Goal: Task Accomplishment & Management: Manage account settings

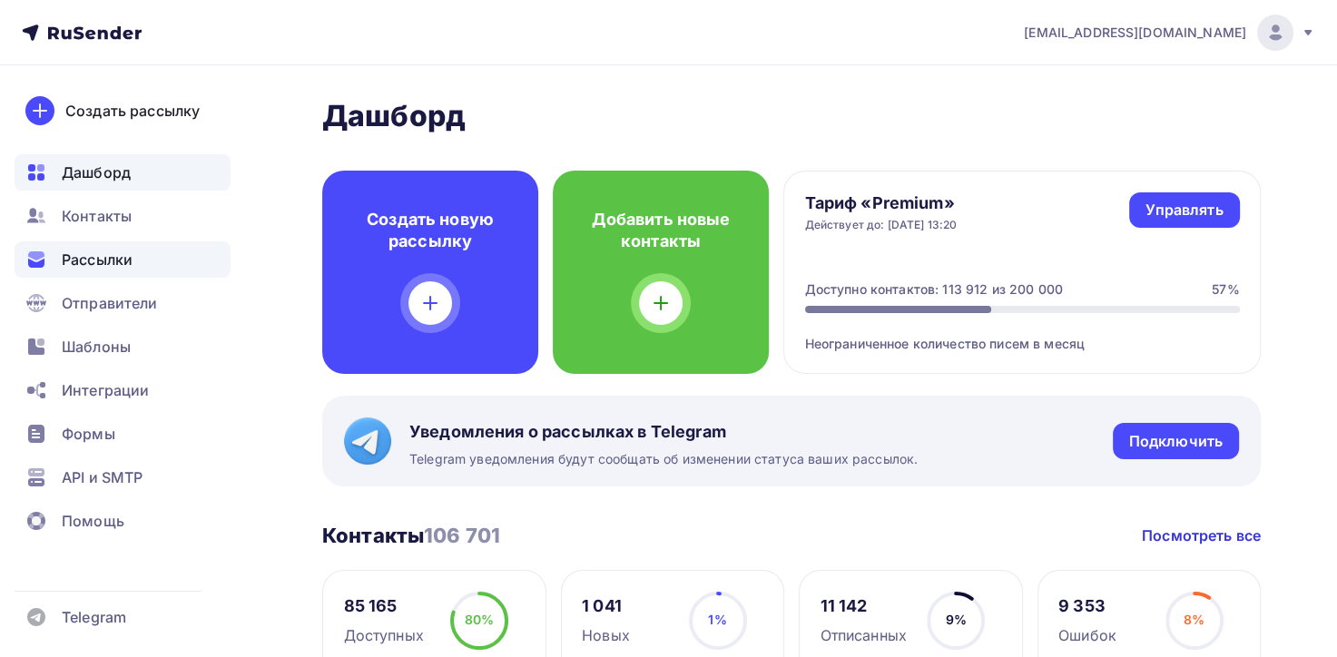
click at [95, 258] on span "Рассылки" at bounding box center [97, 260] width 71 height 22
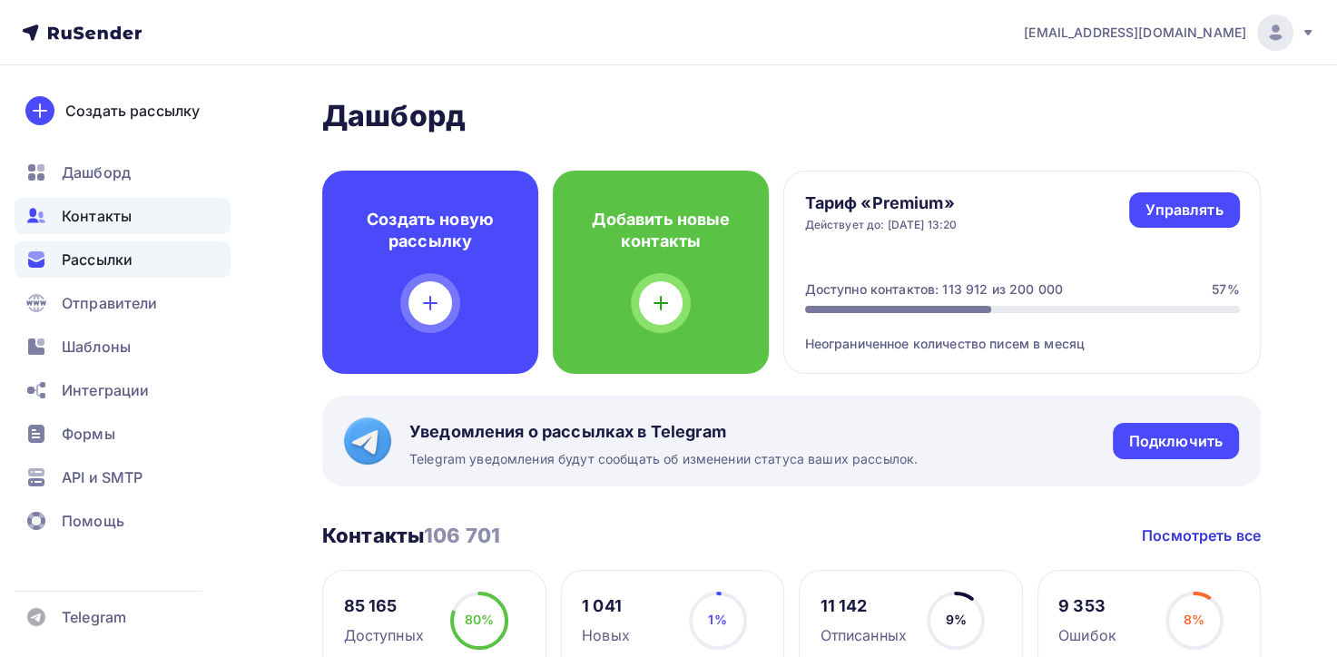
click at [105, 218] on span "Контакты" at bounding box center [97, 216] width 70 height 22
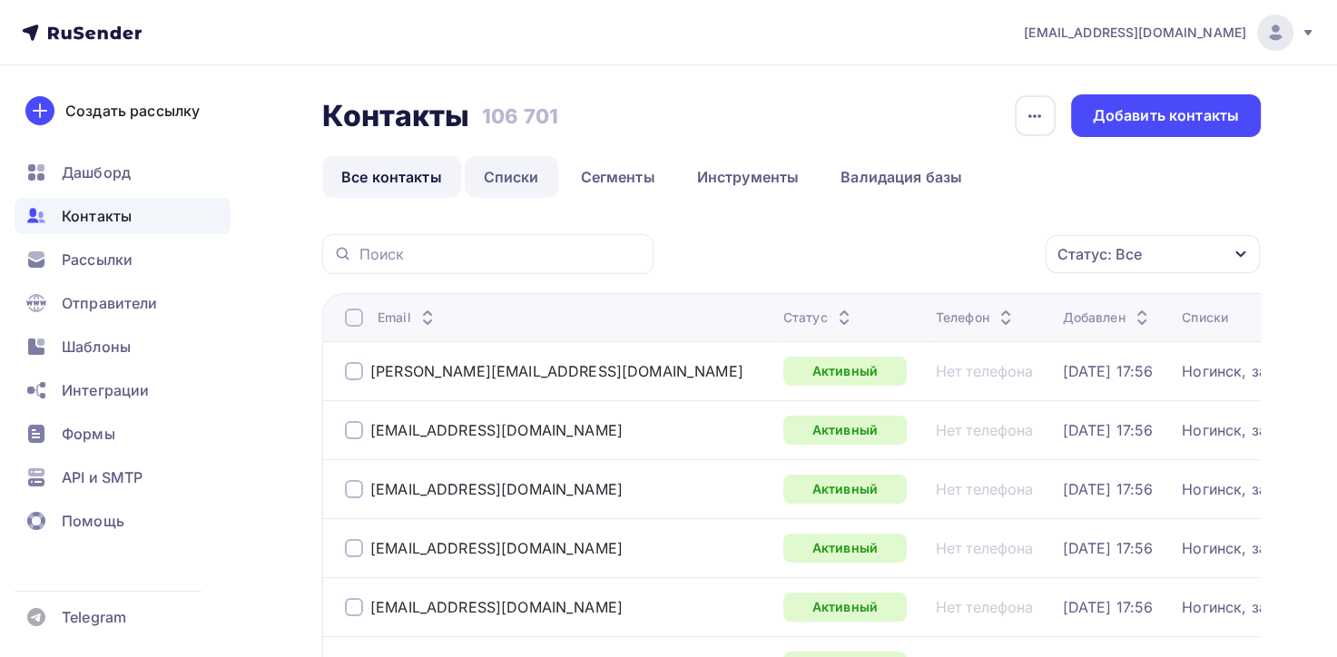
click at [511, 176] on link "Списки" at bounding box center [511, 177] width 93 height 42
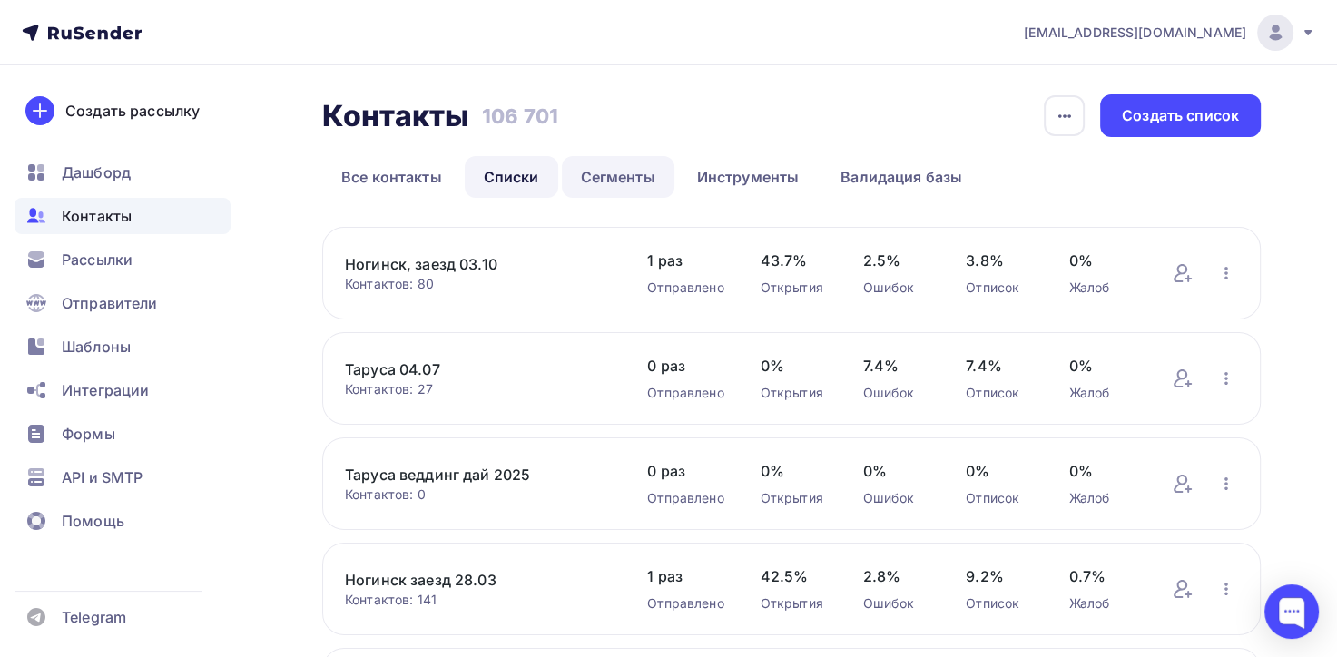
click at [614, 173] on link "Сегменты" at bounding box center [618, 177] width 113 height 42
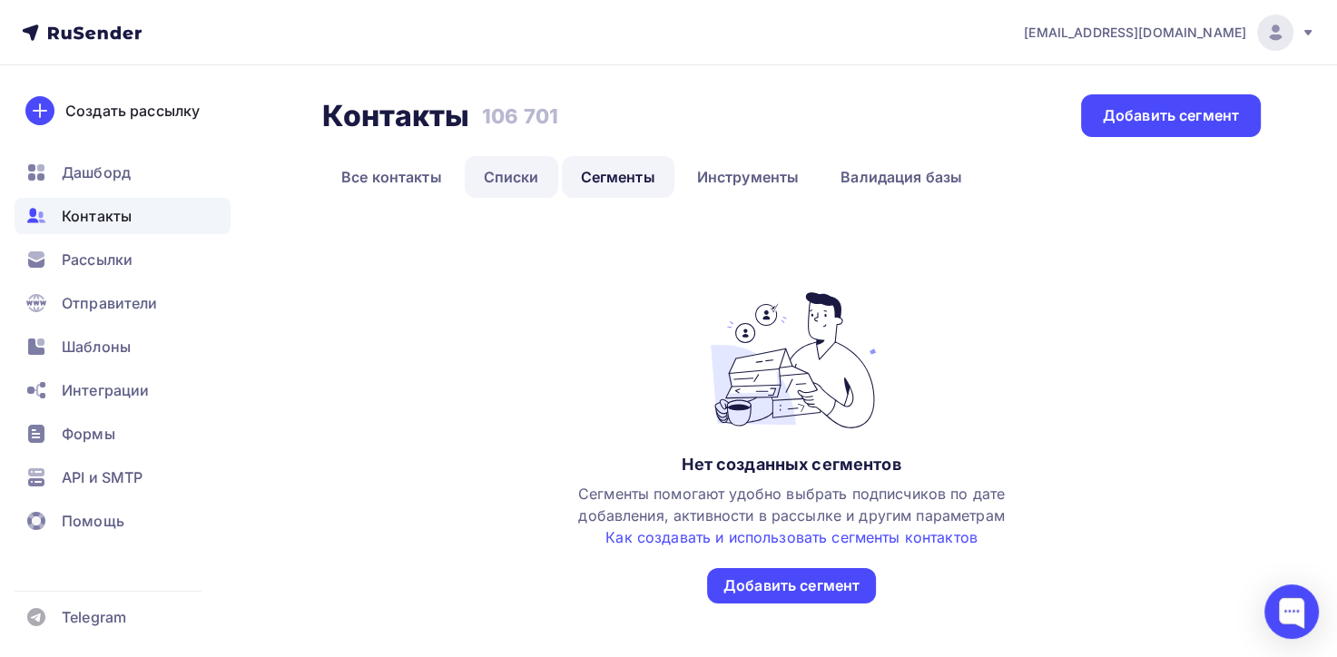
click at [511, 176] on link "Списки" at bounding box center [511, 177] width 93 height 42
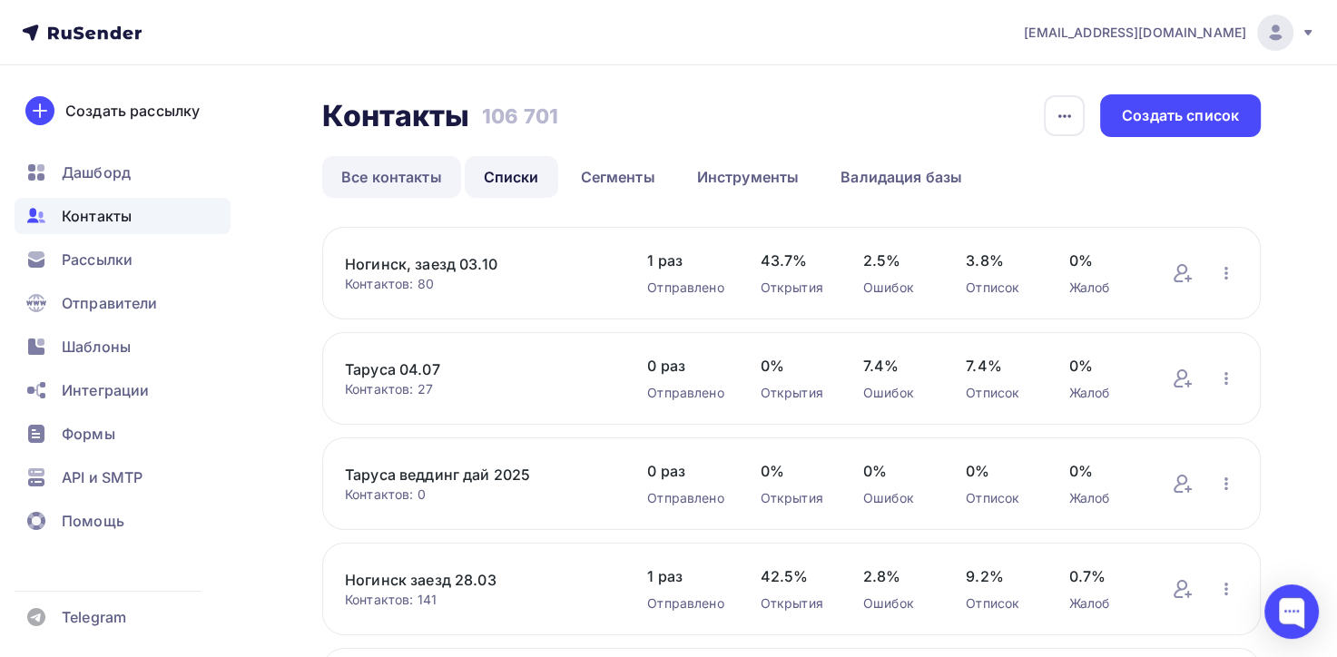
click at [425, 177] on link "Все контакты" at bounding box center [391, 177] width 139 height 42
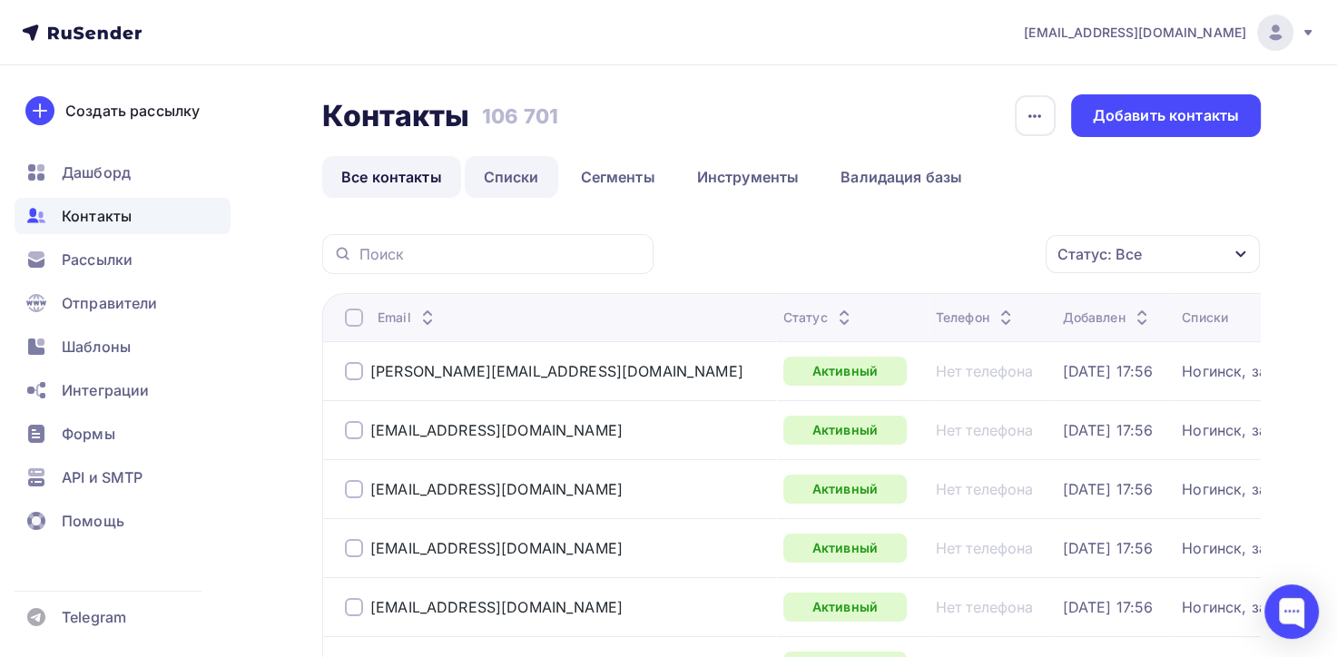
click at [530, 174] on link "Списки" at bounding box center [511, 177] width 93 height 42
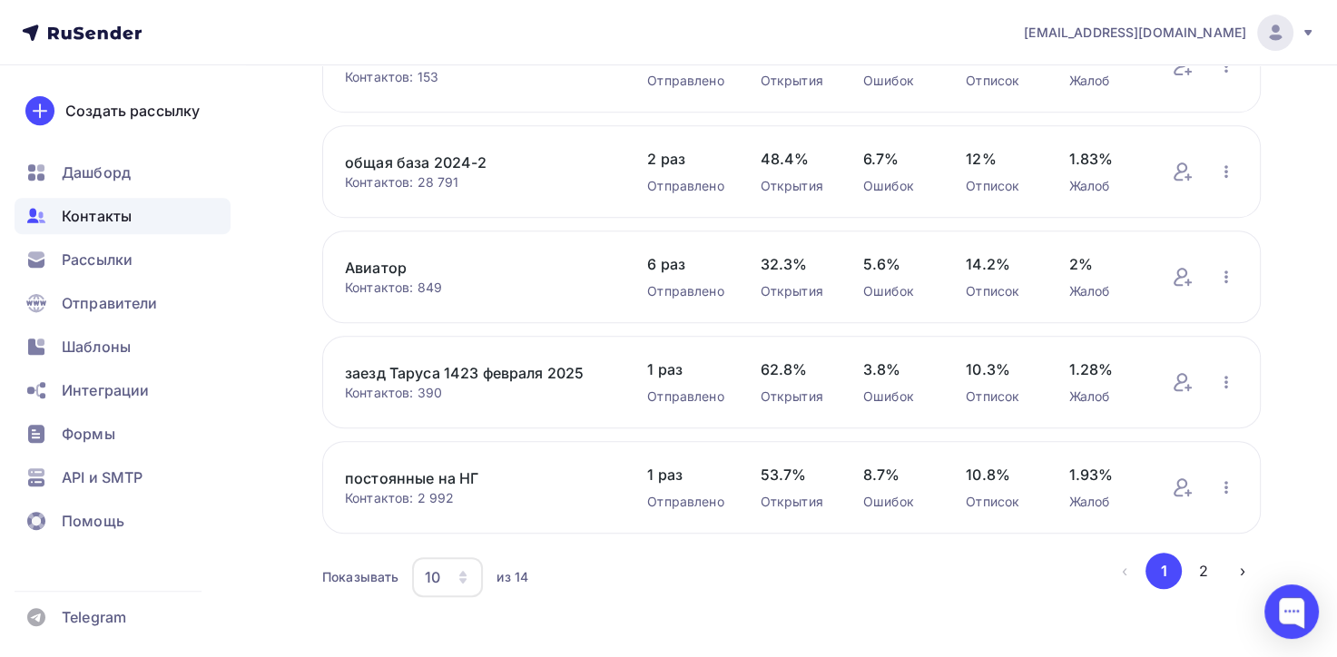
scroll to position [747, 0]
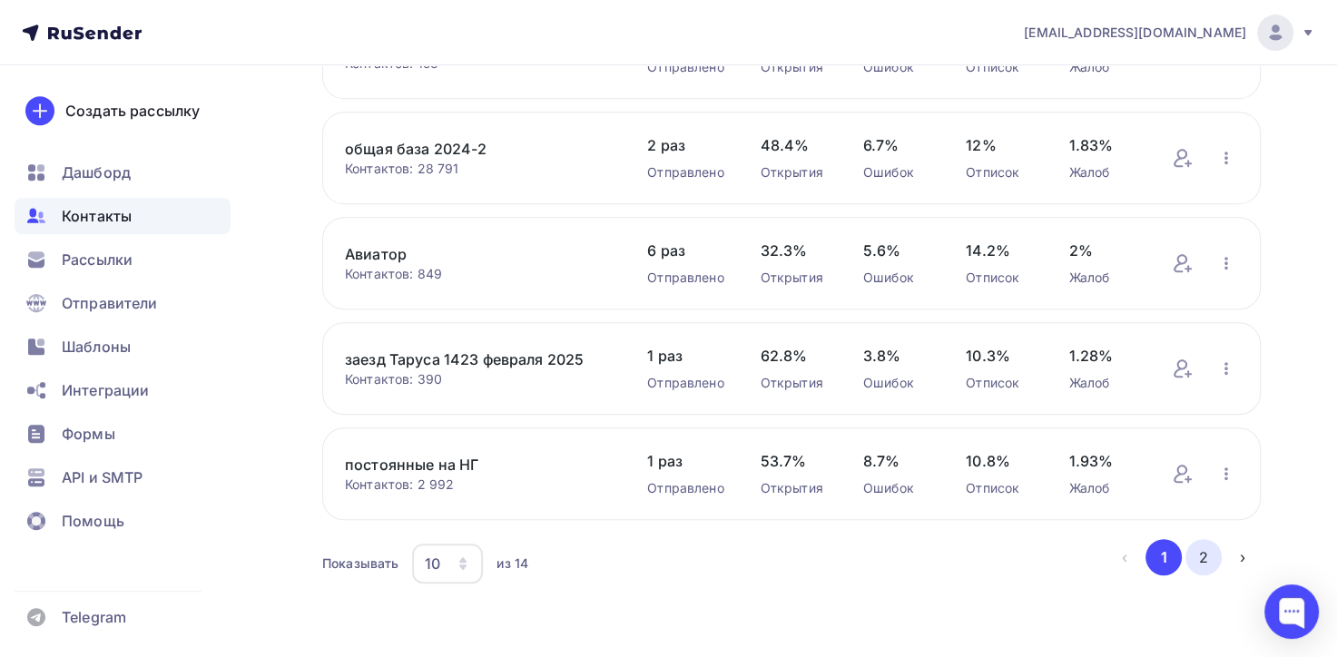
click at [1201, 562] on button "2" at bounding box center [1203, 557] width 36 height 36
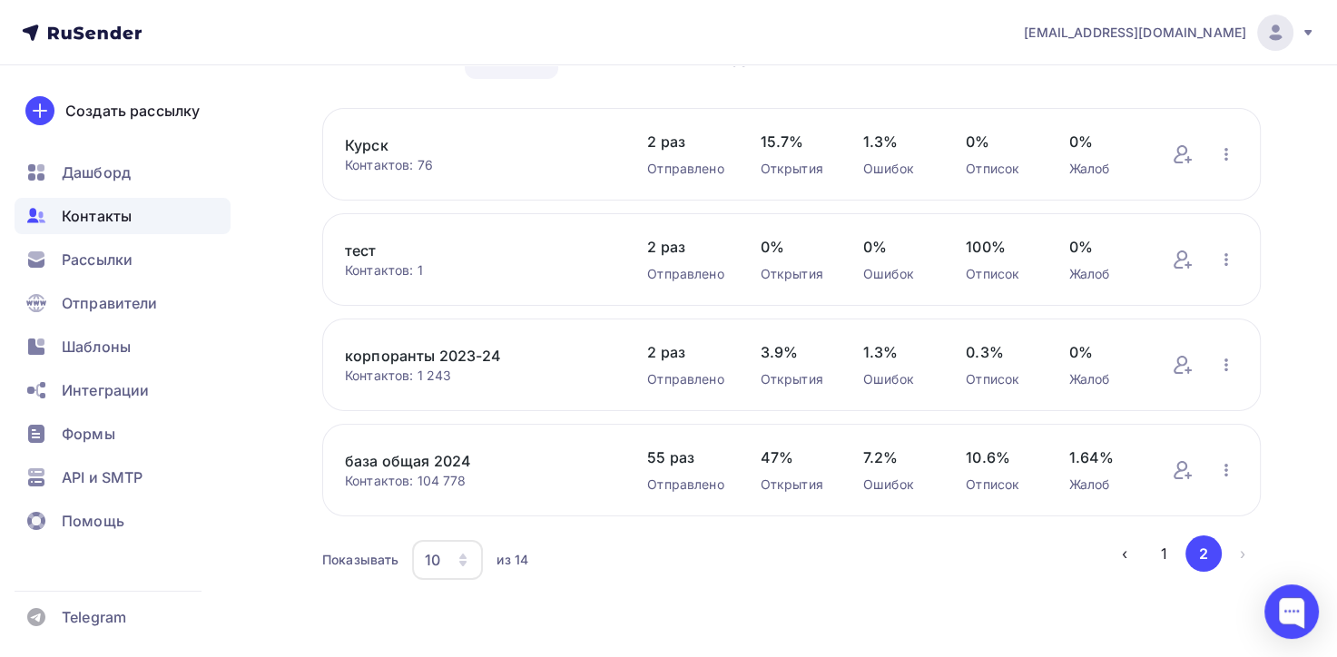
scroll to position [117, 0]
click at [461, 457] on link "база общая 2024" at bounding box center [478, 463] width 266 height 22
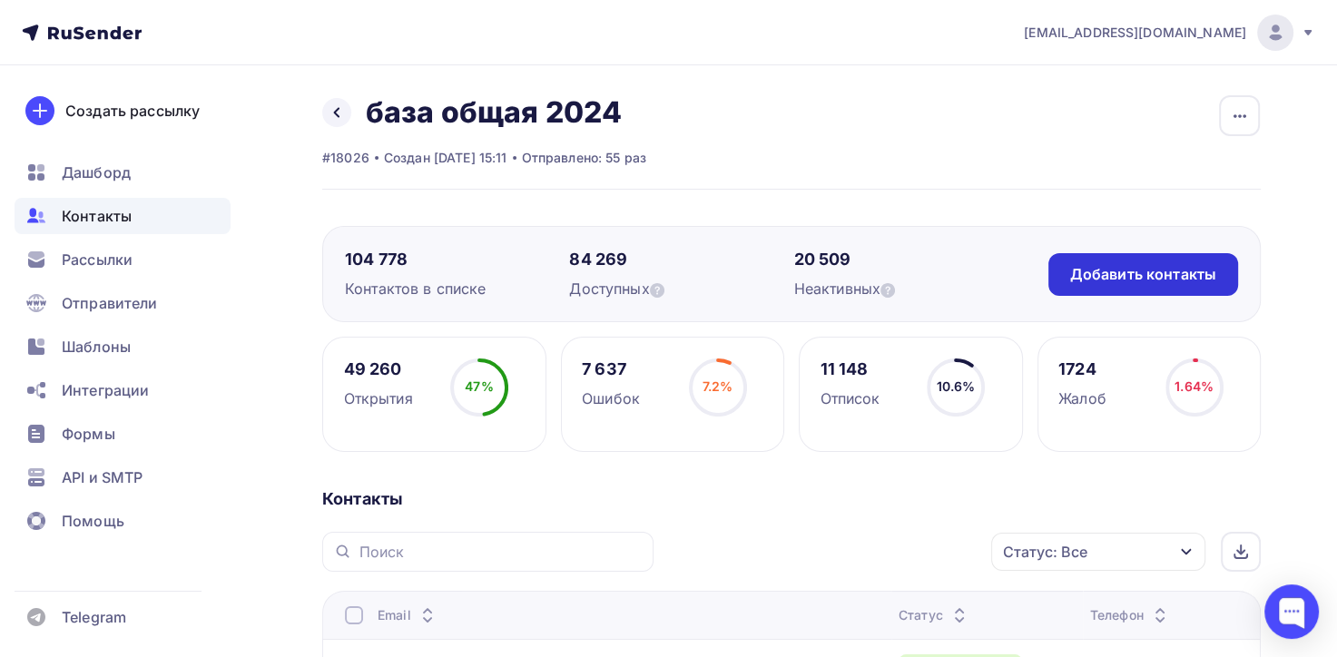
click at [1147, 273] on div "Добавить контакты" at bounding box center [1143, 274] width 146 height 21
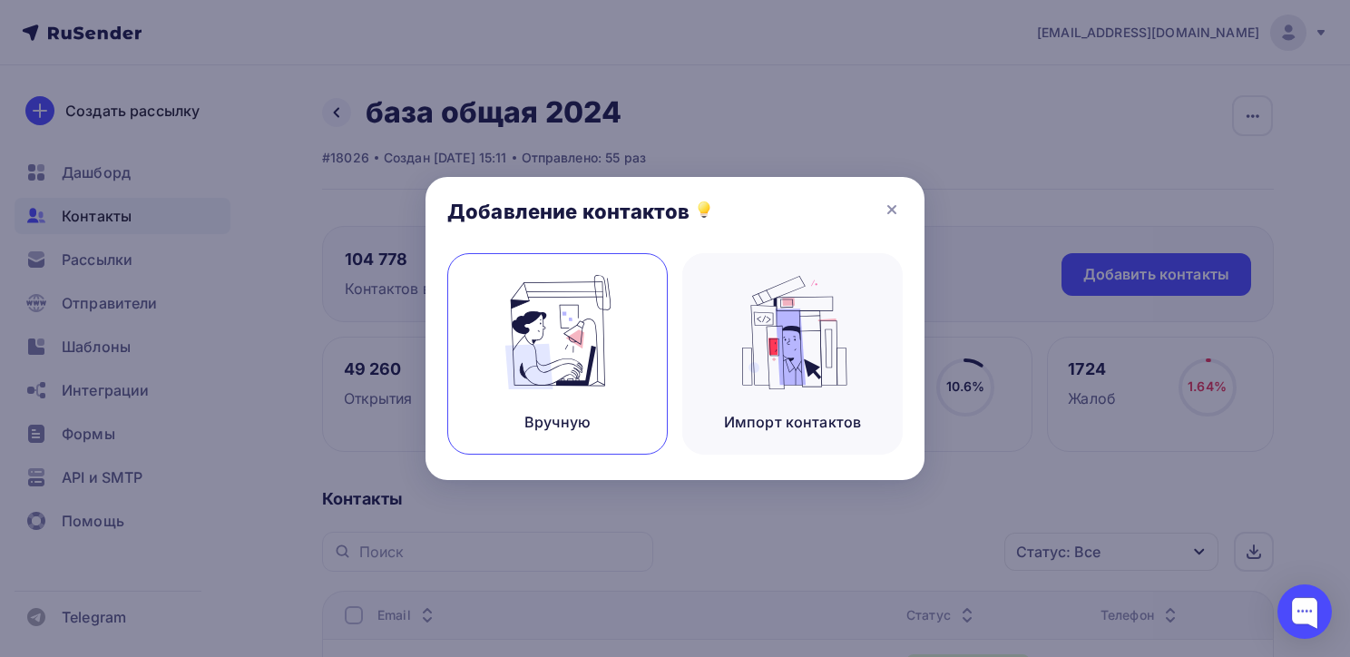
click at [576, 352] on img at bounding box center [558, 332] width 122 height 114
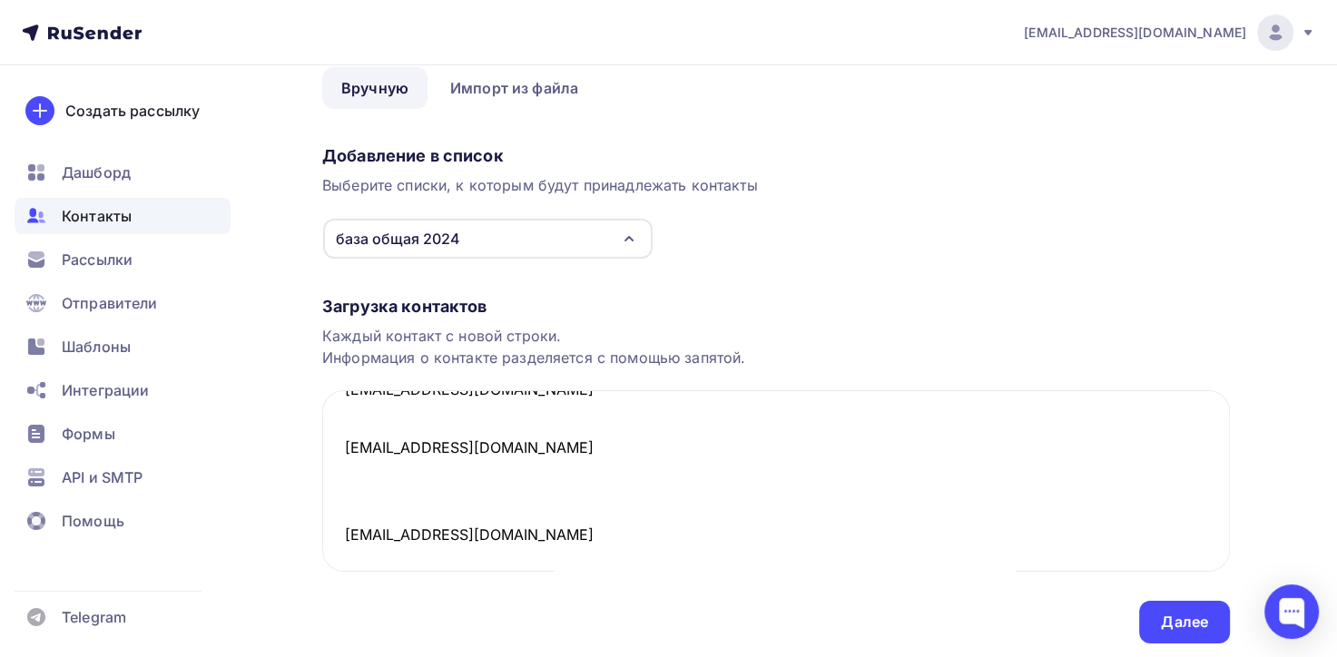
scroll to position [141, 0]
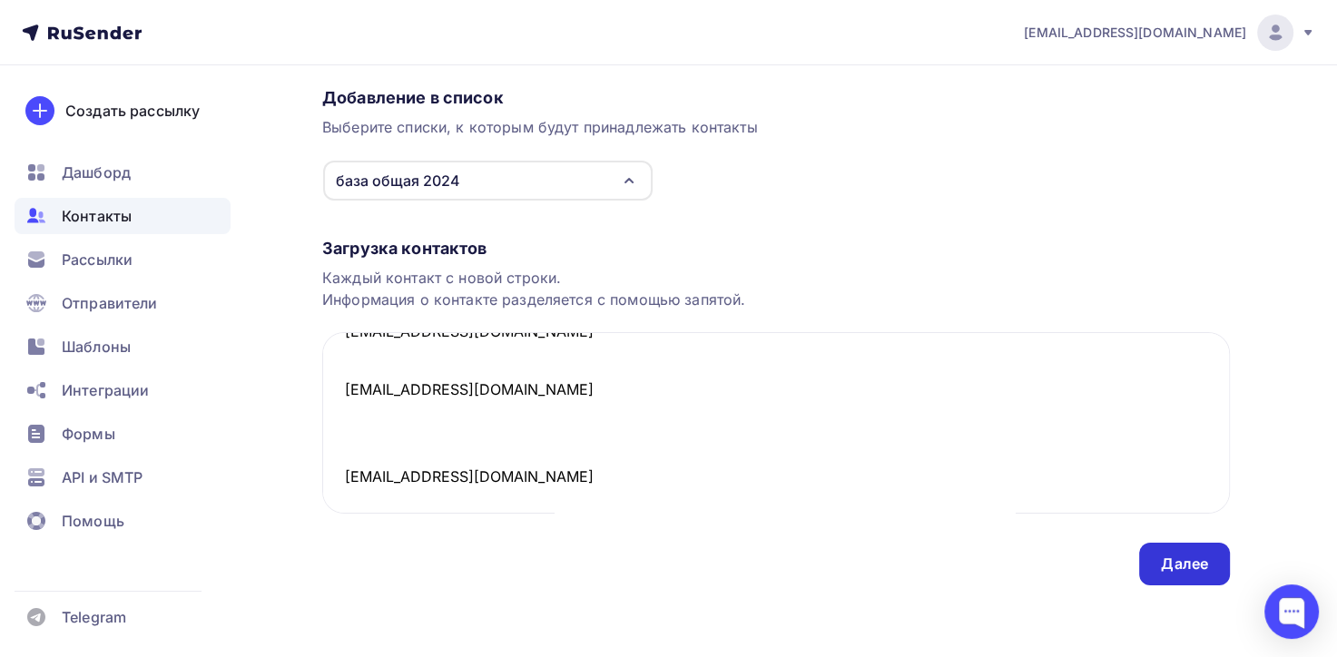
type textarea "Artyr1986q@mail.ru nnbagrov@gmail.com kistenevaelena@mail.ru svetlana_bah@bk.ru…"
click at [1195, 555] on div "Далее" at bounding box center [1184, 564] width 47 height 21
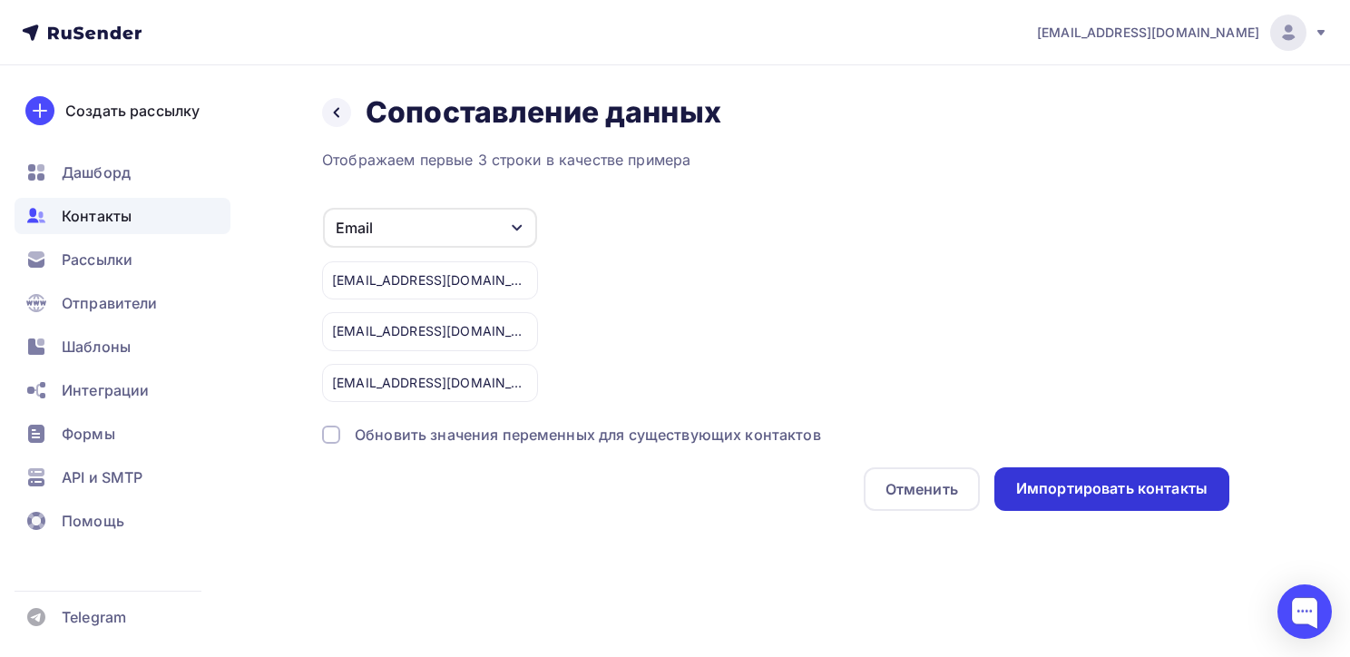
click at [1096, 484] on div "Импортировать контакты" at bounding box center [1111, 488] width 191 height 21
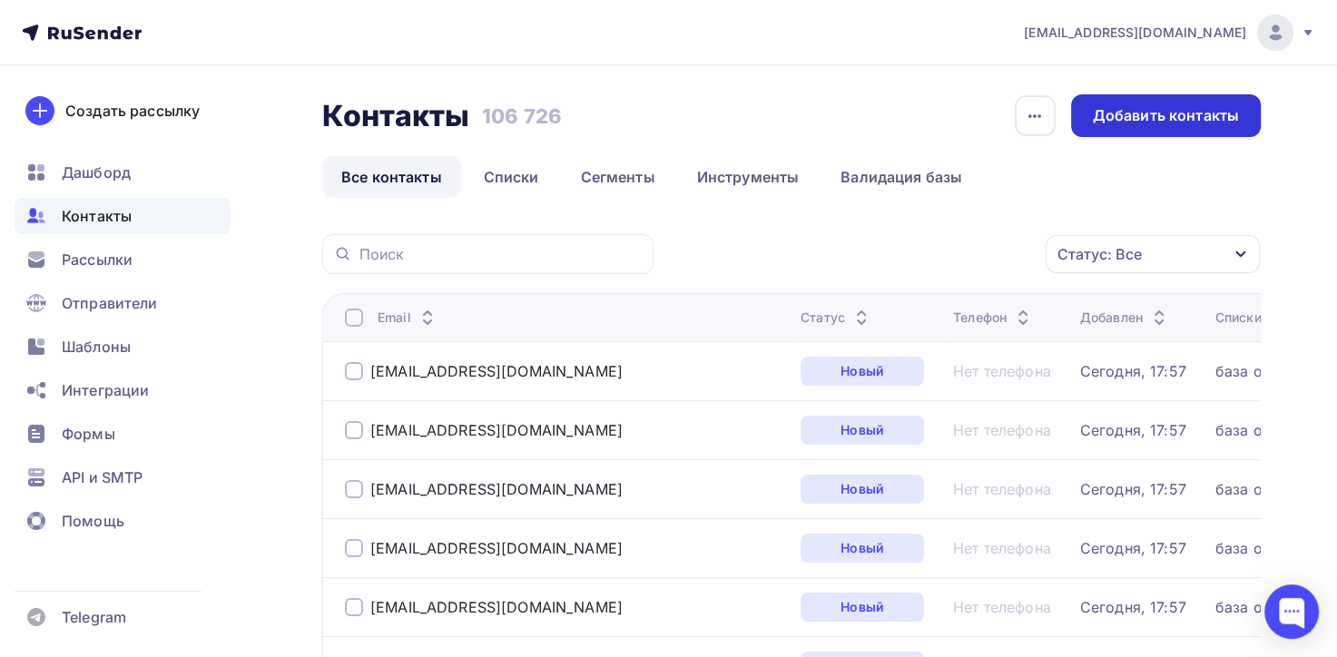
click at [1125, 114] on div "Добавить контакты" at bounding box center [1166, 115] width 146 height 21
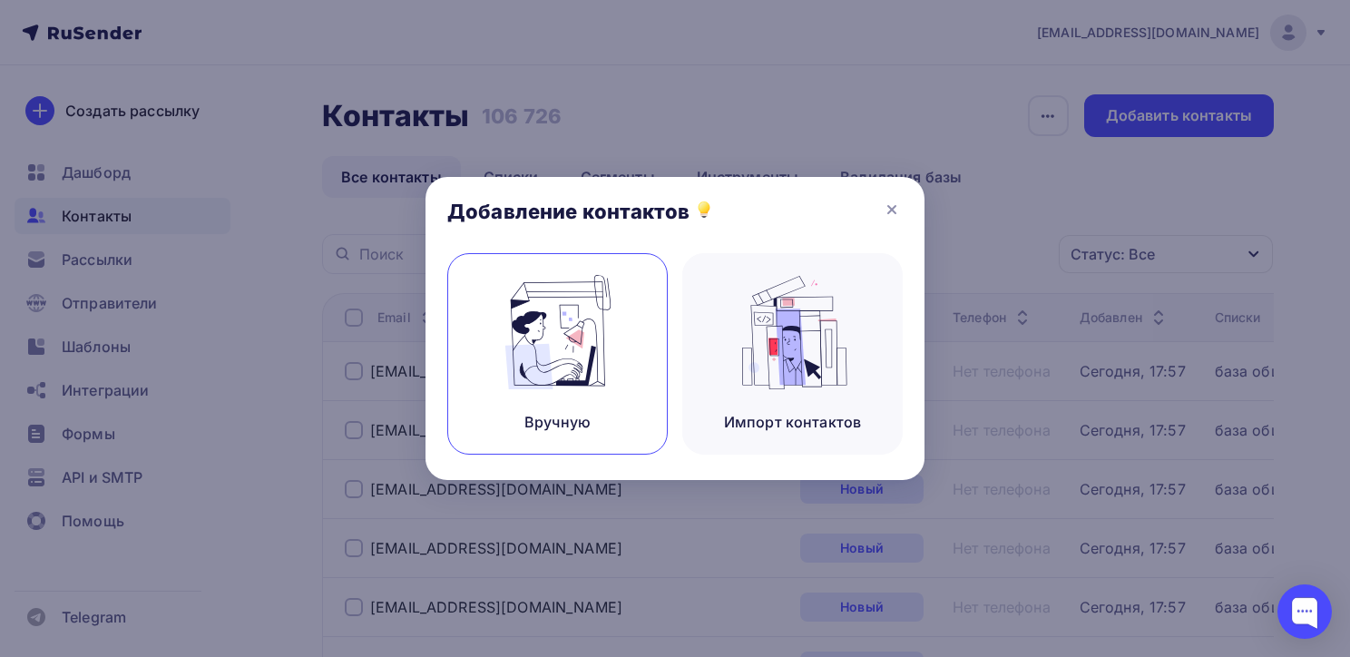
click at [541, 306] on img at bounding box center [558, 332] width 122 height 114
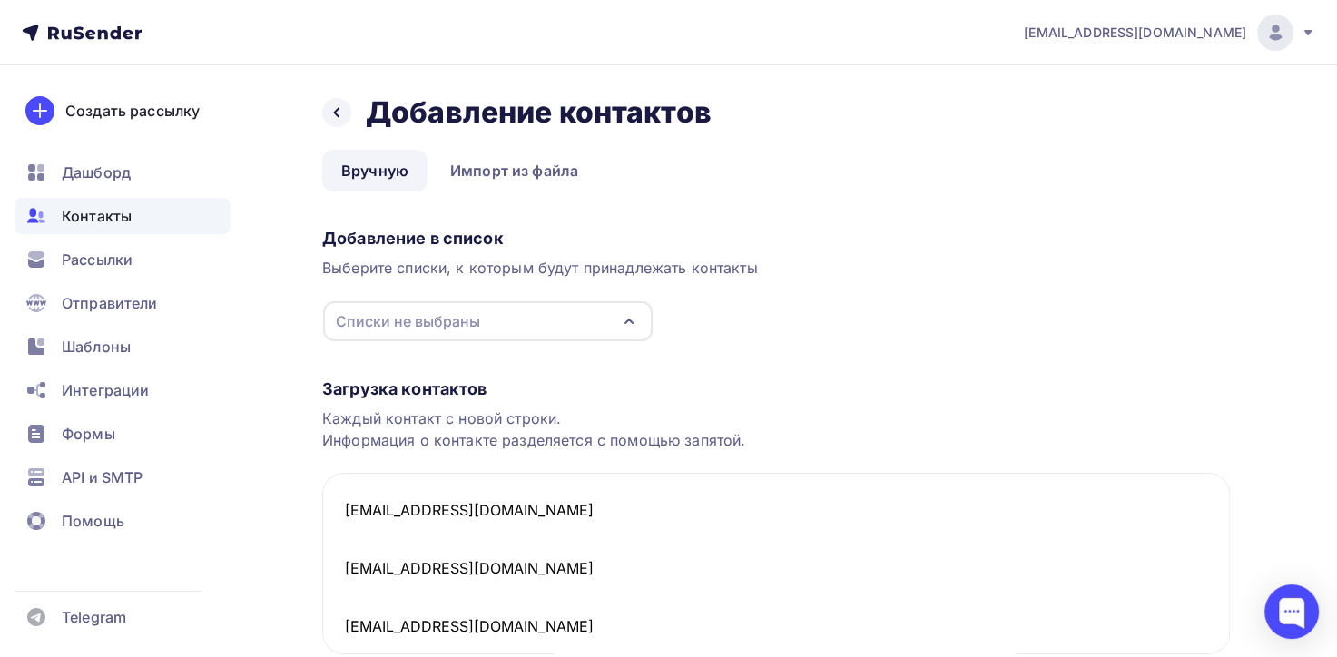
scroll to position [1753, 0]
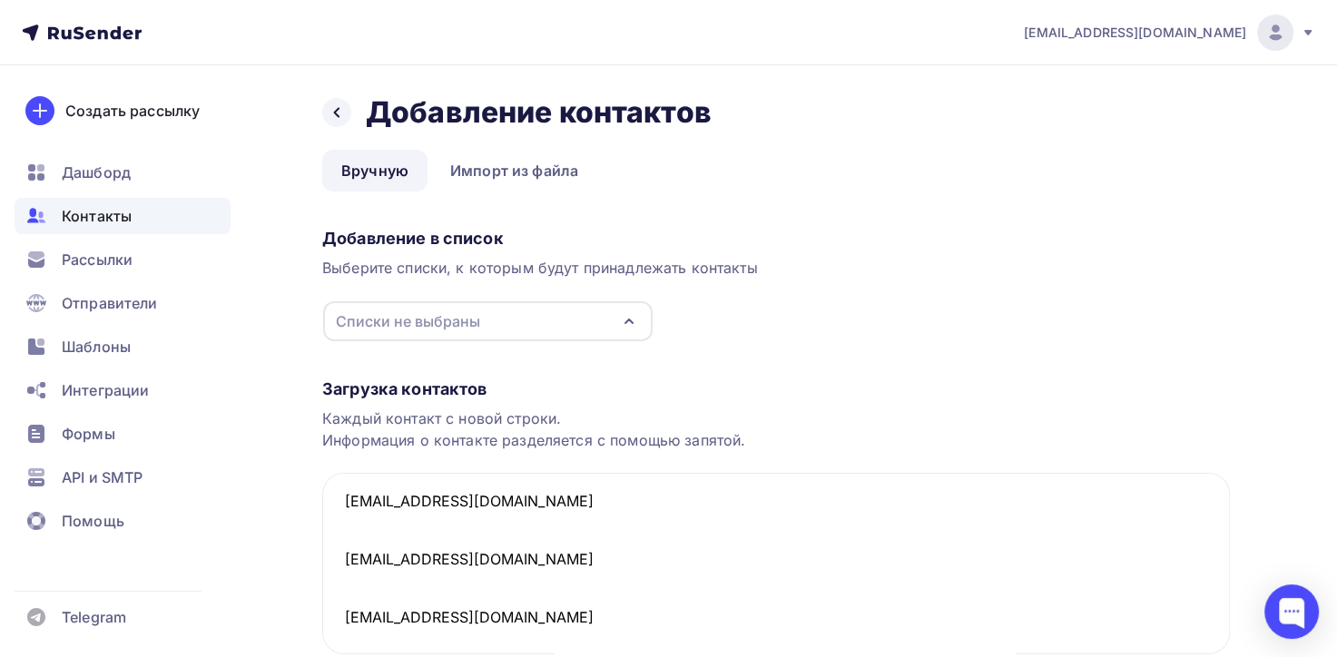
click at [624, 327] on icon "button" at bounding box center [629, 321] width 22 height 22
type textarea "vic8609@rambler.ru i-atanov@mail.ru saraby@list.ru valia1983@mail.ru dgrivinsky…"
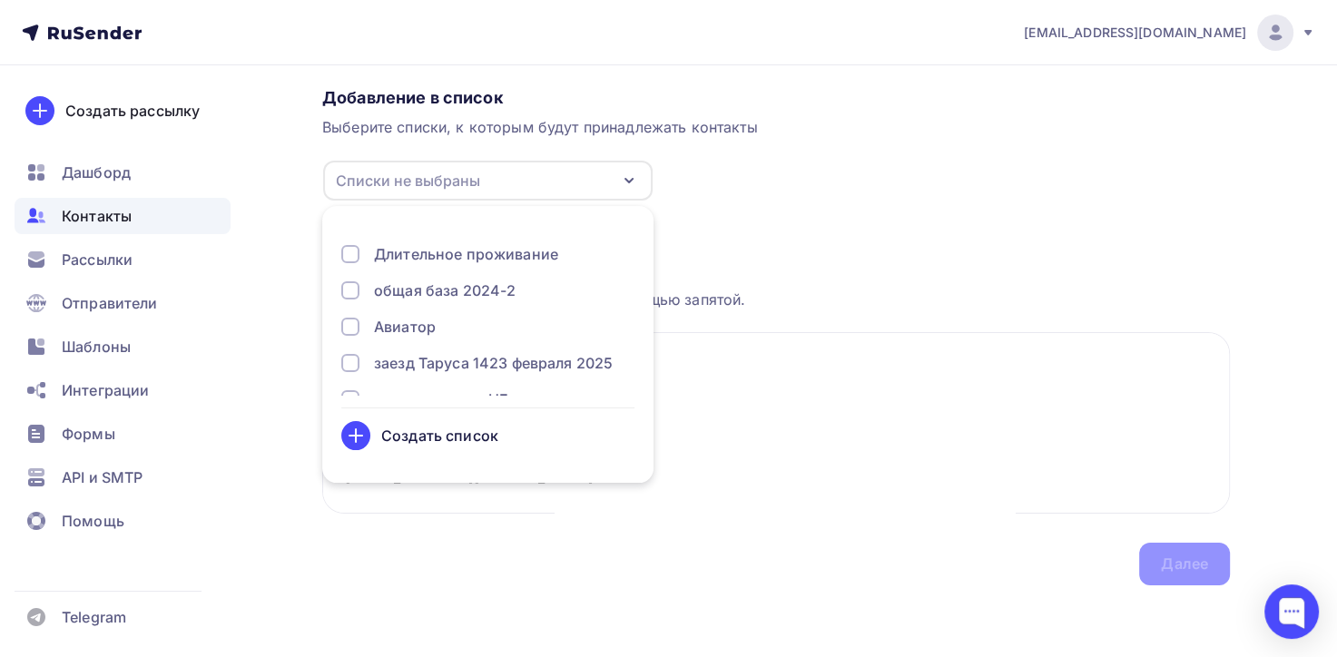
scroll to position [167, 0]
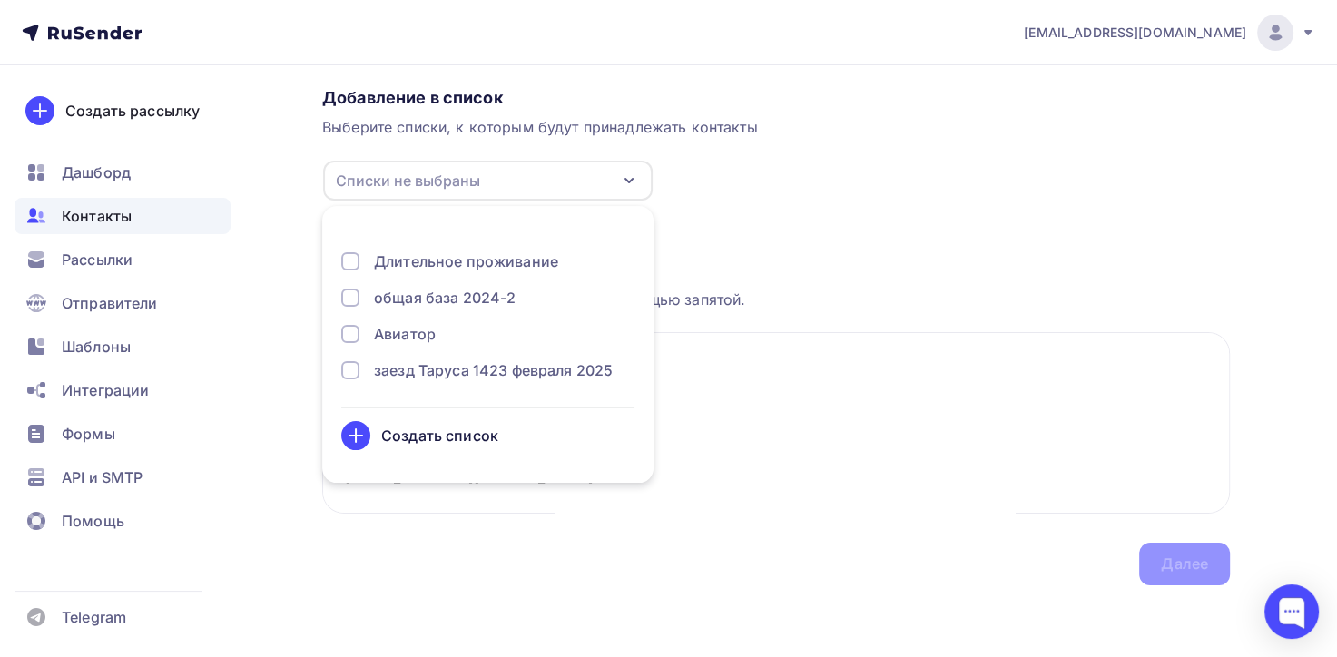
click at [444, 298] on div "общая база 2024-2" at bounding box center [445, 298] width 142 height 22
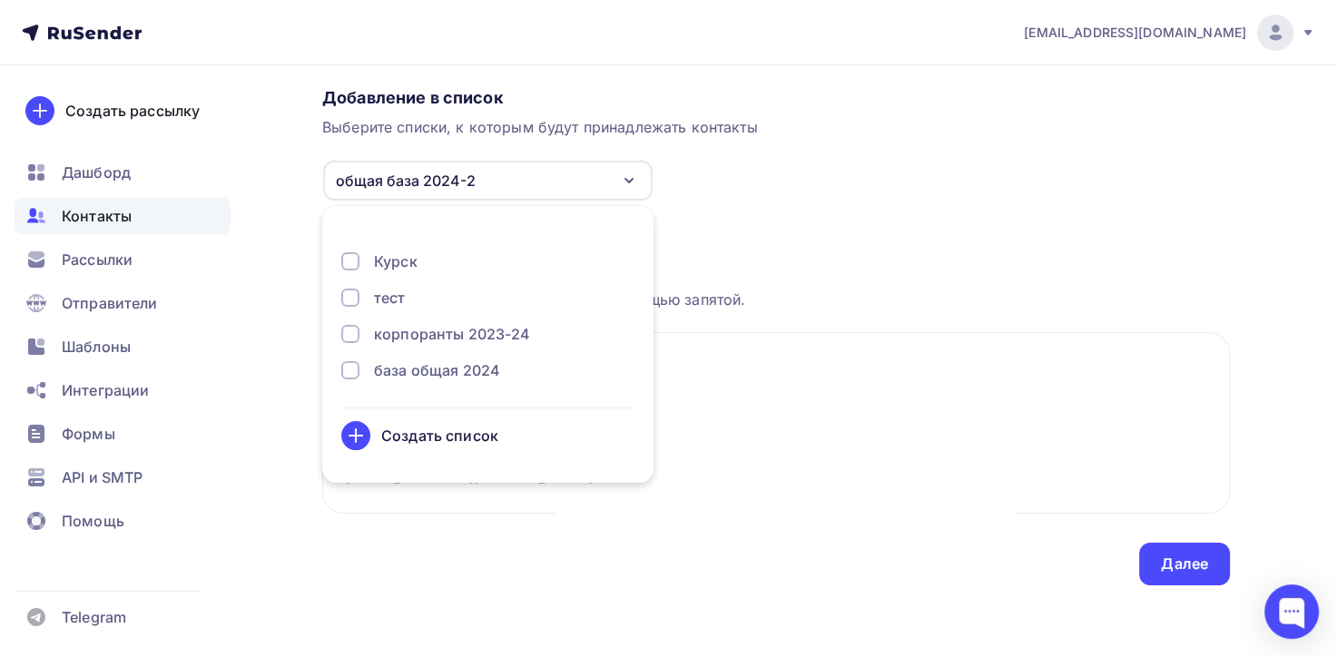
click at [440, 371] on div "база общая 2024" at bounding box center [437, 370] width 126 height 22
click at [1202, 565] on div "Далее" at bounding box center [1184, 564] width 47 height 21
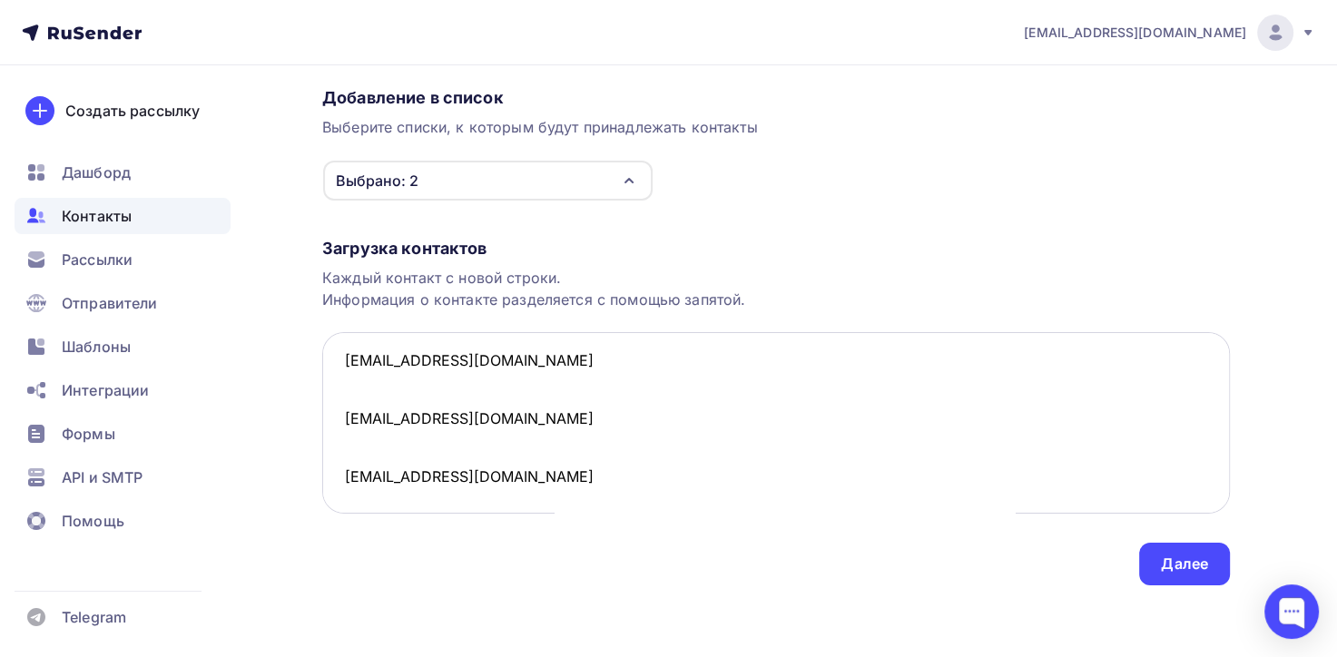
scroll to position [0, 0]
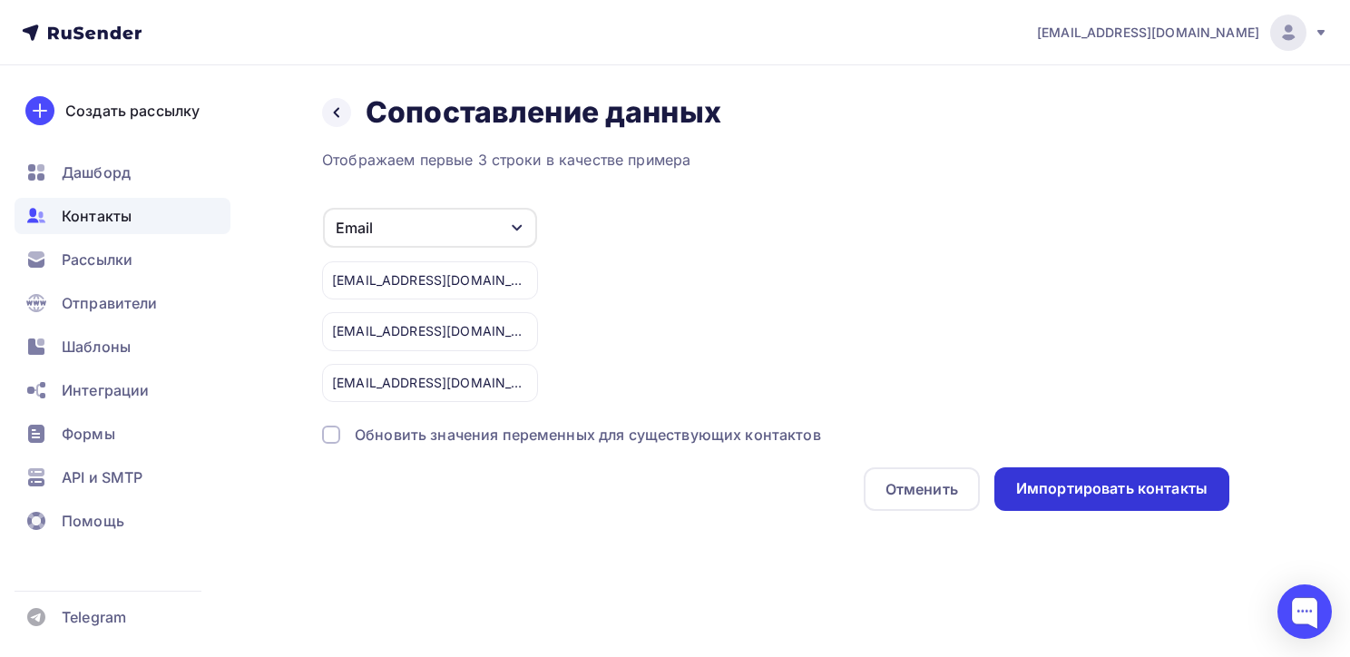
click at [1056, 479] on div "Импортировать контакты" at bounding box center [1111, 488] width 191 height 21
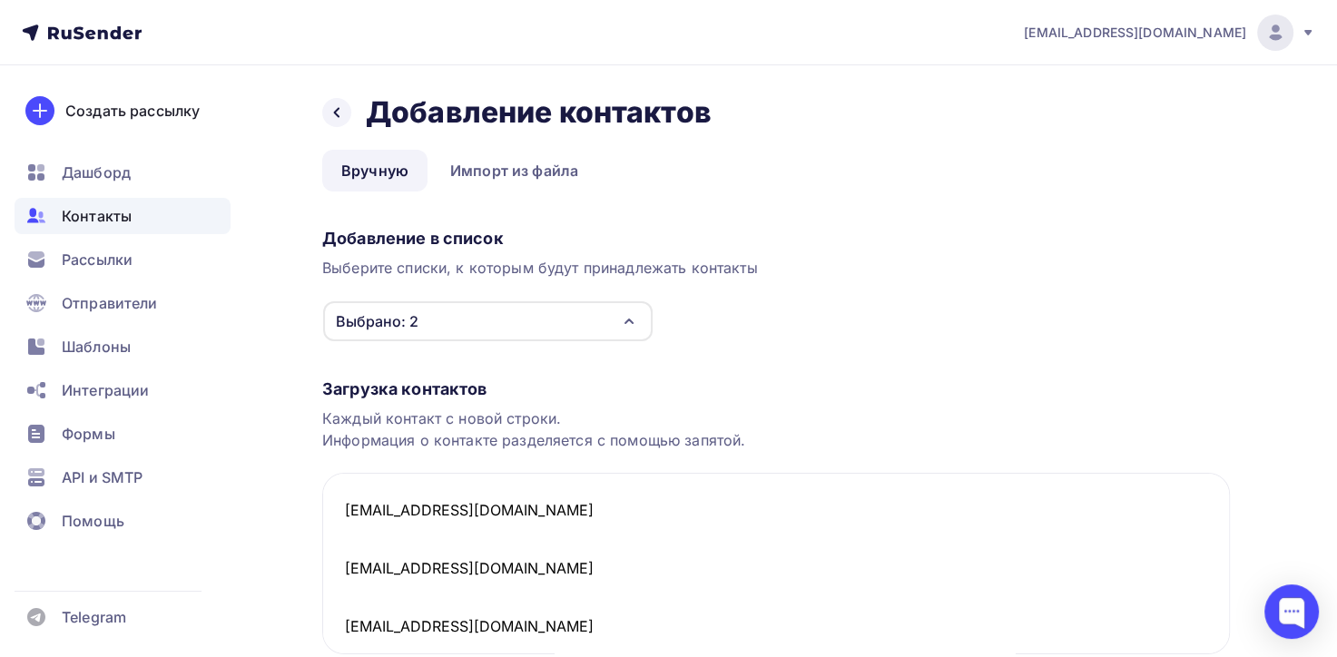
scroll to position [1780, 0]
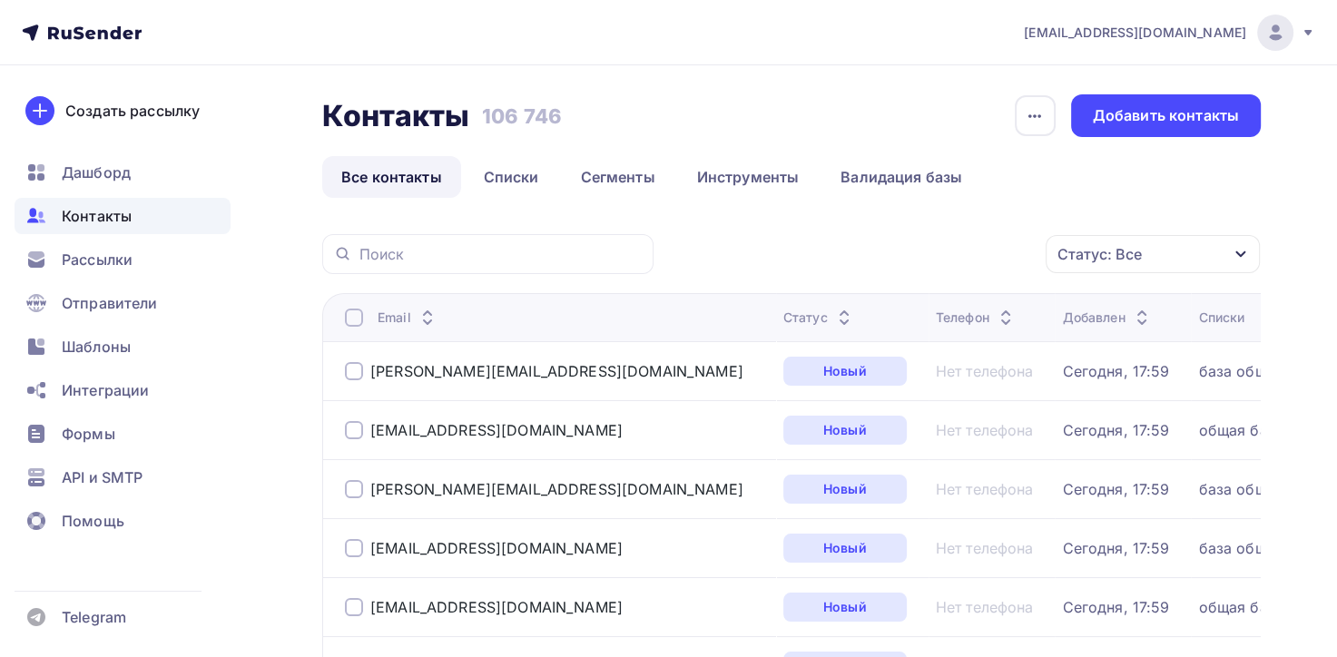
click at [1145, 119] on div "Добавить контакты" at bounding box center [1166, 115] width 146 height 21
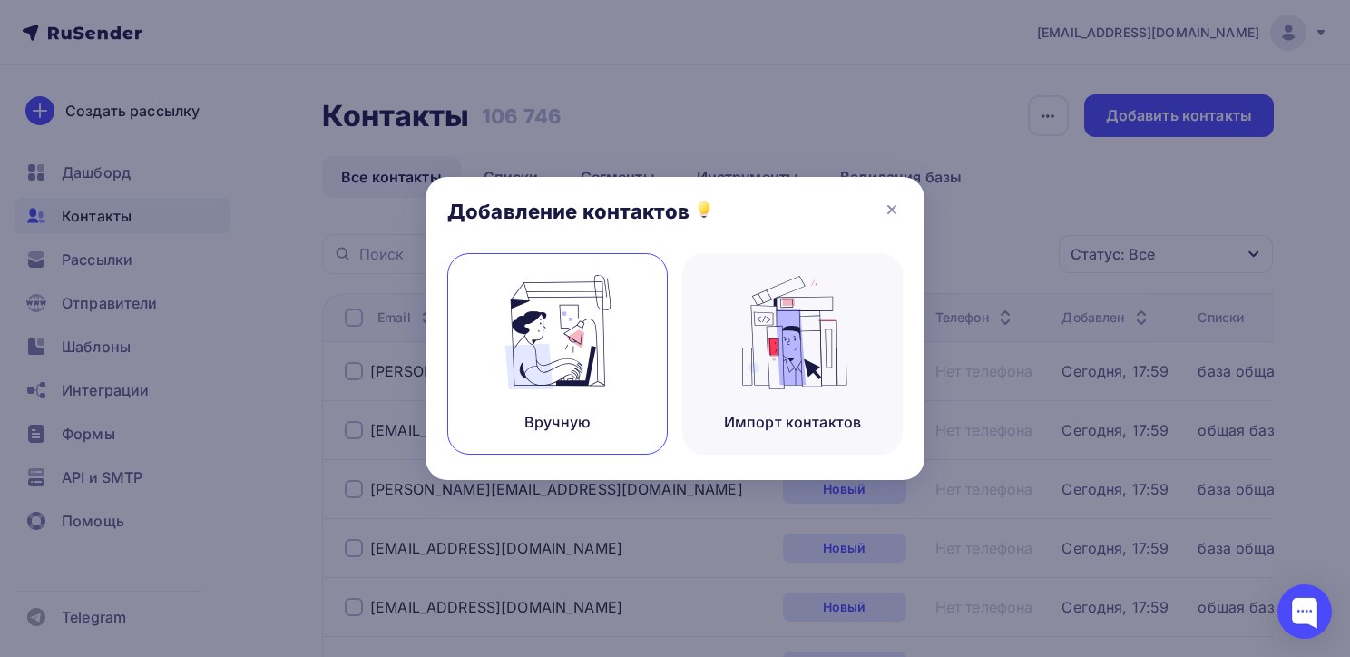
click at [542, 369] on img at bounding box center [558, 332] width 122 height 114
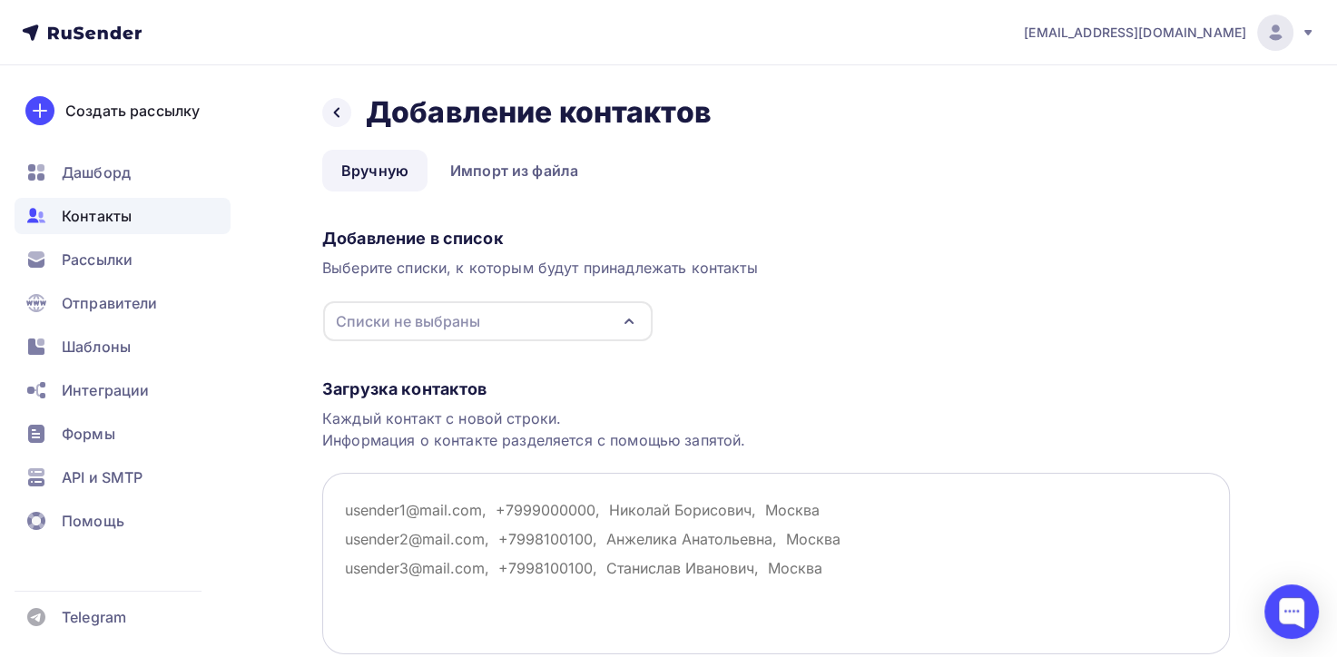
paste textarea "alievaysel001@mail.ru belka132@bk.ru blak-mistik@yandex.ru daimon-bk@bk.ru elvi…"
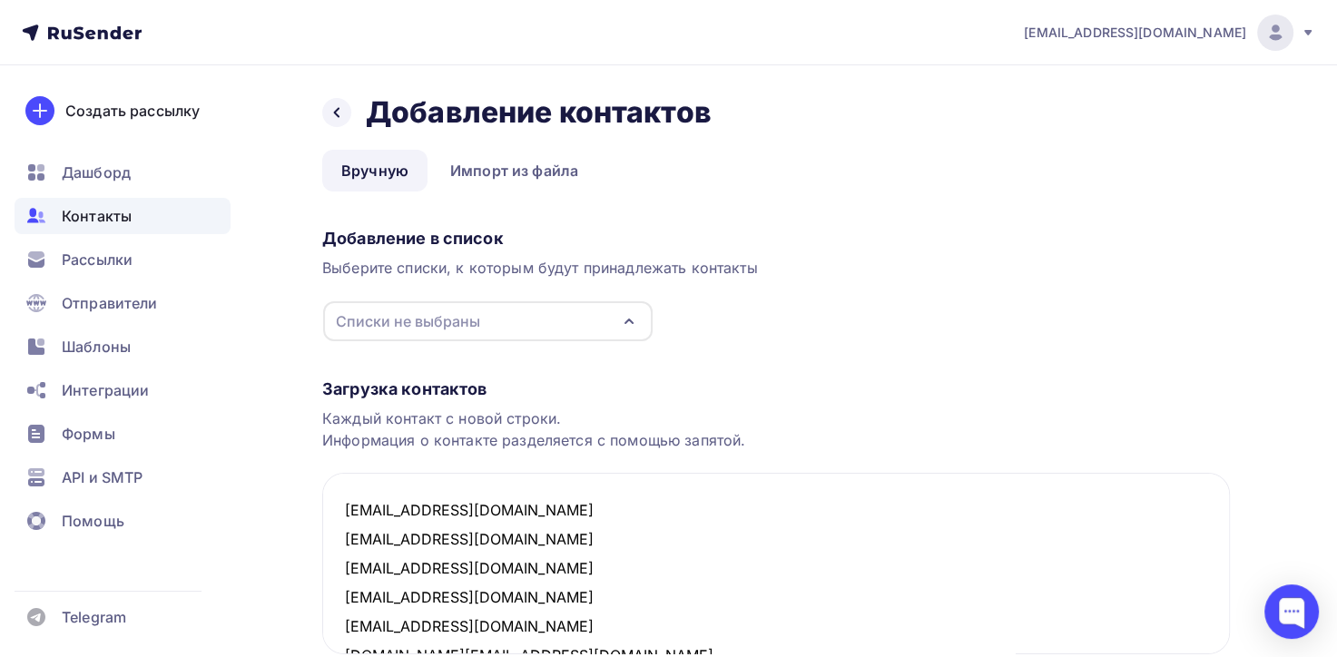
scroll to position [1491, 0]
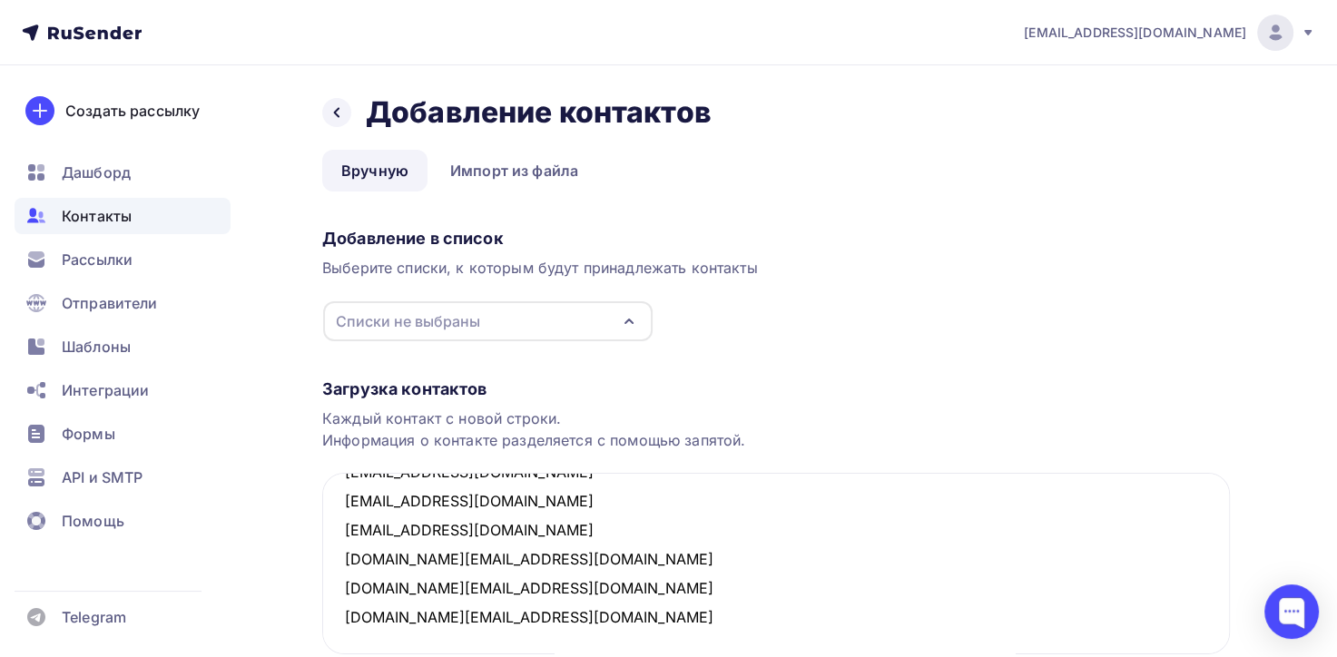
click at [629, 319] on icon "button" at bounding box center [628, 321] width 7 height 4
type textarea "alievaysel001@mail.ru belka132@bk.ru blak-mistik@yandex.ru daimon-bk@bk.ru elvi…"
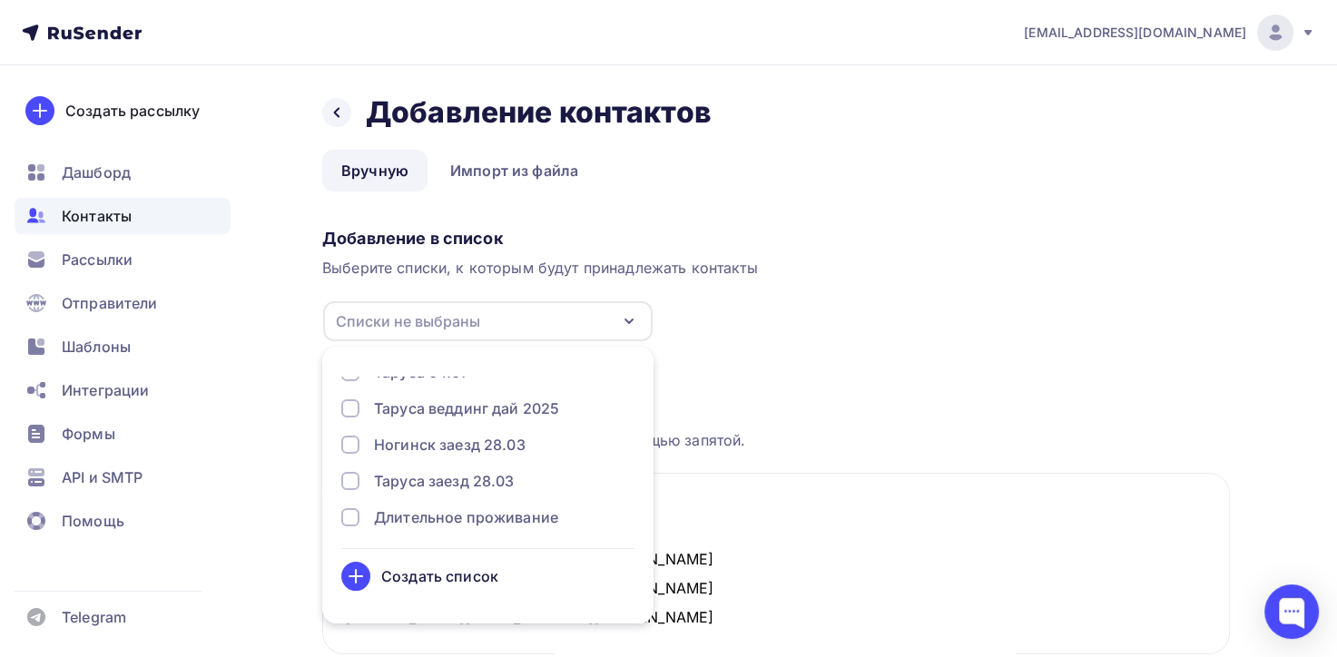
scroll to position [349, 0]
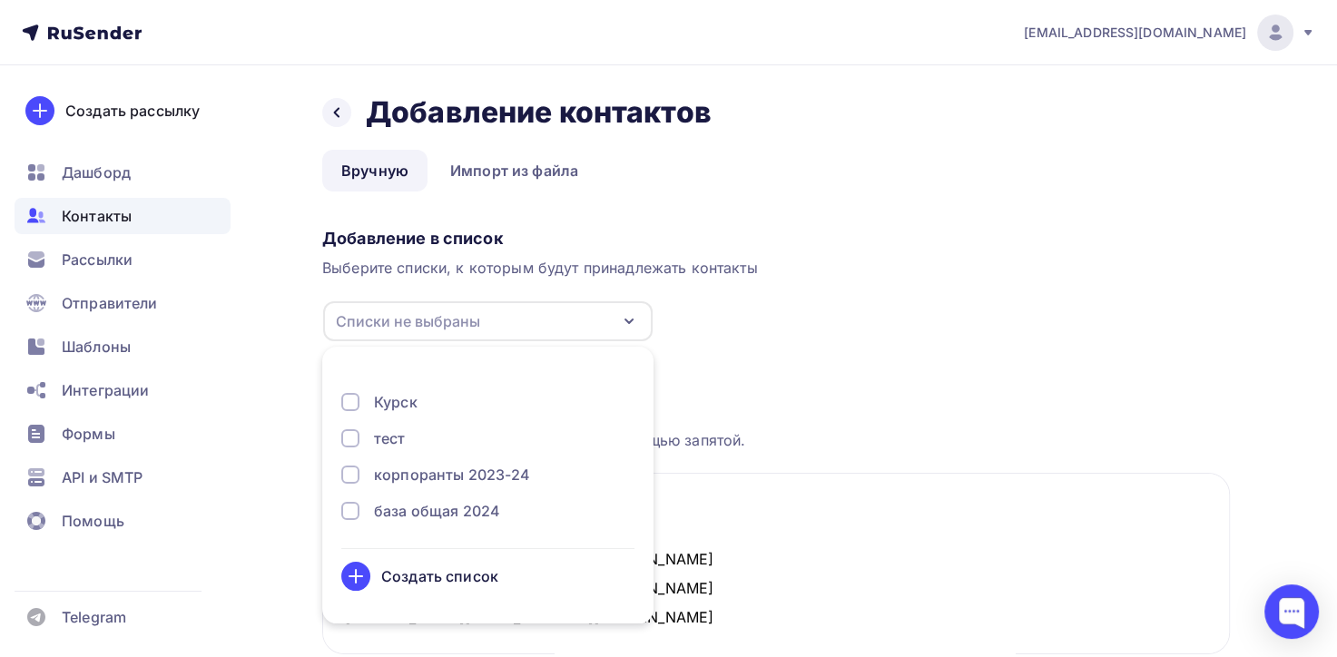
click at [461, 511] on div "база общая 2024" at bounding box center [437, 511] width 126 height 22
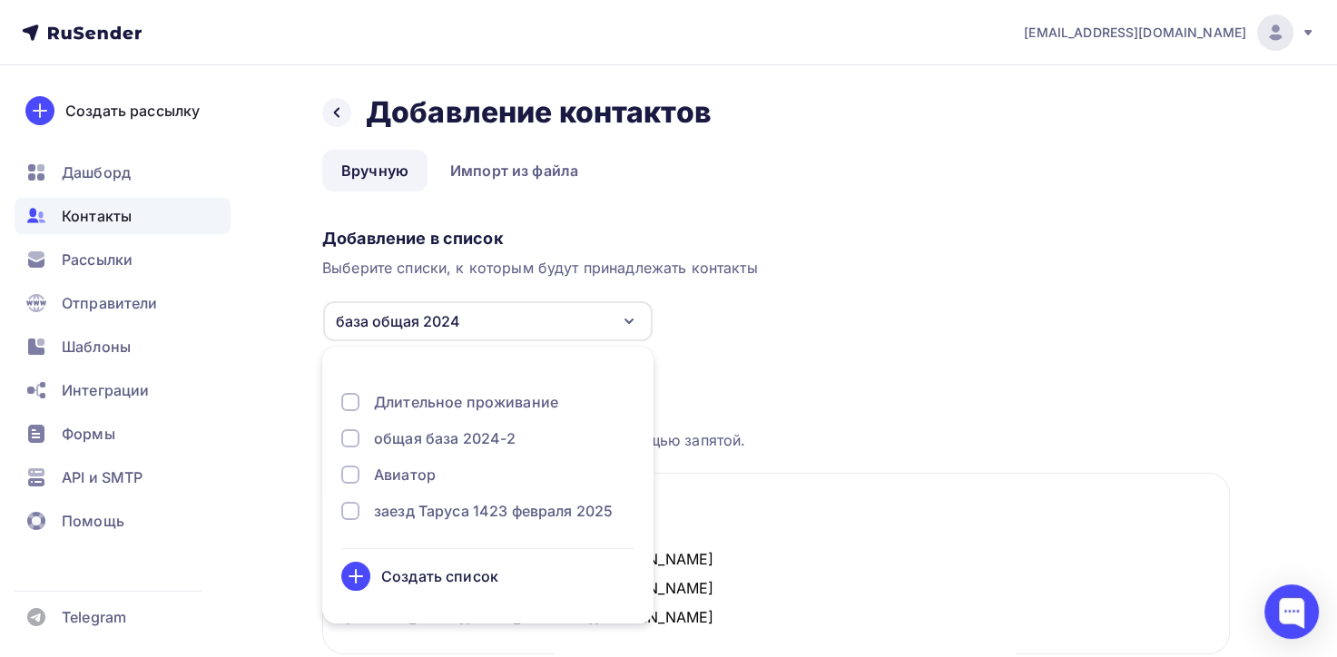
click at [405, 440] on div "общая база 2024-2" at bounding box center [445, 438] width 142 height 22
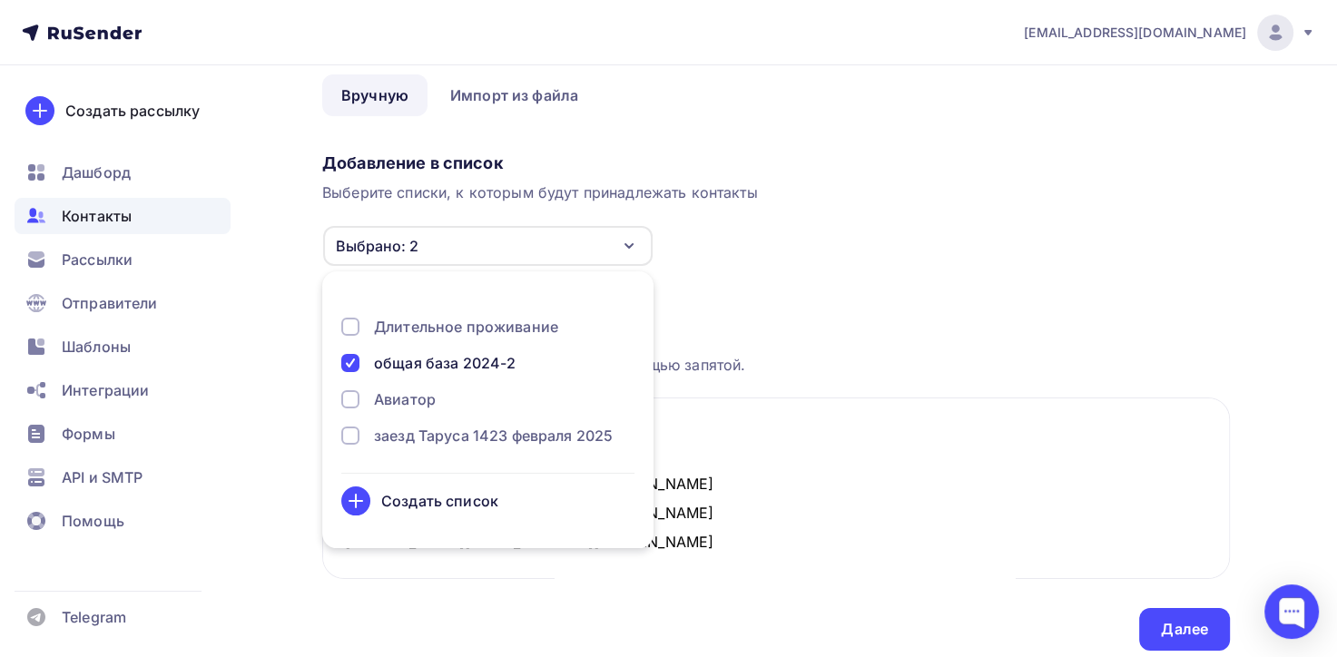
scroll to position [141, 0]
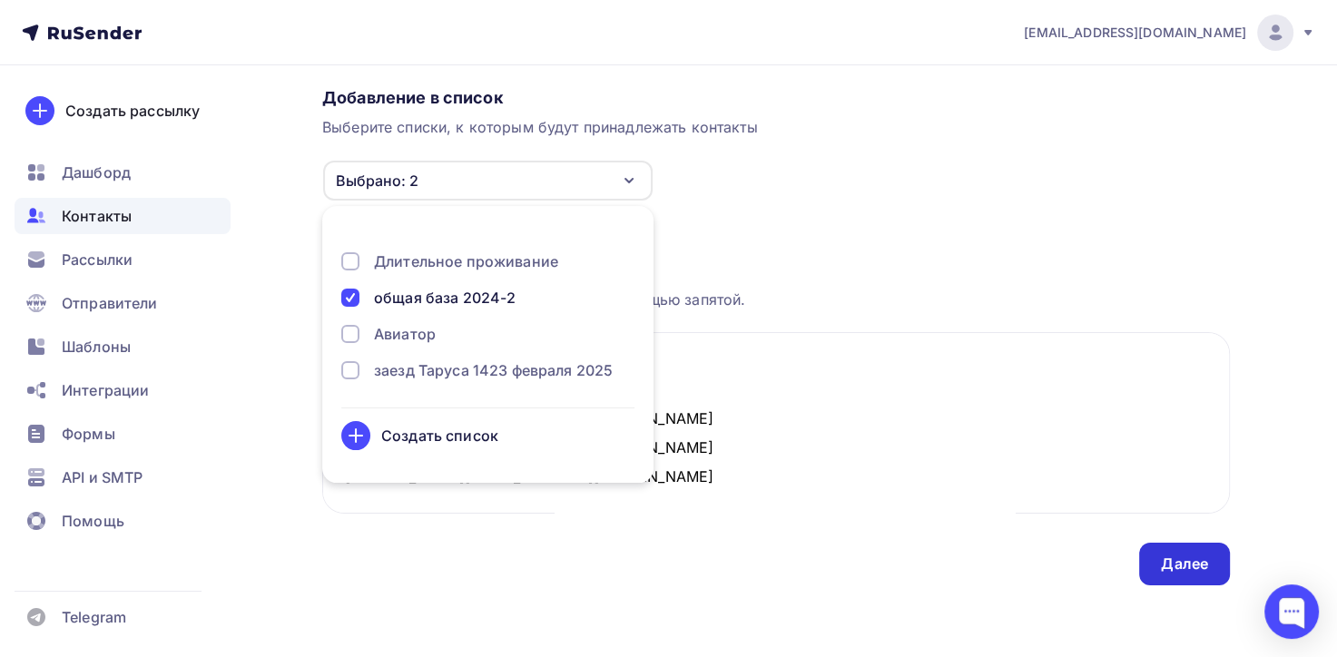
click at [1179, 559] on div "Далее" at bounding box center [1184, 564] width 47 height 21
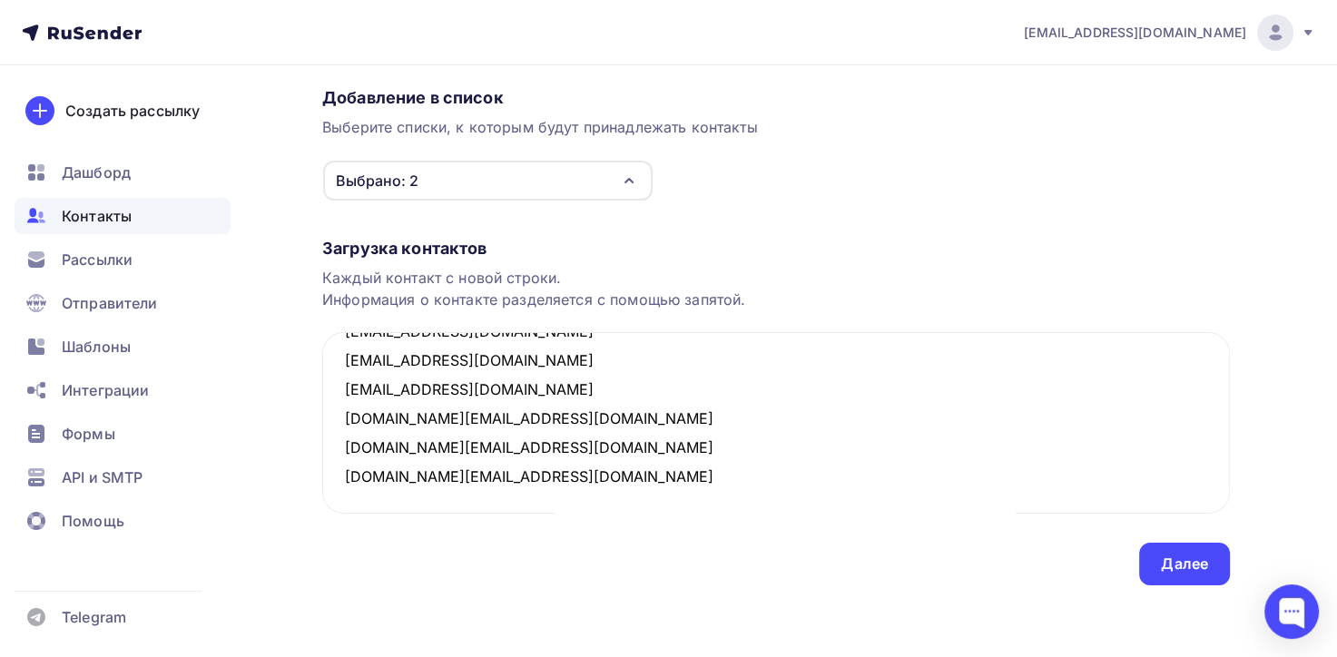
scroll to position [0, 0]
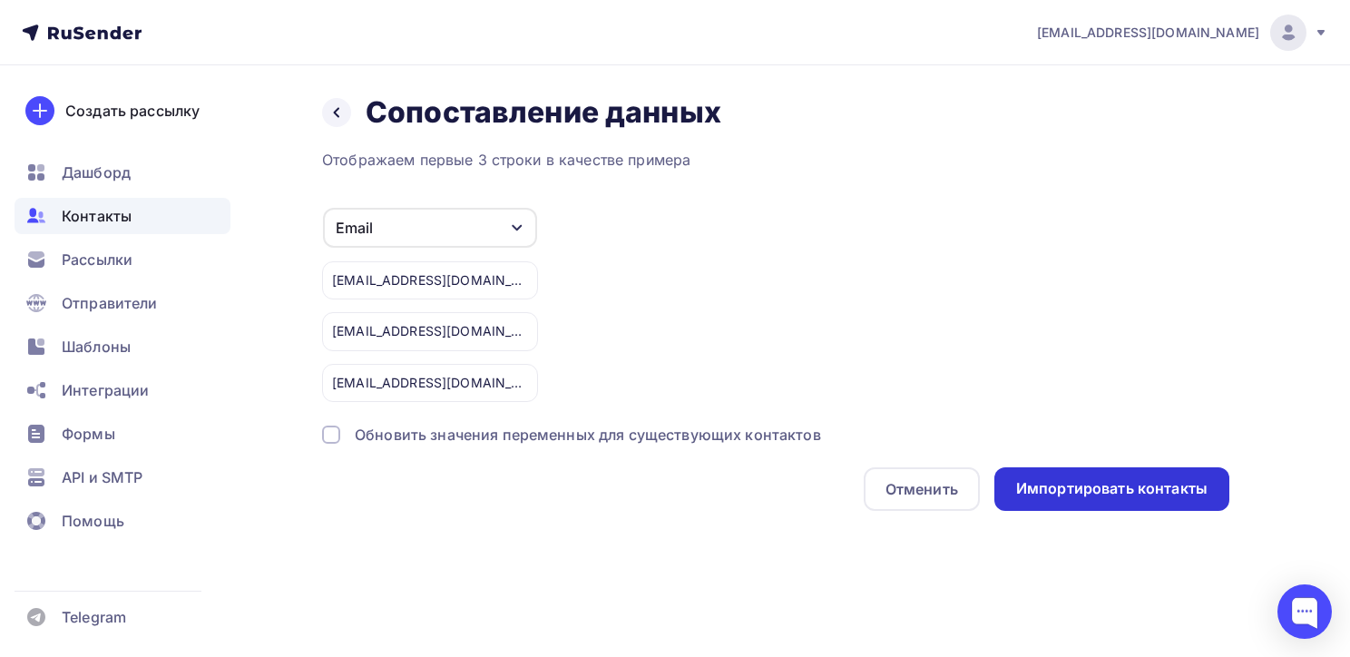
click at [1140, 472] on div "Импортировать контакты" at bounding box center [1112, 489] width 235 height 44
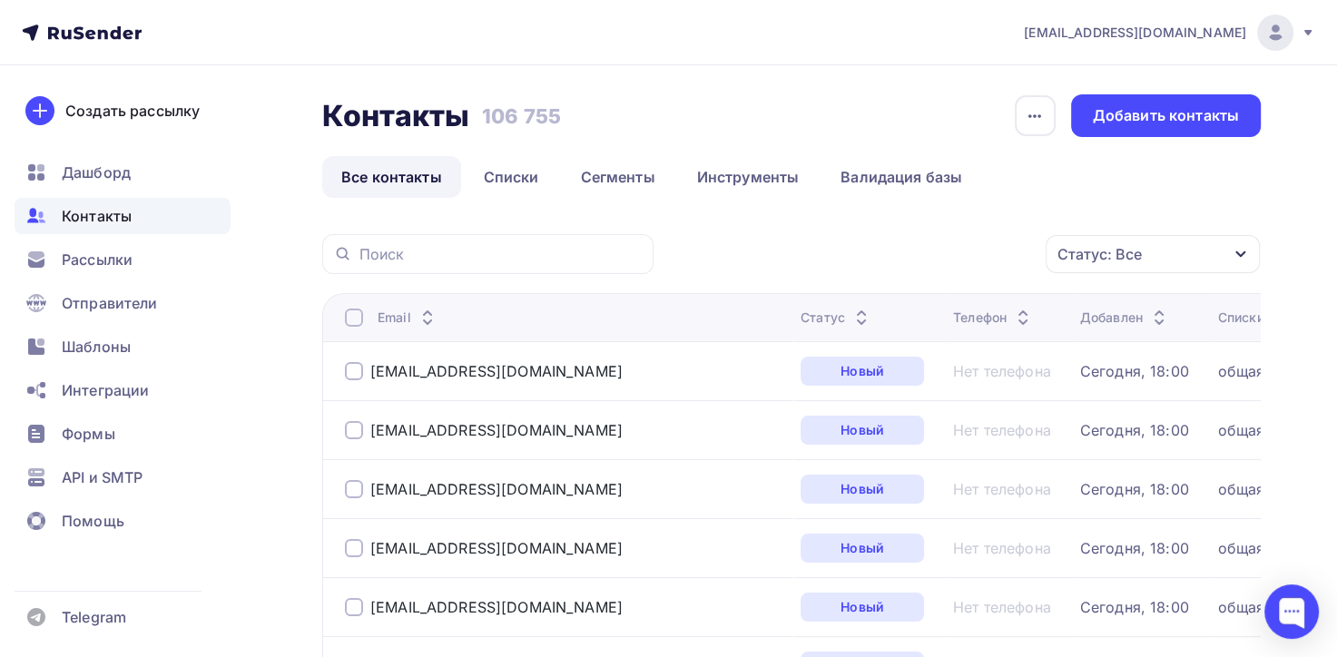
click at [90, 32] on icon at bounding box center [82, 33] width 120 height 22
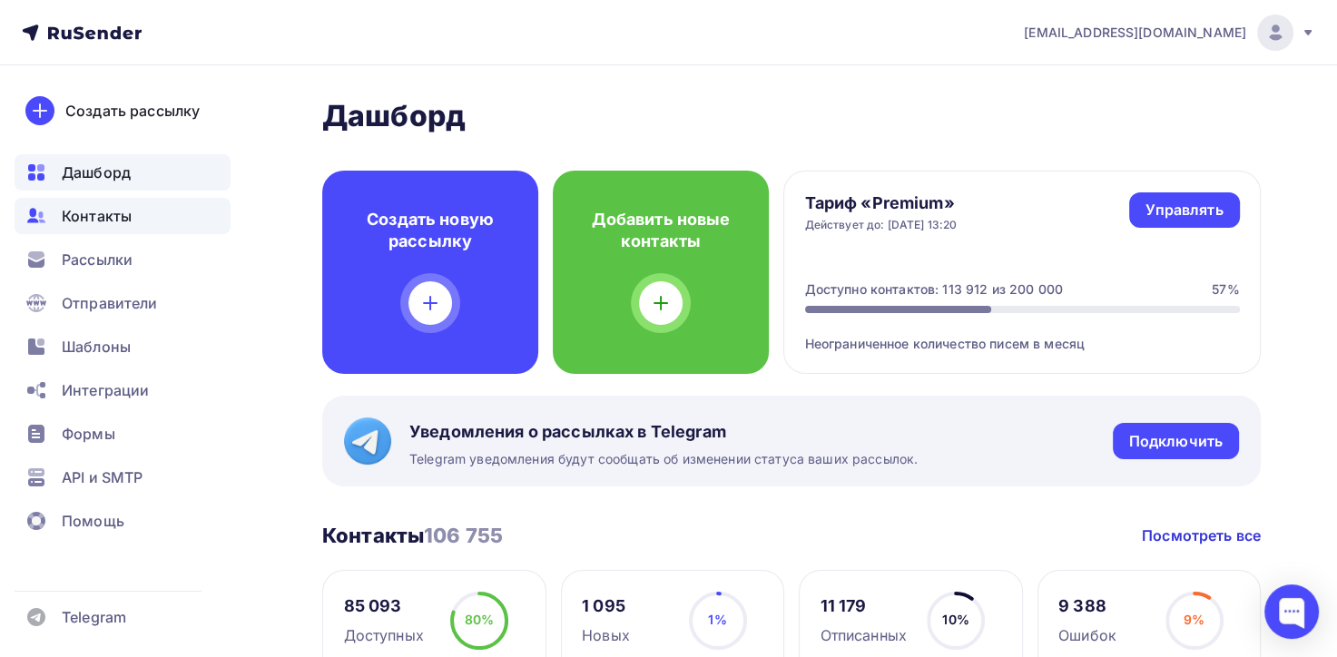
click at [119, 213] on span "Контакты" at bounding box center [97, 216] width 70 height 22
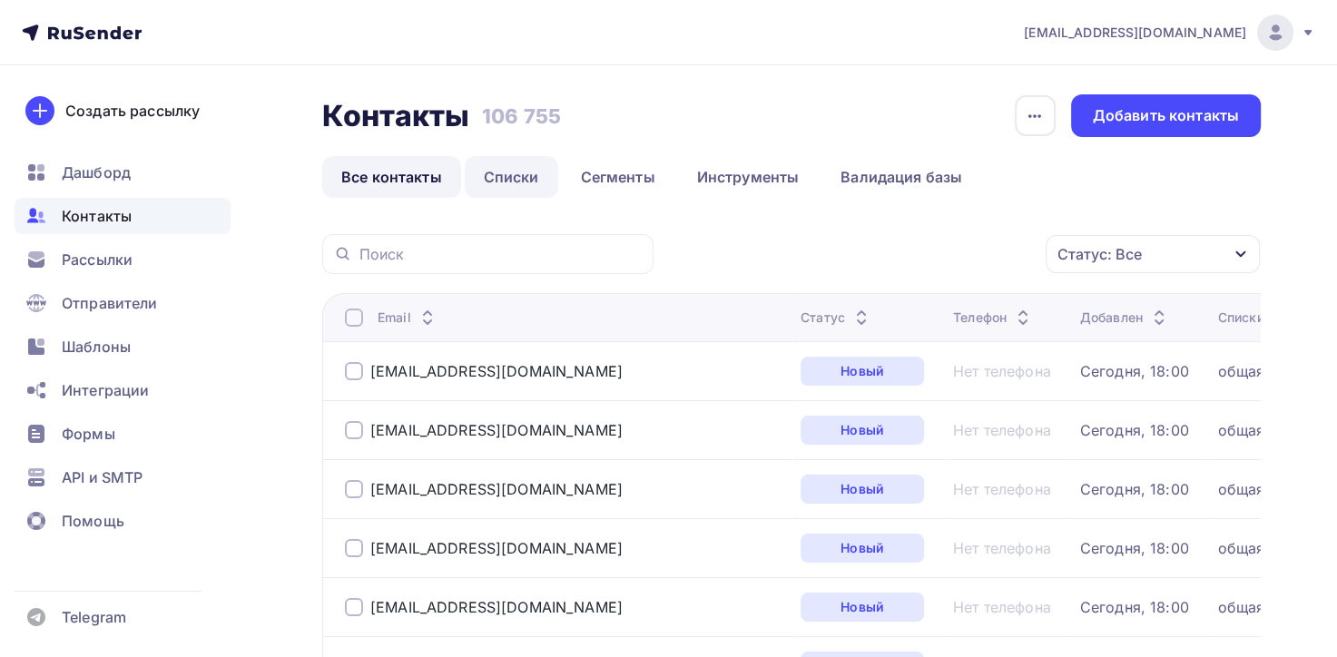
click at [526, 179] on link "Списки" at bounding box center [511, 177] width 93 height 42
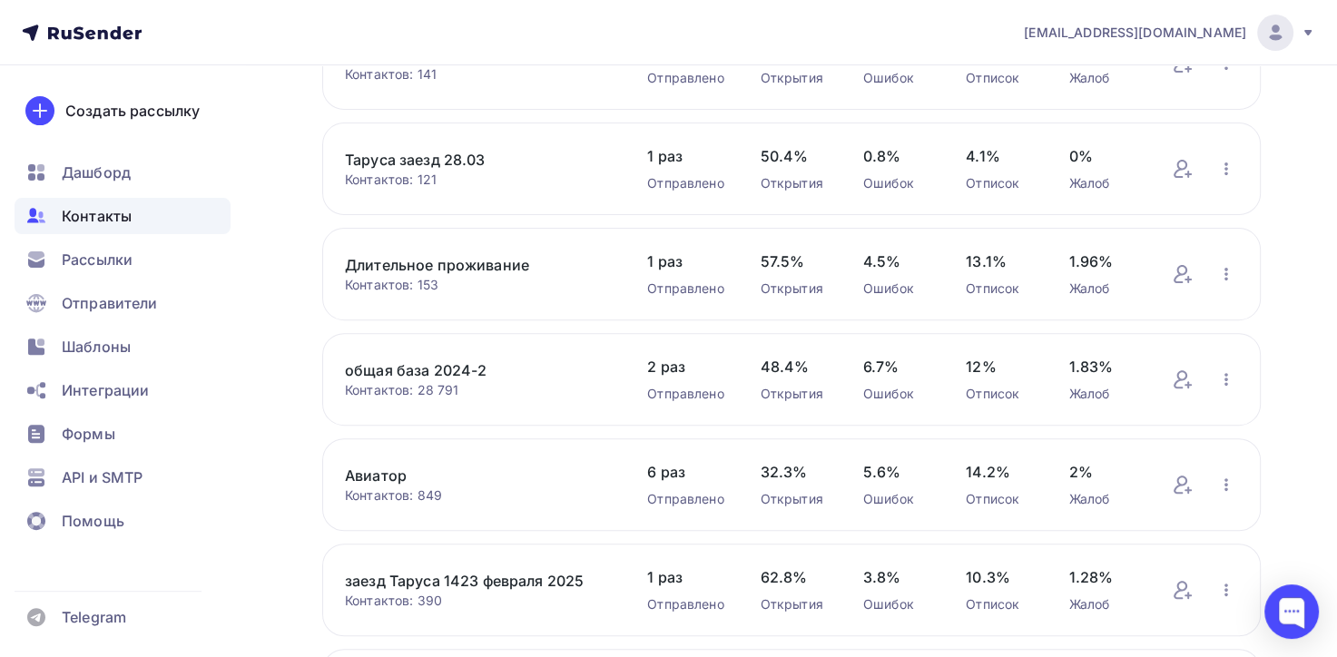
scroll to position [747, 0]
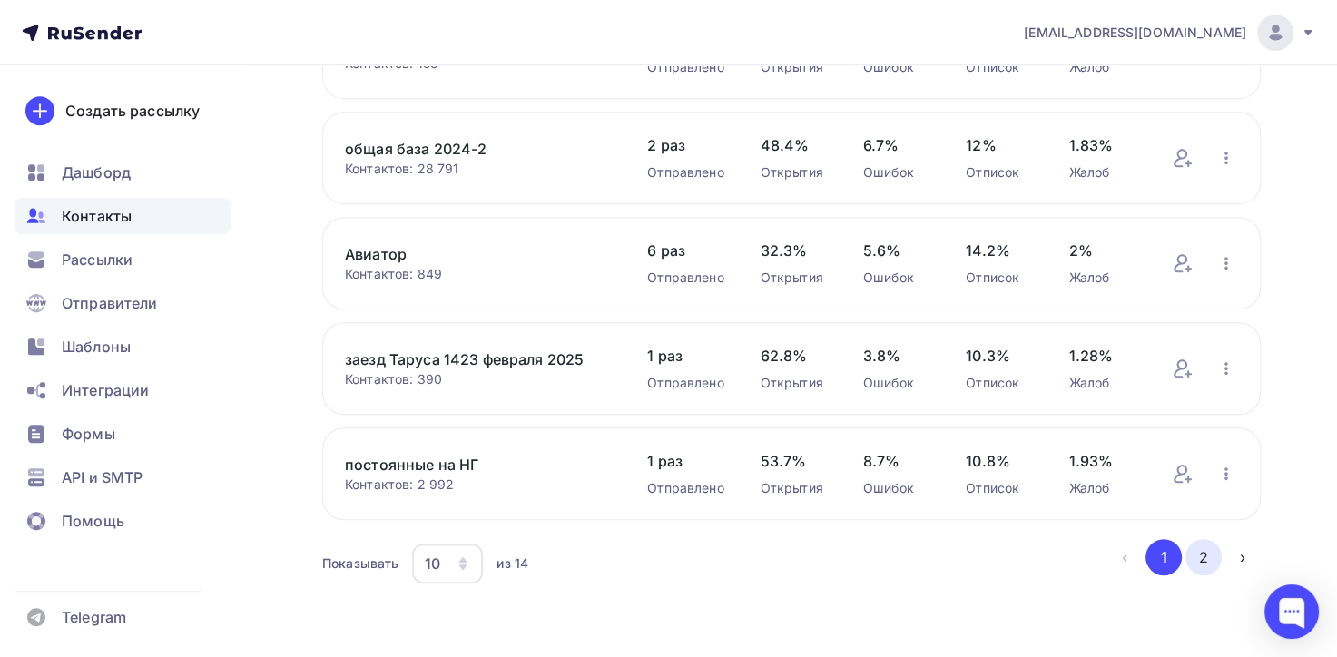
drag, startPoint x: 1205, startPoint y: 563, endPoint x: 1194, endPoint y: 563, distance: 10.9
click at [1204, 563] on button "2" at bounding box center [1203, 557] width 36 height 36
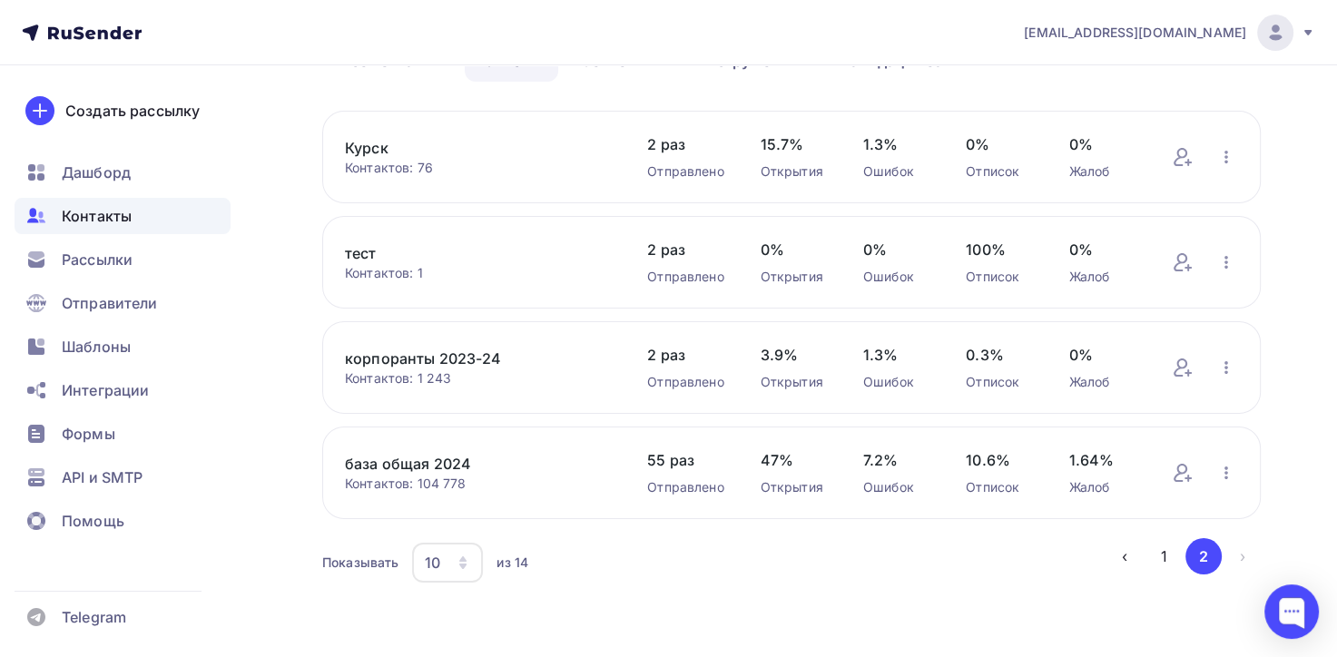
scroll to position [117, 0]
click at [418, 465] on link "база общая 2024" at bounding box center [478, 463] width 266 height 22
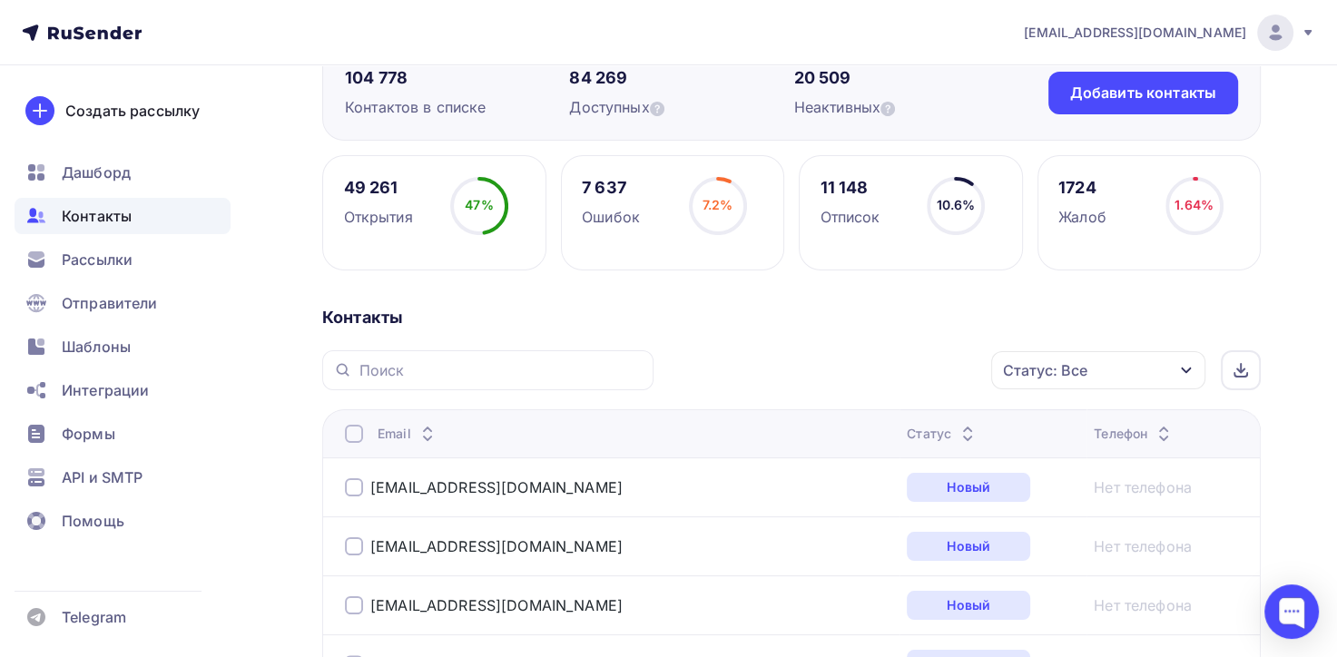
click at [1186, 373] on icon "button" at bounding box center [1186, 370] width 15 height 15
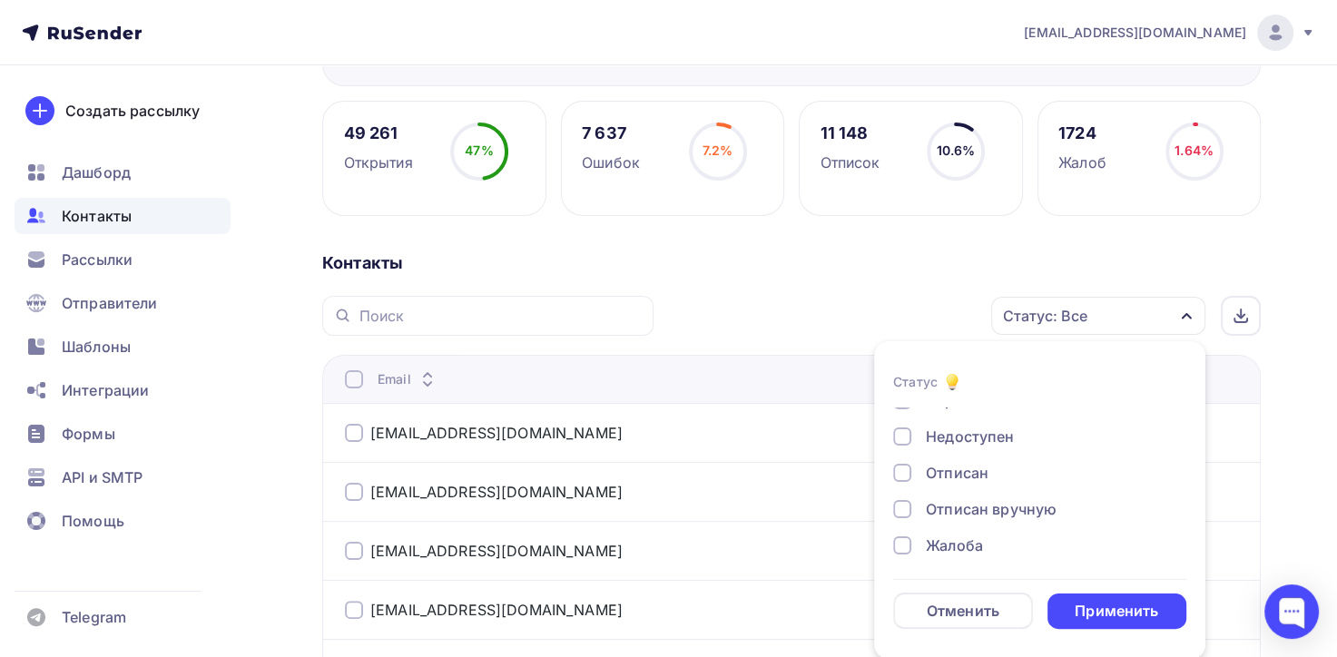
scroll to position [131, 0]
click at [898, 466] on div at bounding box center [902, 469] width 18 height 18
click at [894, 503] on div at bounding box center [902, 505] width 18 height 18
drag, startPoint x: 901, startPoint y: 536, endPoint x: 897, endPoint y: 476, distance: 60.1
click at [901, 537] on div at bounding box center [902, 542] width 18 height 18
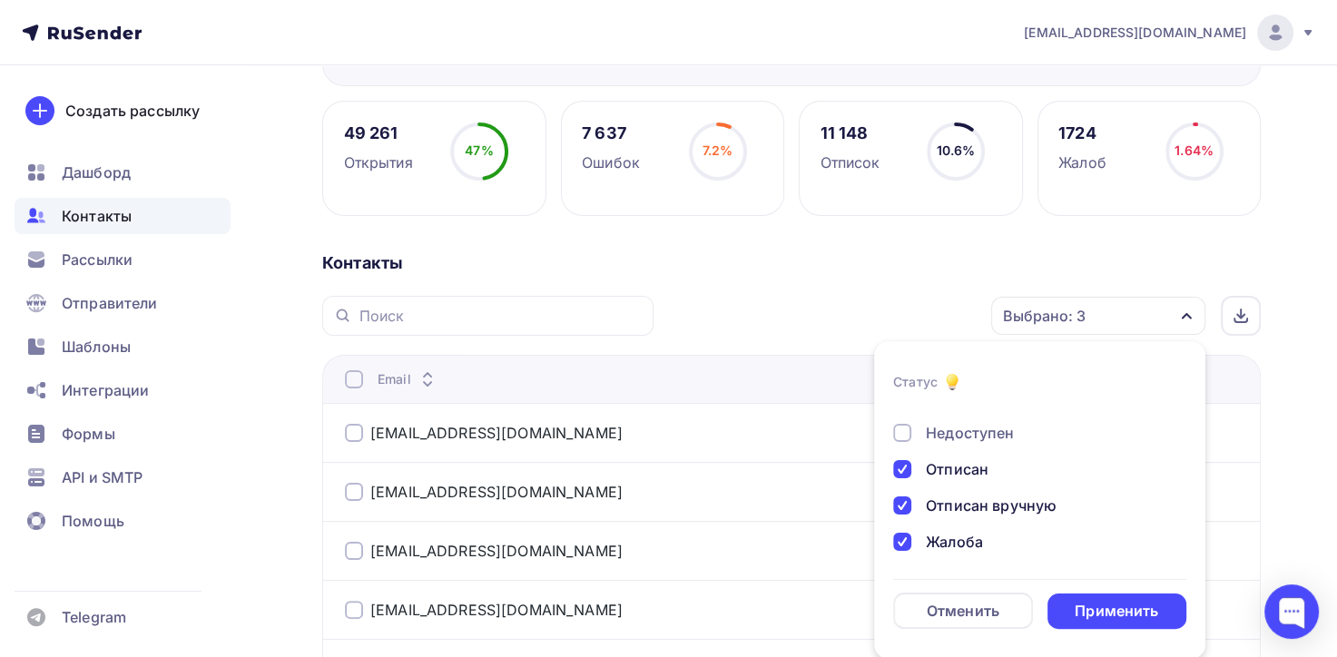
click at [898, 432] on div at bounding box center [902, 433] width 18 height 18
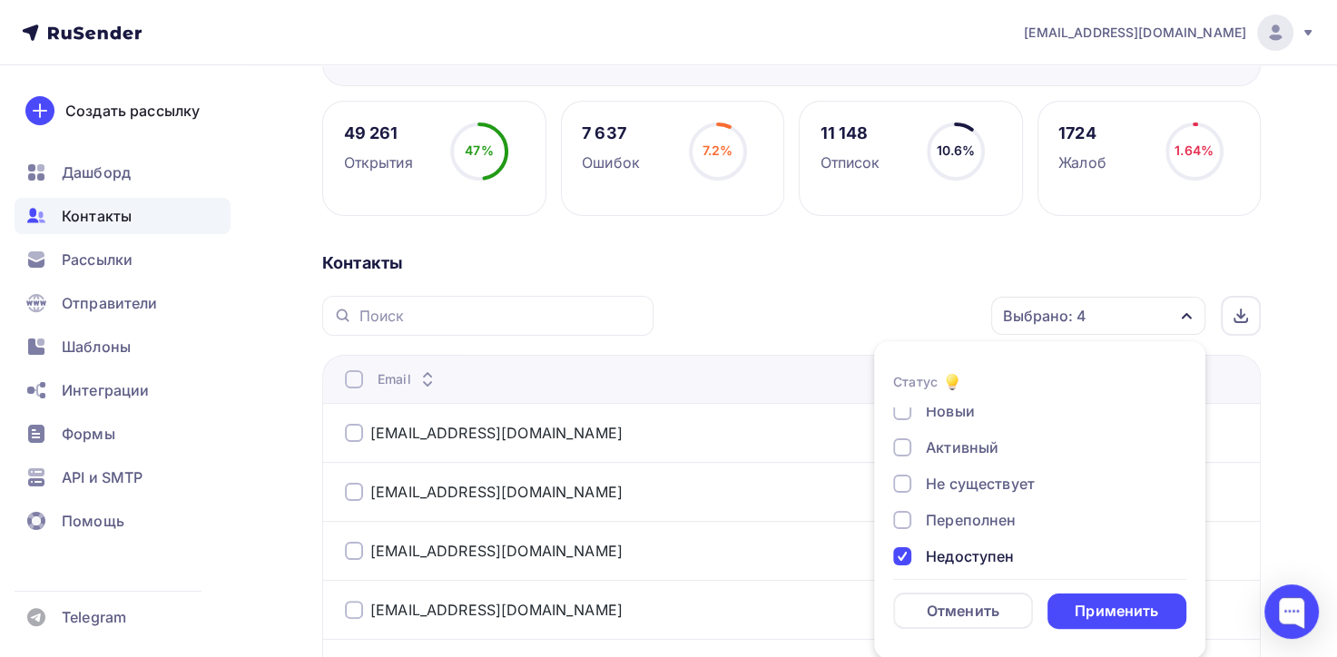
scroll to position [0, 0]
click at [903, 486] on div at bounding box center [902, 491] width 18 height 18
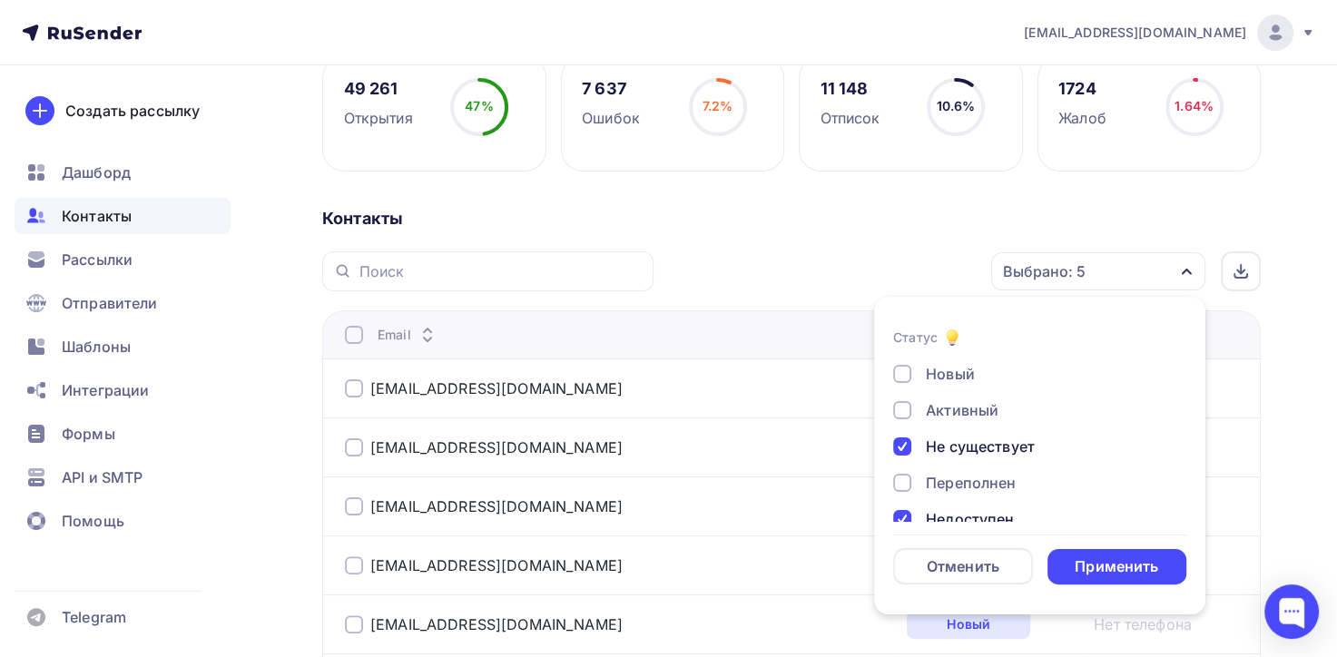
scroll to position [417, 0]
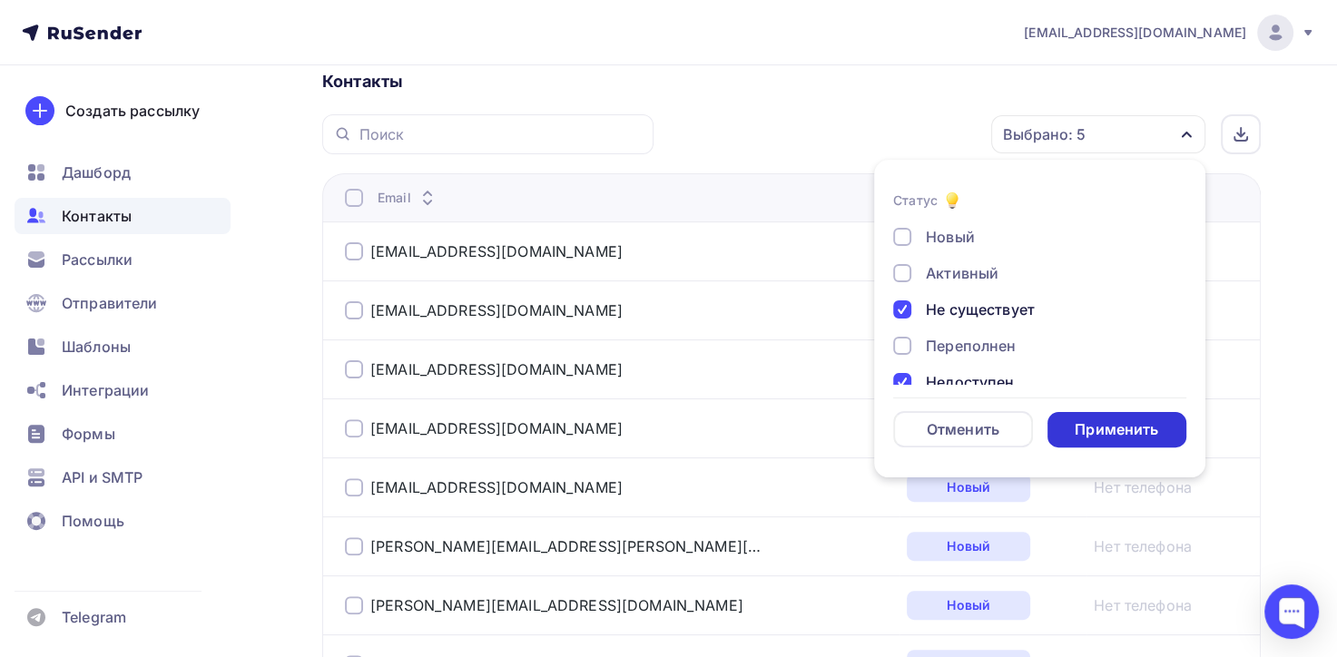
click at [1129, 439] on div "Применить" at bounding box center [1117, 429] width 140 height 35
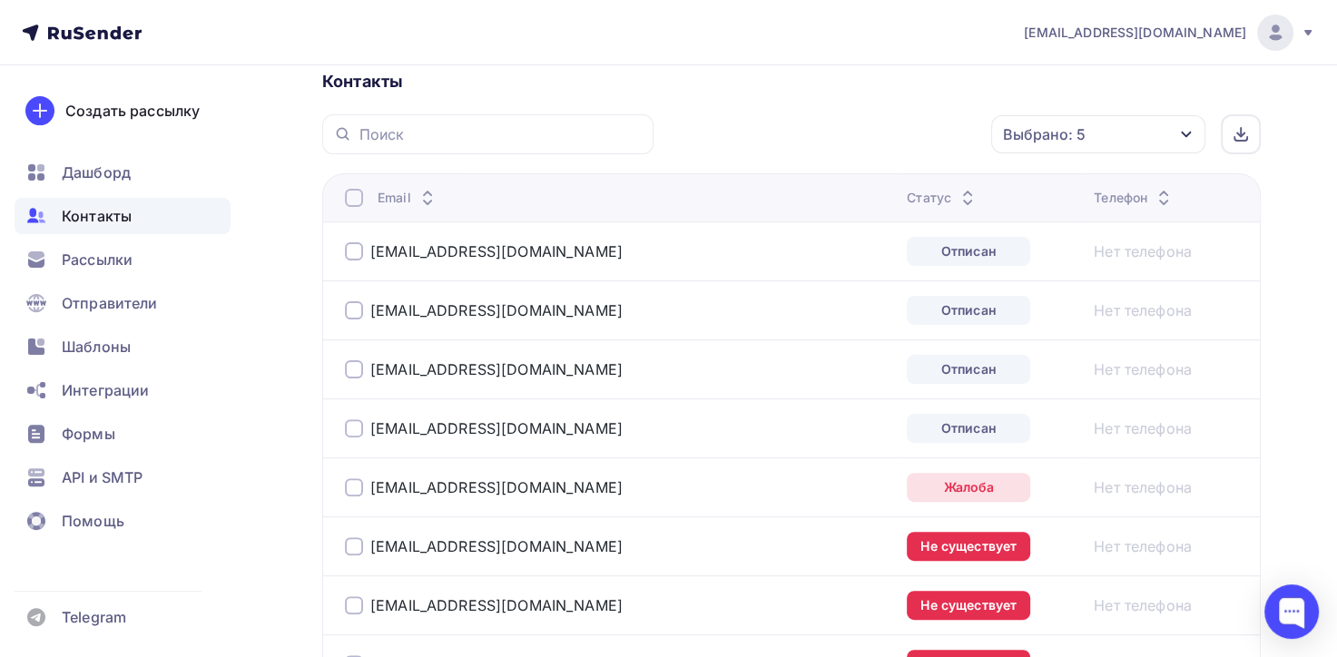
click at [356, 202] on div at bounding box center [354, 198] width 18 height 18
click at [959, 127] on icon "button" at bounding box center [953, 134] width 22 height 22
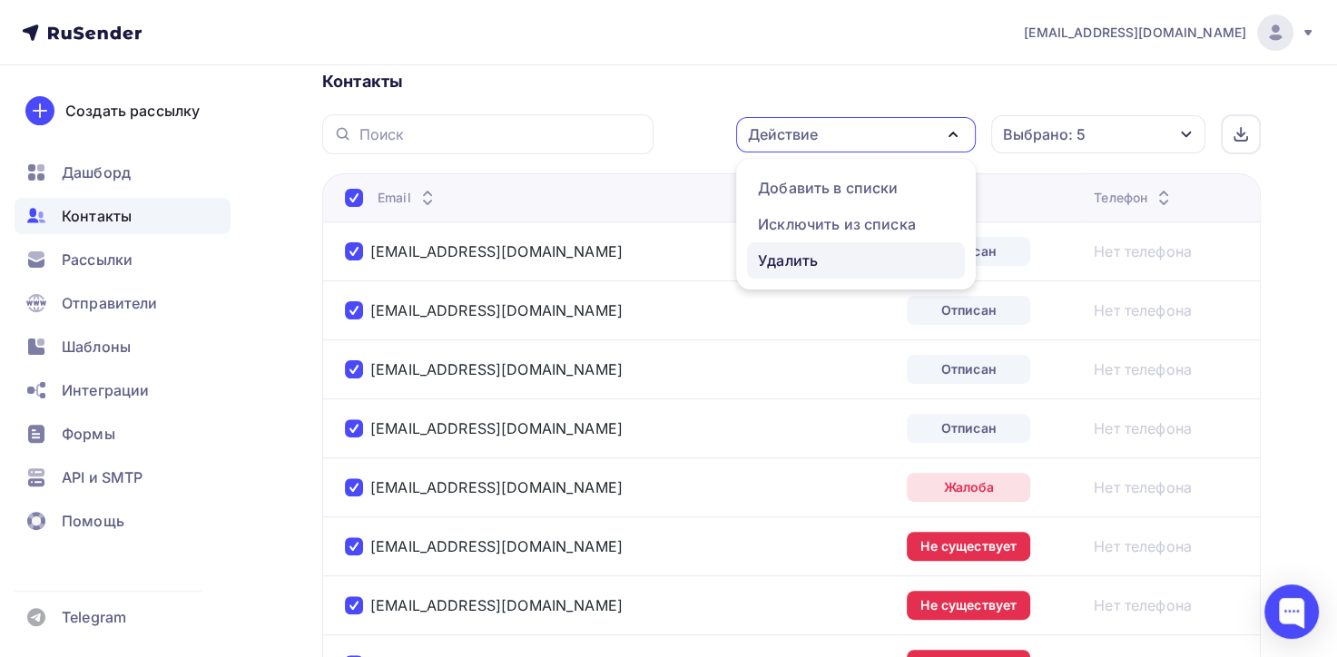
click at [832, 250] on div "Удалить" at bounding box center [856, 261] width 196 height 22
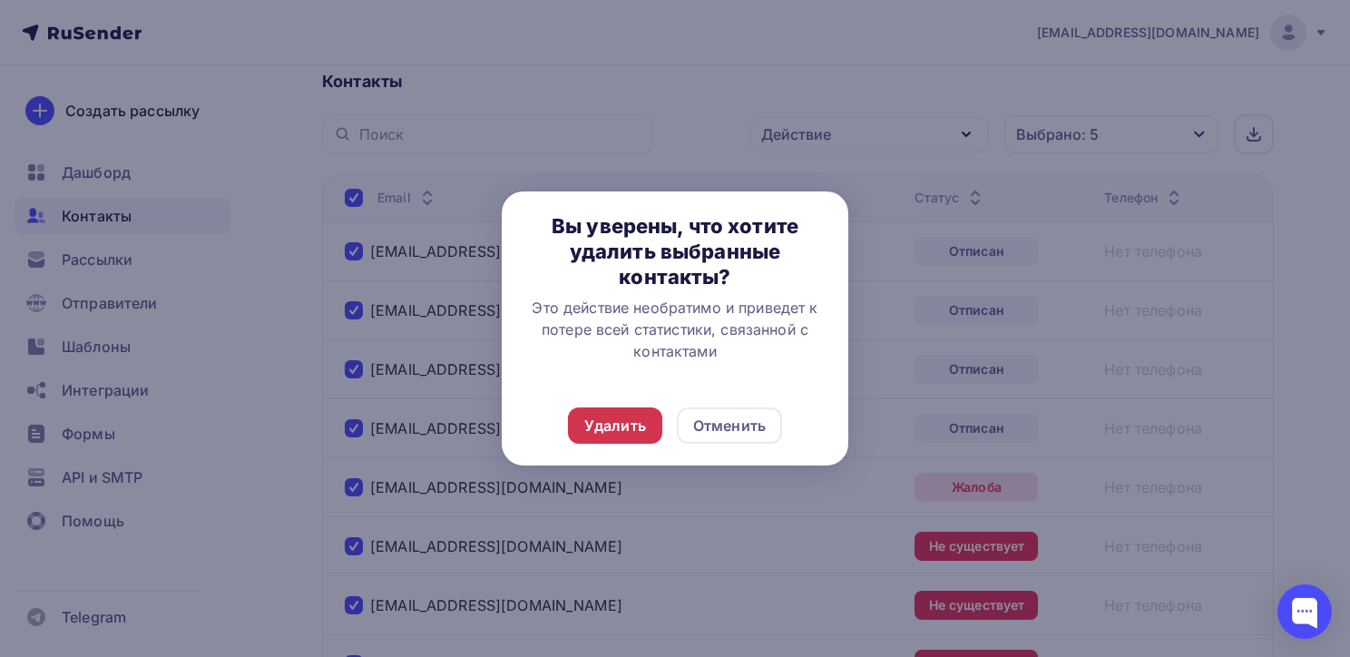
click at [581, 419] on div "Удалить" at bounding box center [615, 425] width 94 height 36
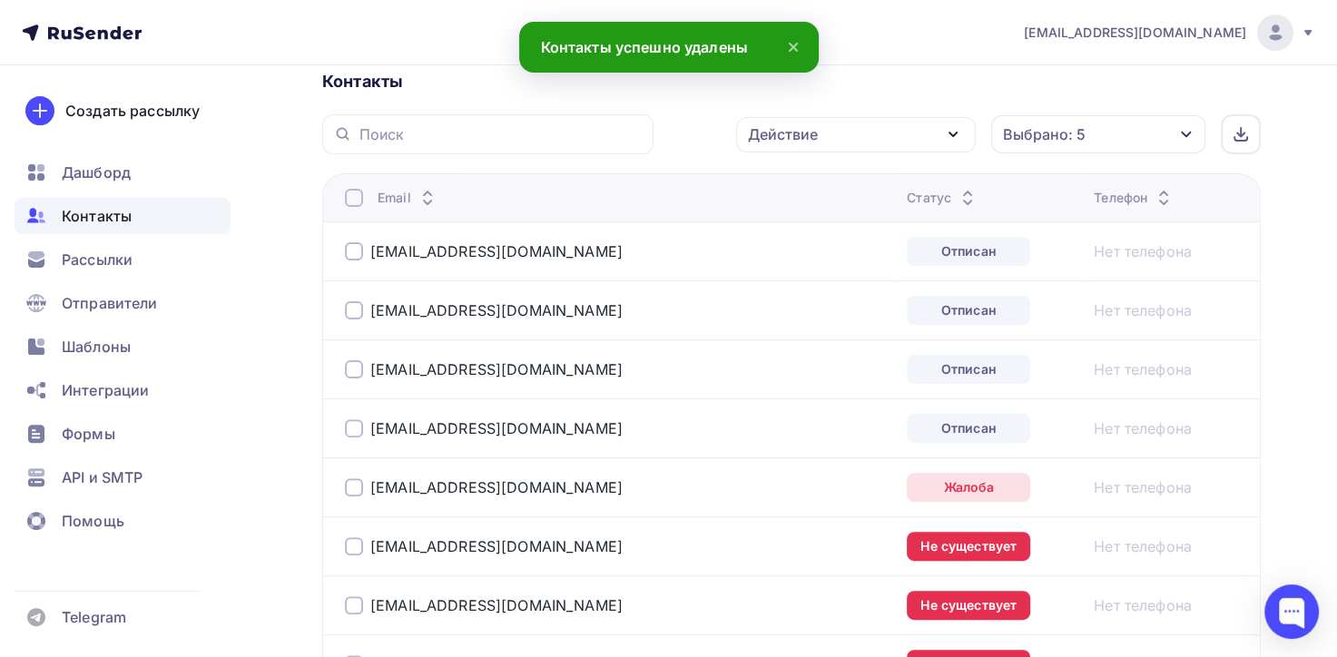
click at [361, 191] on div at bounding box center [354, 198] width 18 height 18
click at [352, 196] on div at bounding box center [354, 198] width 18 height 18
click at [962, 130] on icon "button" at bounding box center [953, 134] width 22 height 22
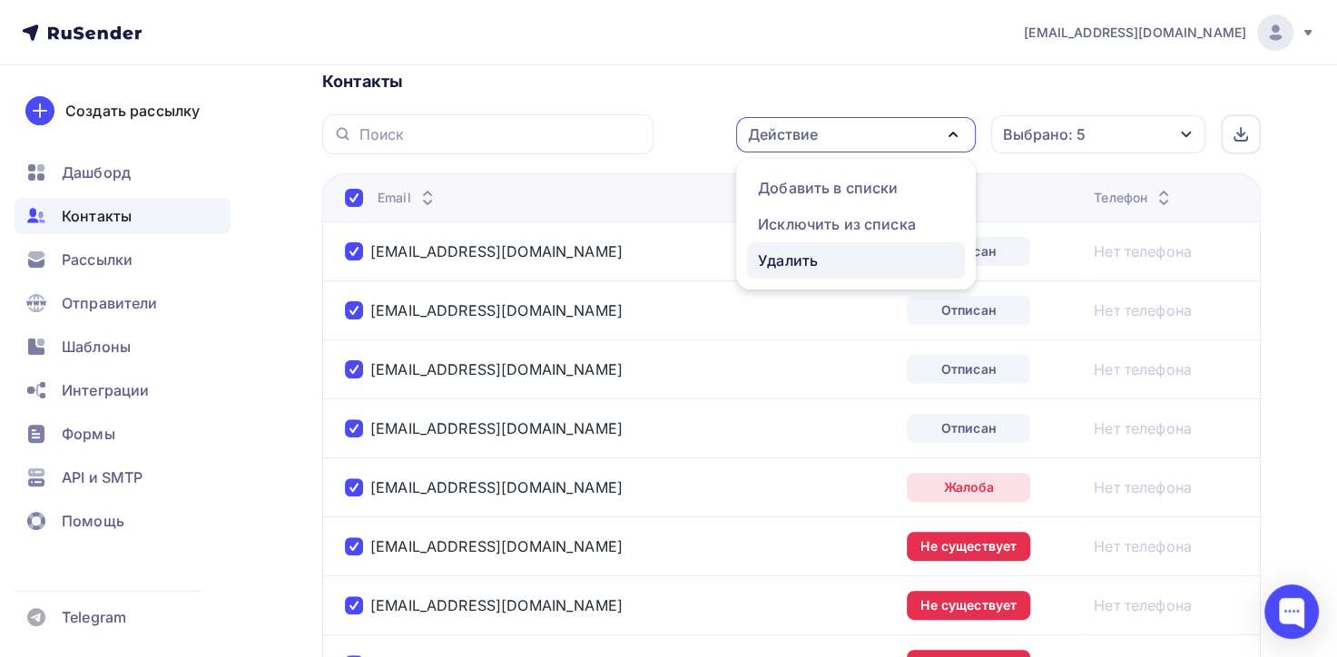
click at [781, 265] on div "Удалить" at bounding box center [788, 261] width 60 height 22
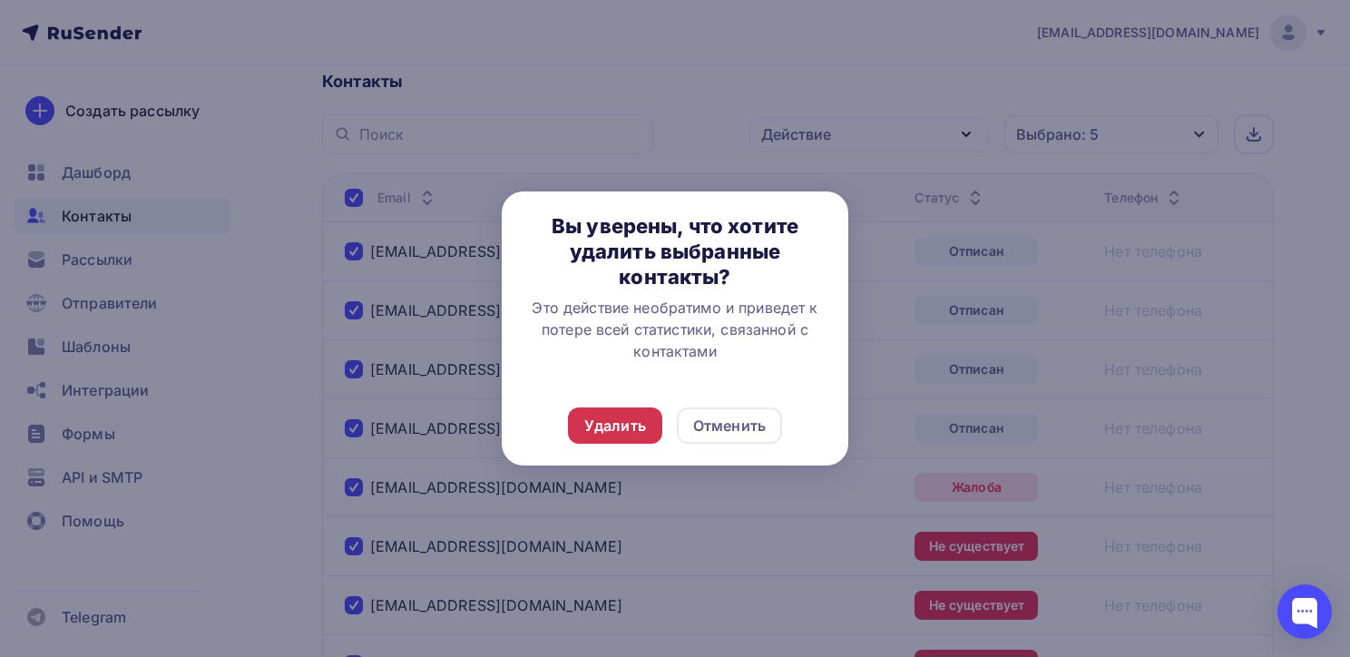
click at [587, 423] on div "Удалить" at bounding box center [615, 426] width 62 height 22
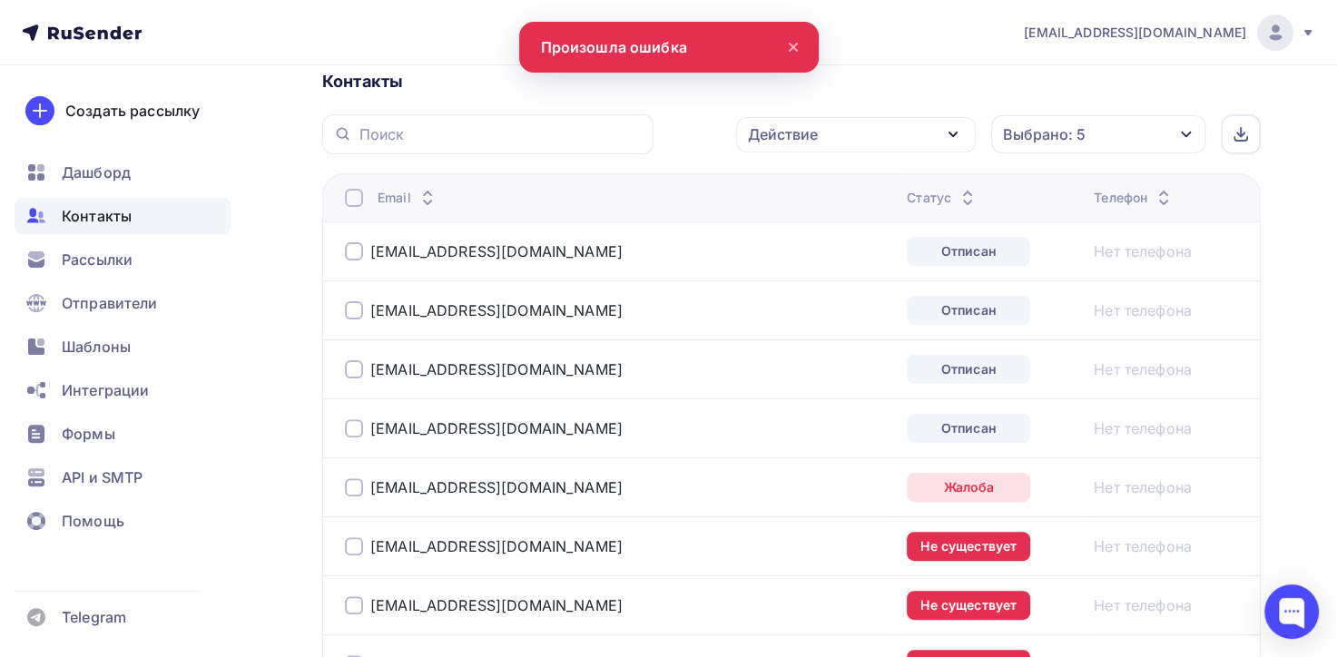
click at [352, 196] on div at bounding box center [354, 198] width 18 height 18
click at [350, 197] on div at bounding box center [354, 198] width 18 height 18
click at [958, 130] on icon "button" at bounding box center [953, 134] width 22 height 22
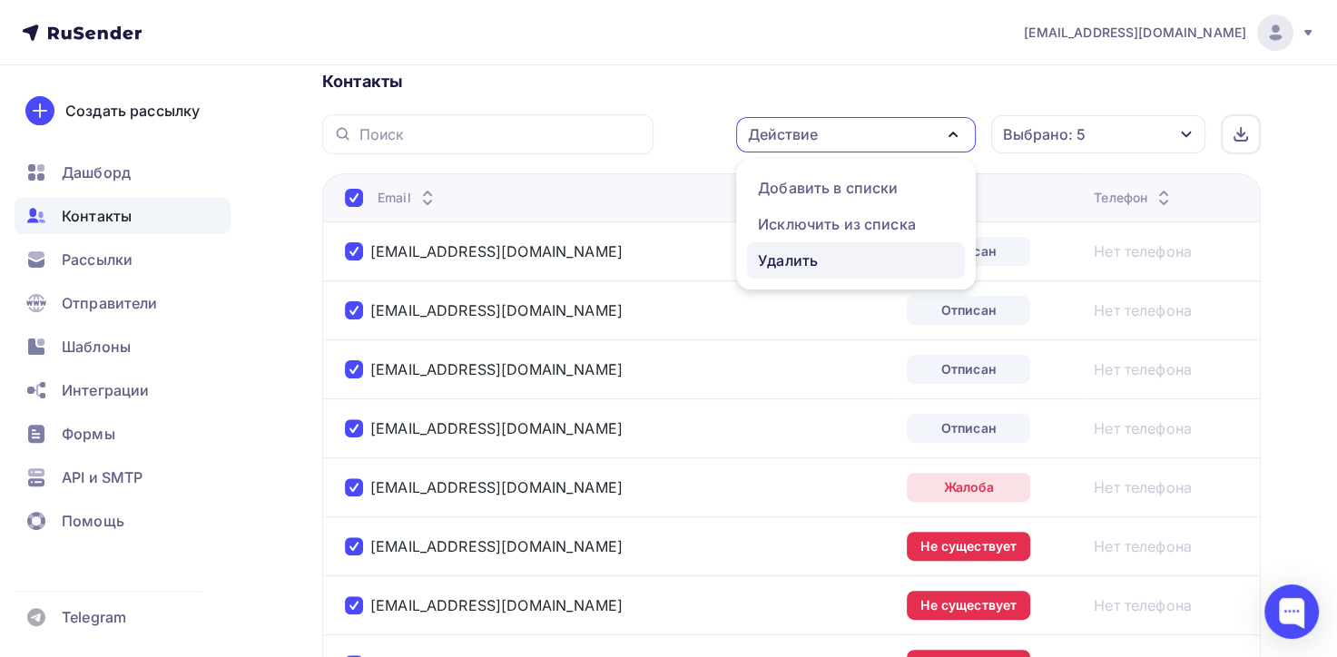
click at [791, 253] on div "Удалить" at bounding box center [788, 261] width 60 height 22
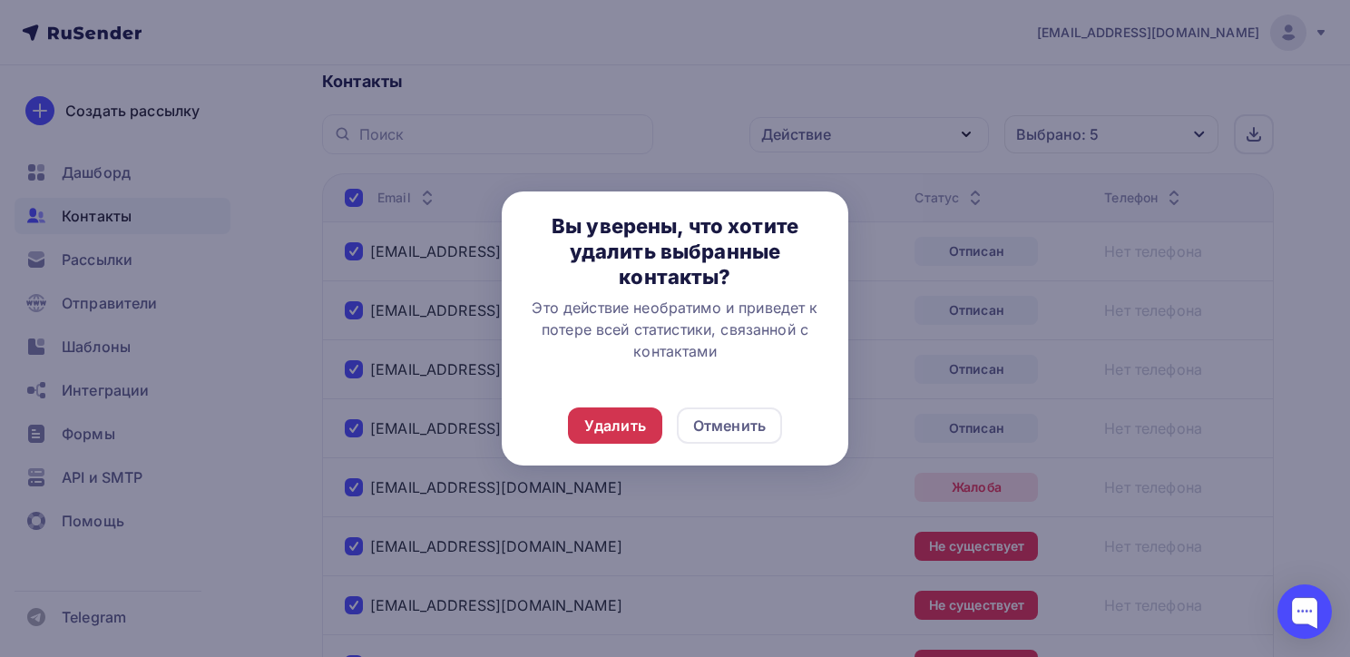
click at [605, 429] on div "Удалить" at bounding box center [615, 426] width 62 height 22
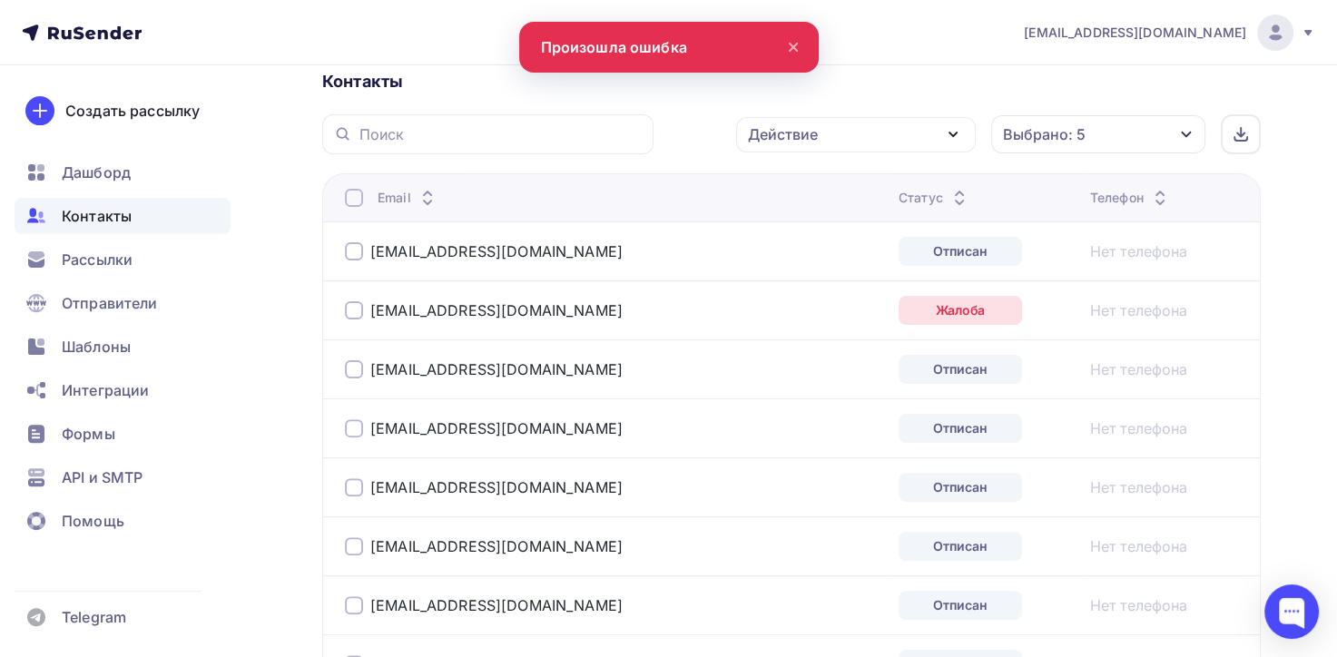
click at [356, 189] on div at bounding box center [354, 198] width 18 height 18
click at [356, 197] on div at bounding box center [354, 198] width 18 height 18
click at [955, 129] on icon "button" at bounding box center [953, 134] width 22 height 22
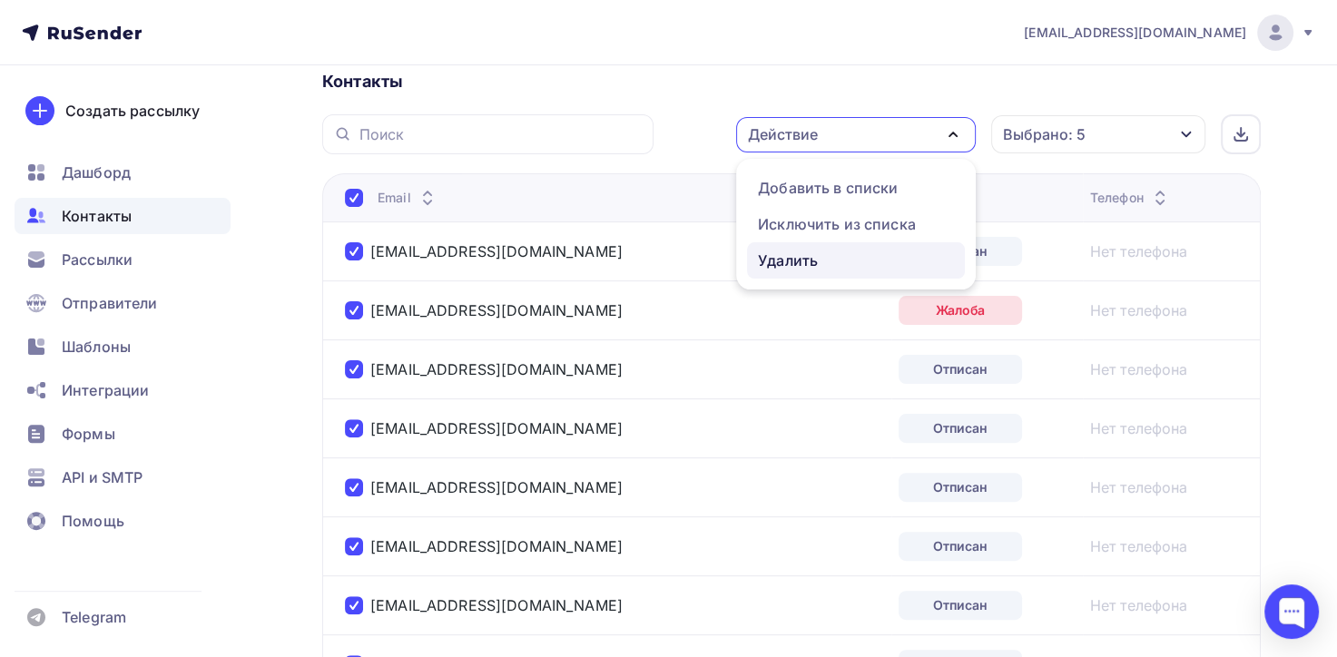
click at [817, 251] on div "Удалить" at bounding box center [788, 261] width 60 height 22
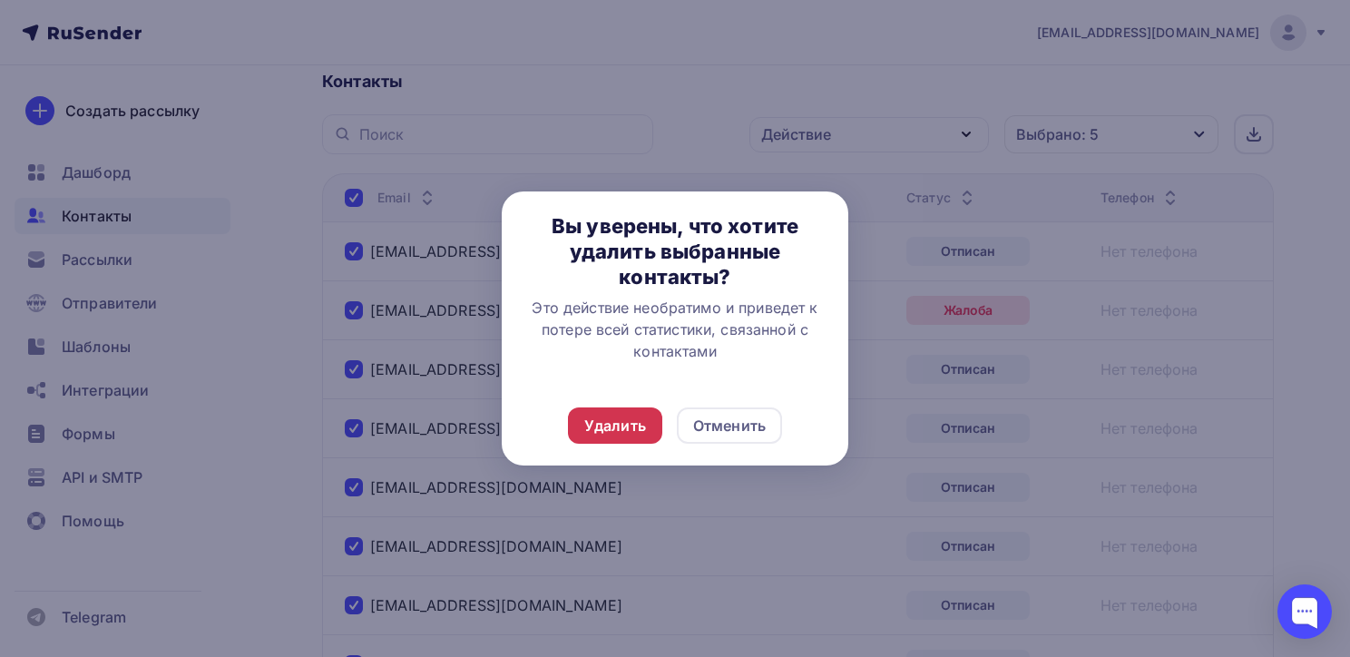
click at [605, 417] on div "Удалить" at bounding box center [615, 426] width 62 height 22
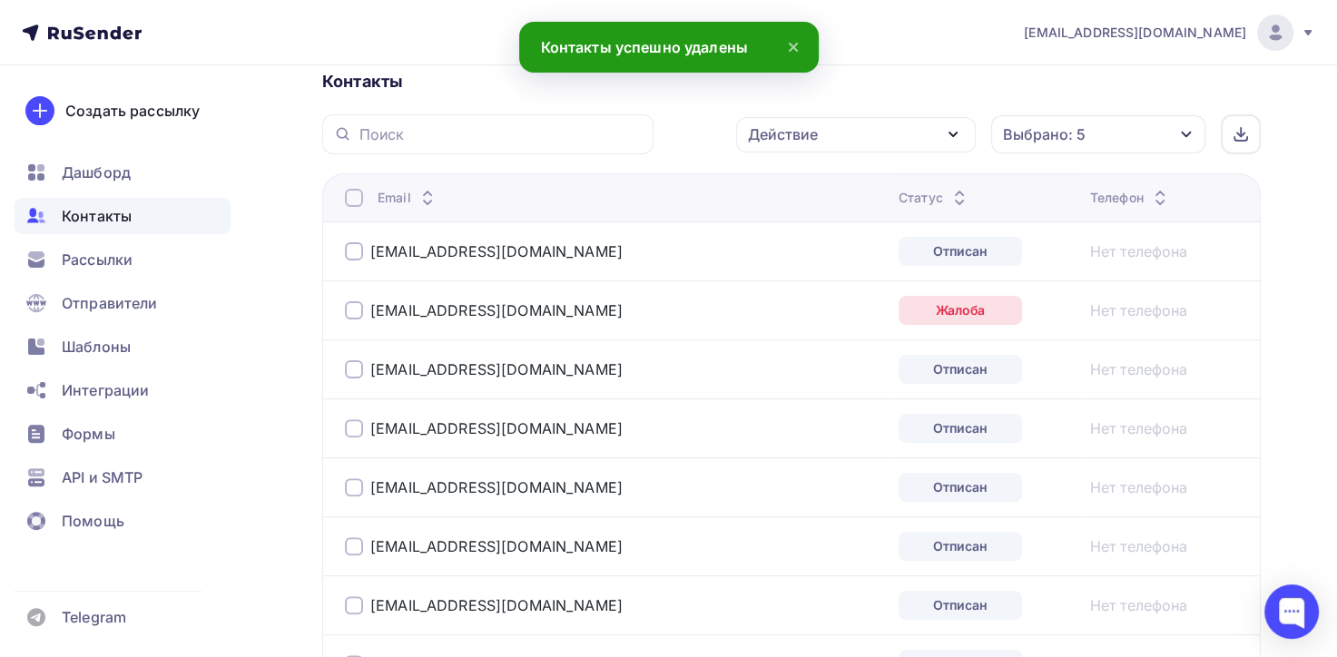
click at [360, 190] on div at bounding box center [354, 198] width 18 height 18
click at [360, 201] on div at bounding box center [354, 198] width 18 height 18
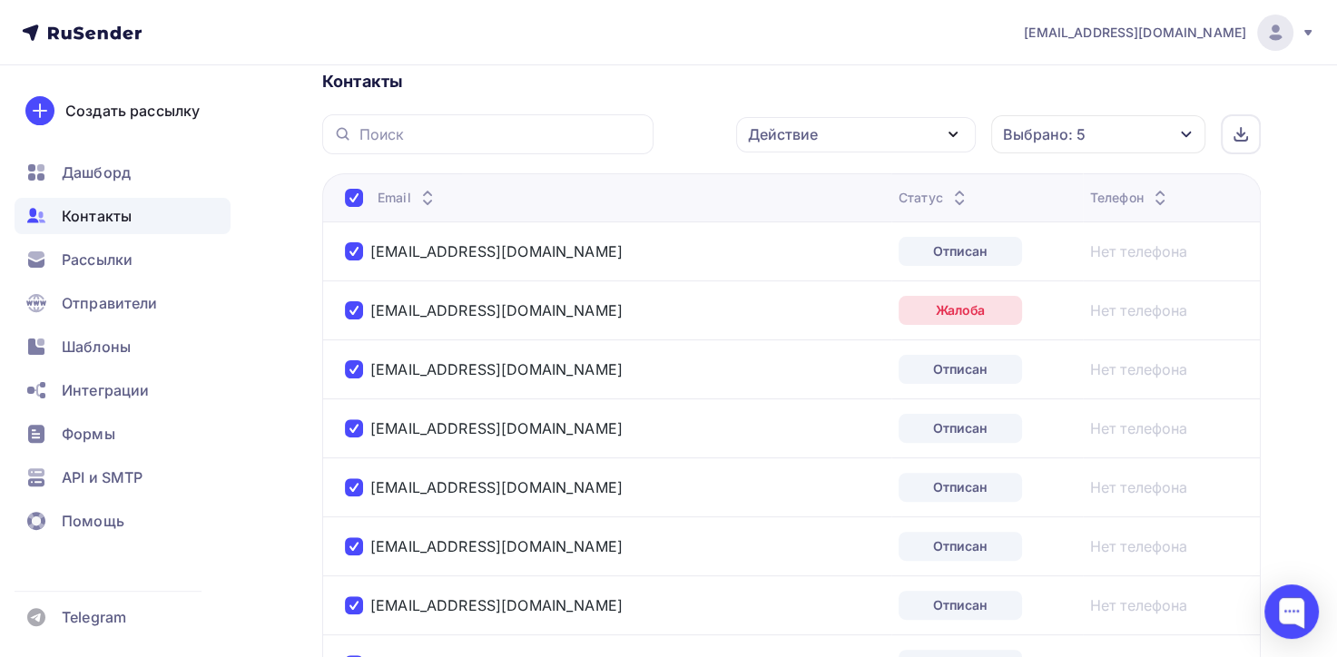
click at [955, 129] on icon "button" at bounding box center [953, 134] width 22 height 22
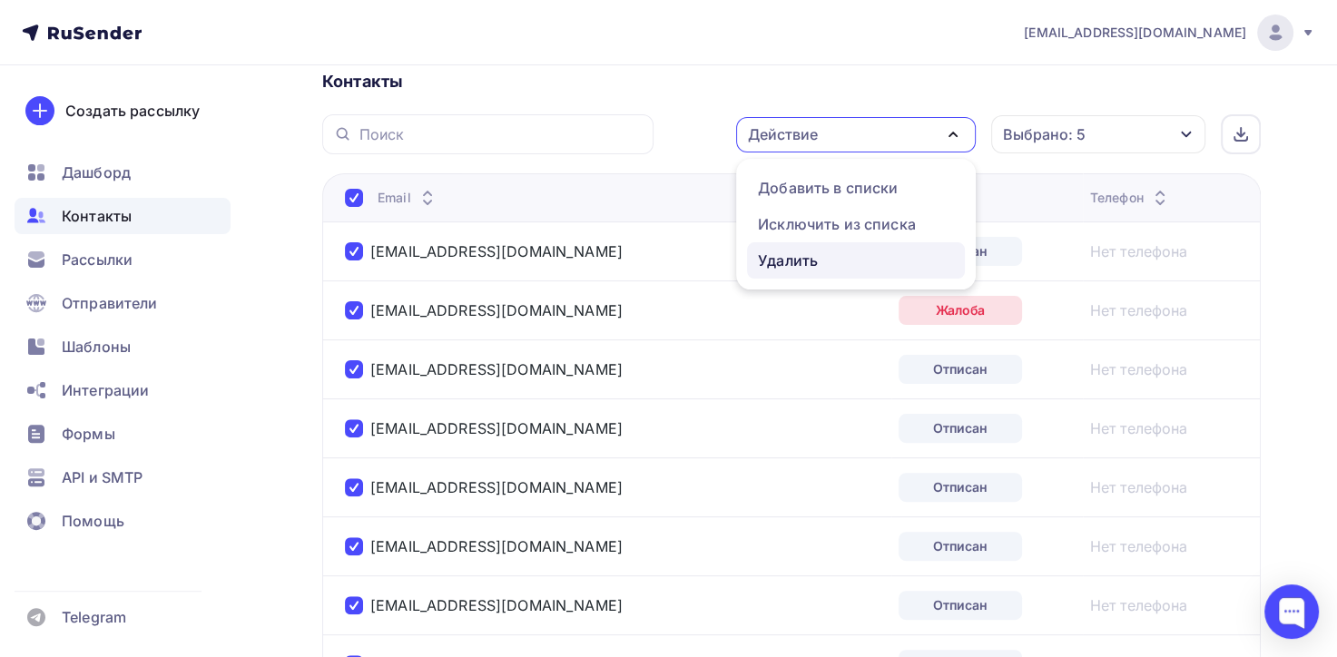
click at [771, 260] on div "Удалить" at bounding box center [788, 261] width 60 height 22
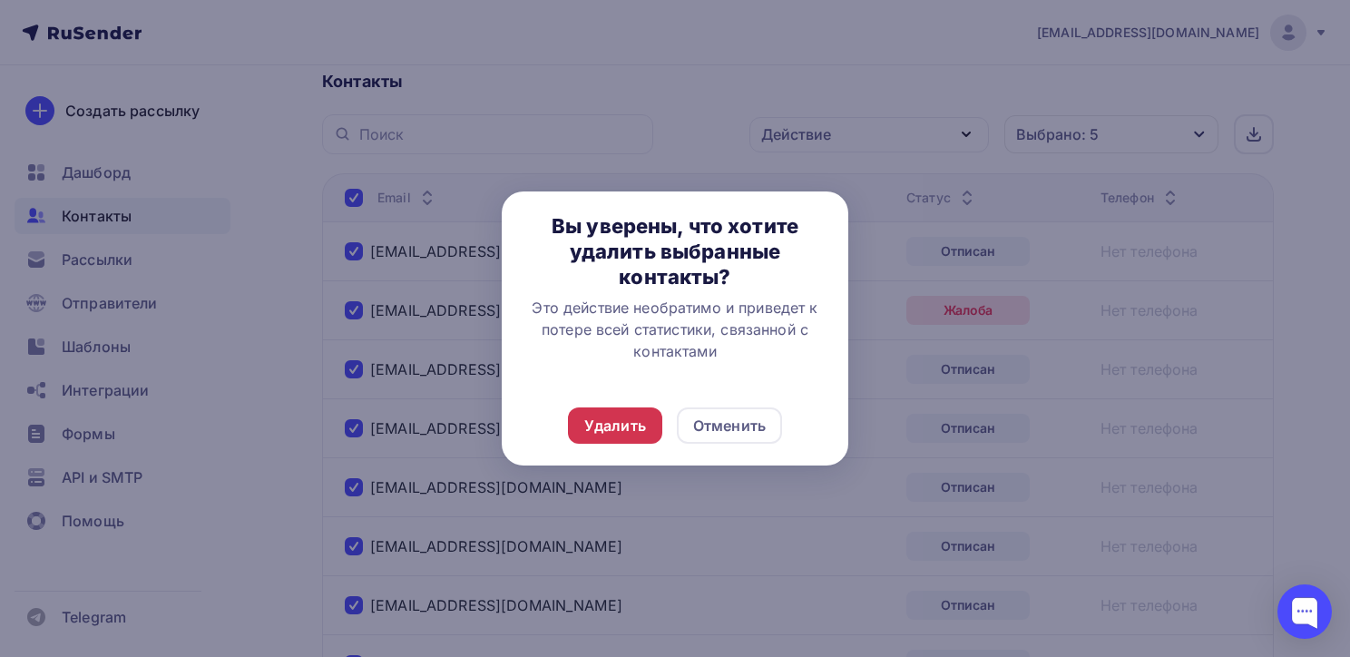
click at [614, 428] on div "Удалить" at bounding box center [615, 426] width 62 height 22
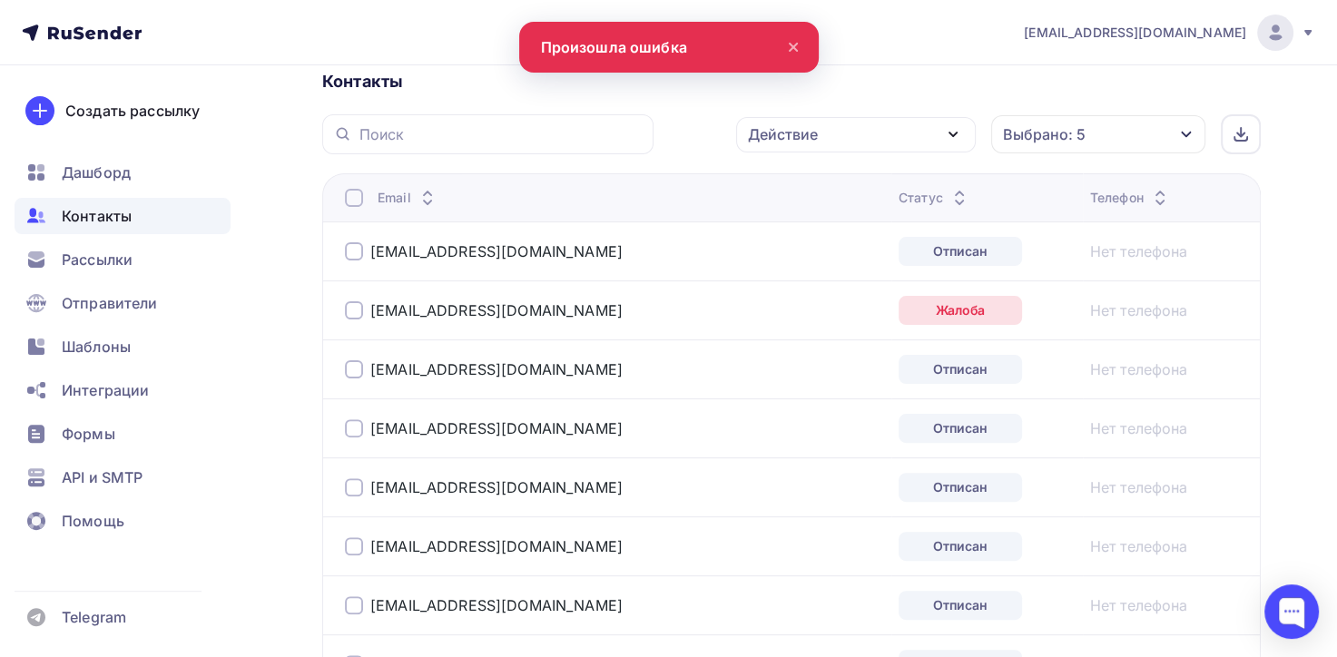
click at [352, 200] on div at bounding box center [354, 198] width 18 height 18
click at [354, 200] on div at bounding box center [354, 198] width 18 height 18
click at [952, 134] on icon "button" at bounding box center [952, 135] width 7 height 4
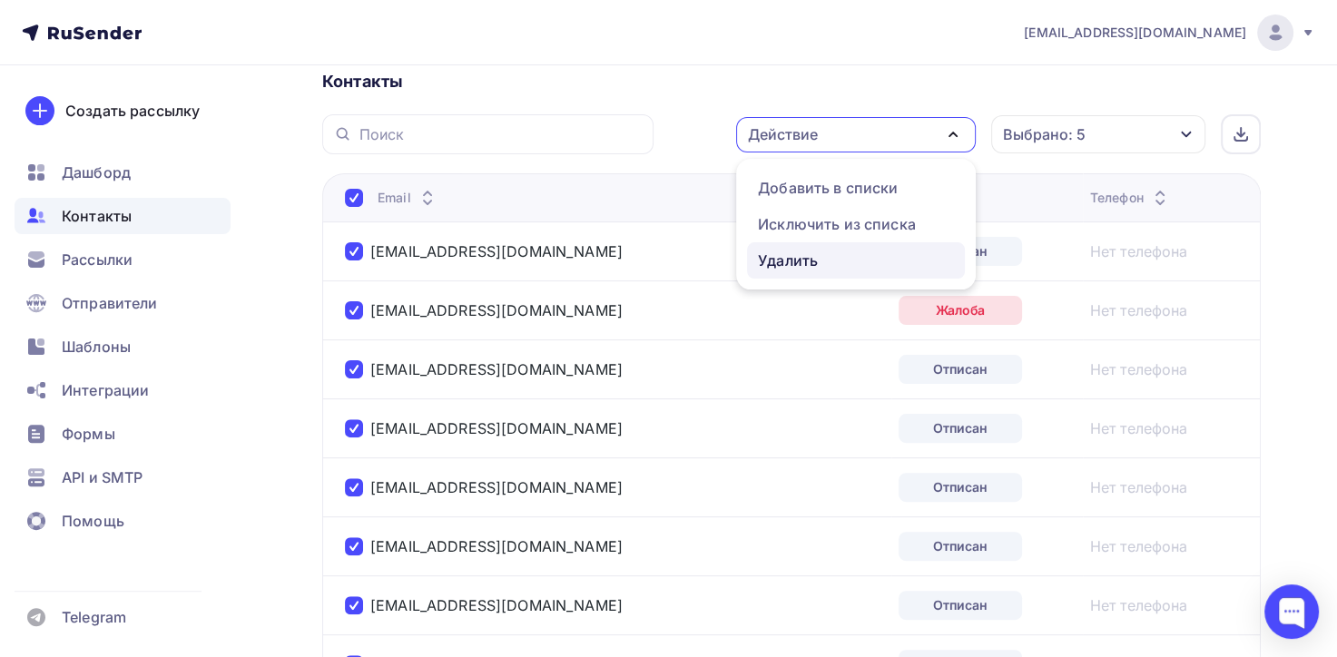
click at [787, 258] on div "Удалить" at bounding box center [788, 261] width 60 height 22
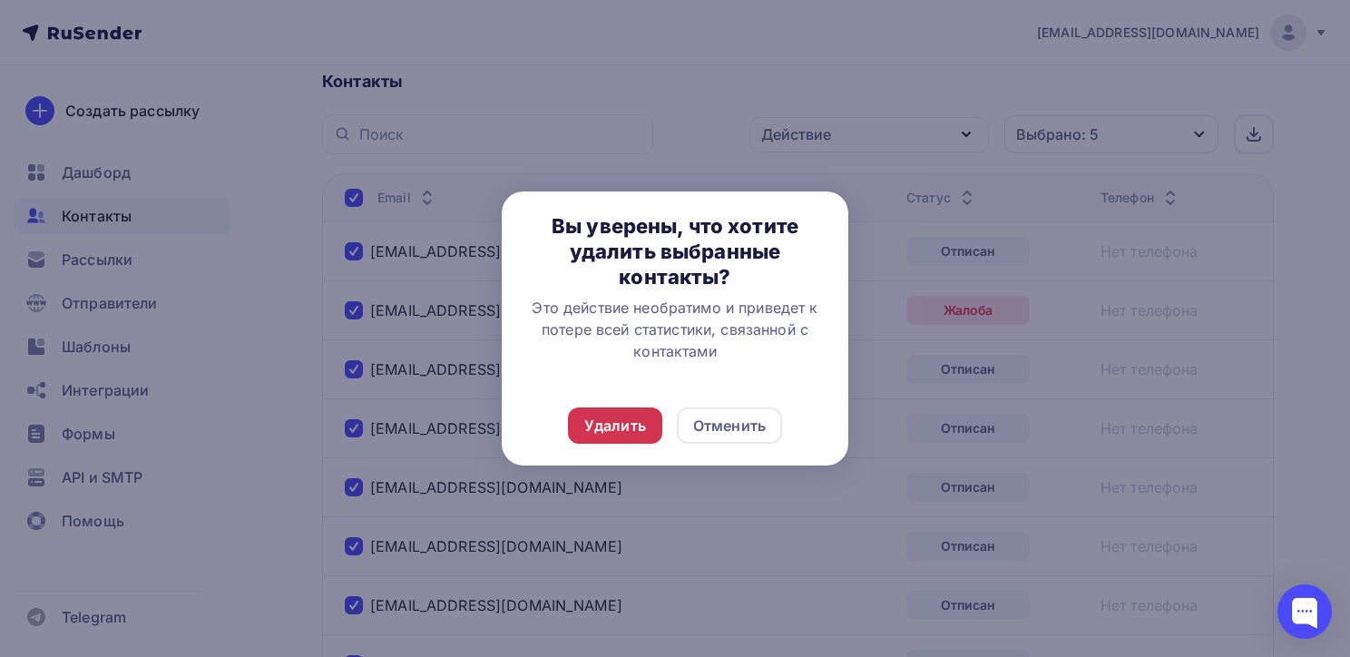
click at [641, 432] on div "Удалить" at bounding box center [615, 426] width 62 height 22
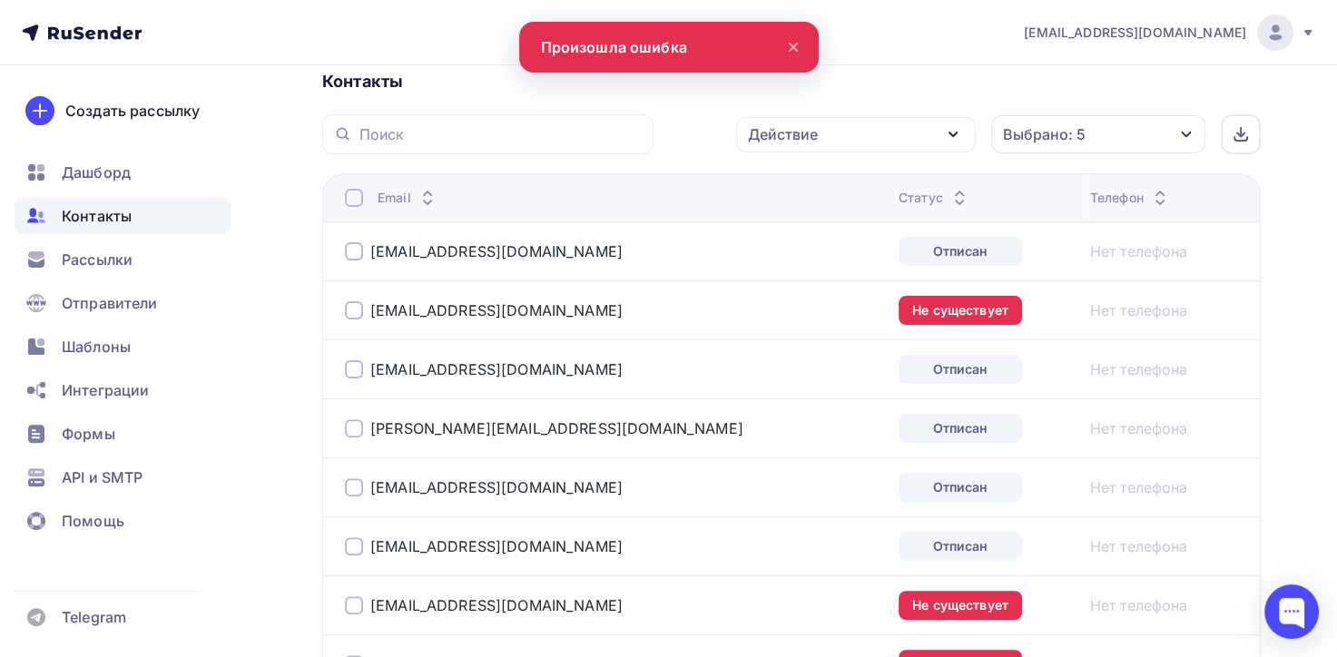
click at [354, 193] on div at bounding box center [354, 198] width 18 height 18
click at [354, 202] on div at bounding box center [354, 198] width 18 height 18
click at [958, 134] on icon "button" at bounding box center [953, 134] width 22 height 22
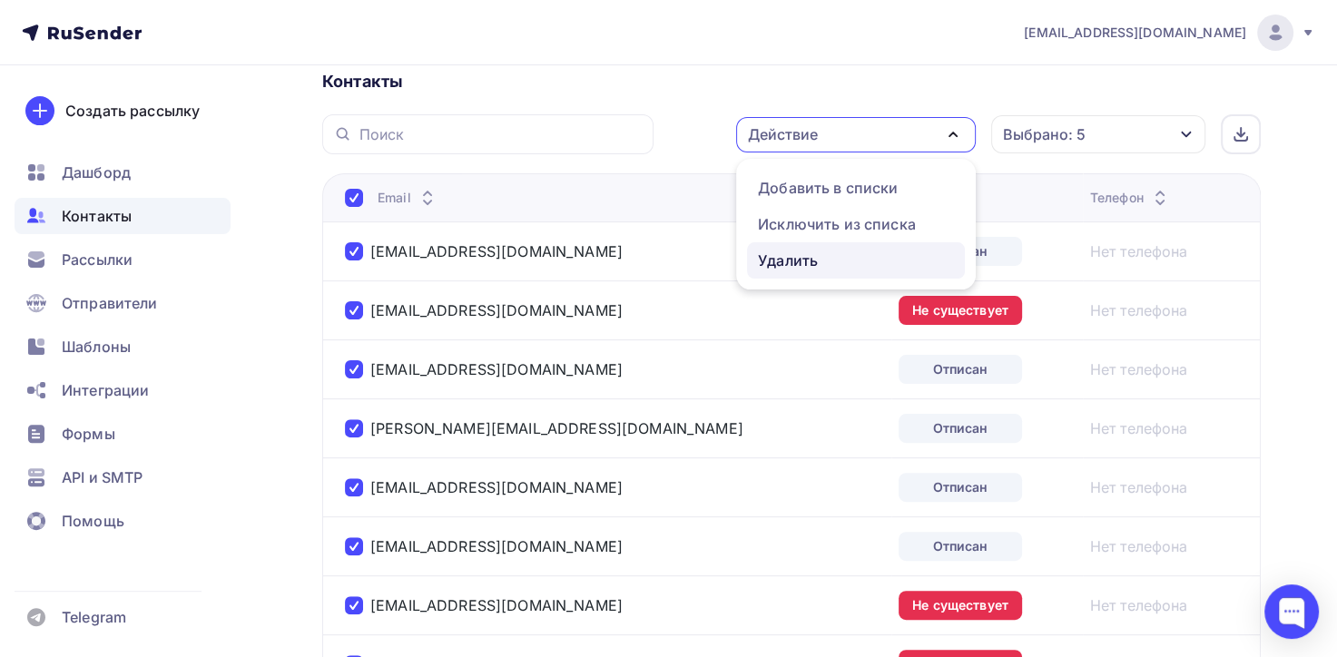
click at [822, 254] on div "Удалить" at bounding box center [856, 261] width 196 height 22
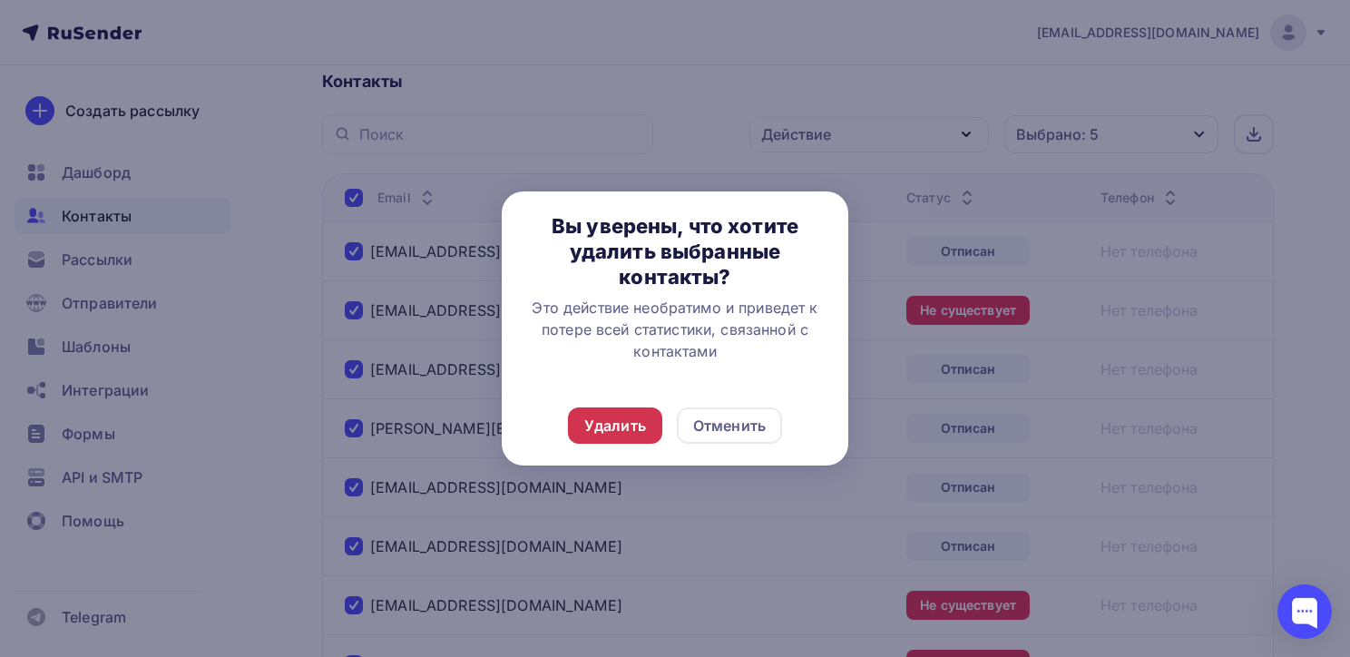
click at [646, 415] on div "Удалить" at bounding box center [615, 425] width 94 height 36
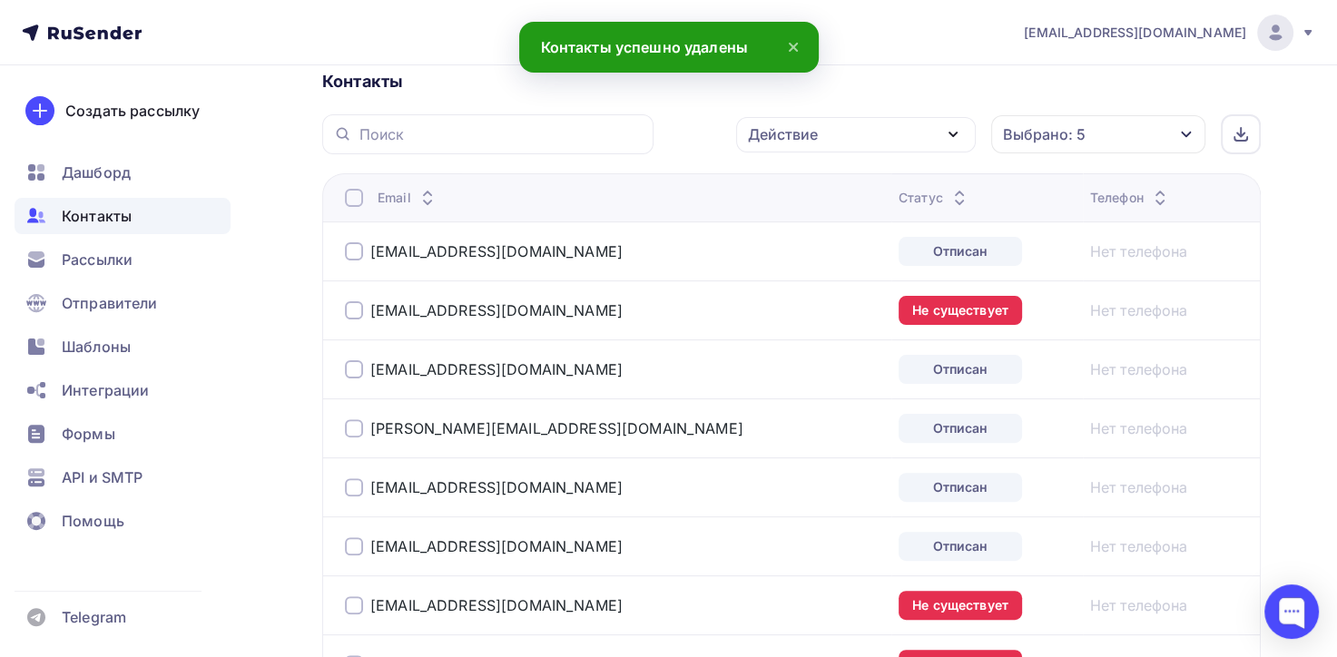
click at [353, 196] on div at bounding box center [354, 198] width 18 height 18
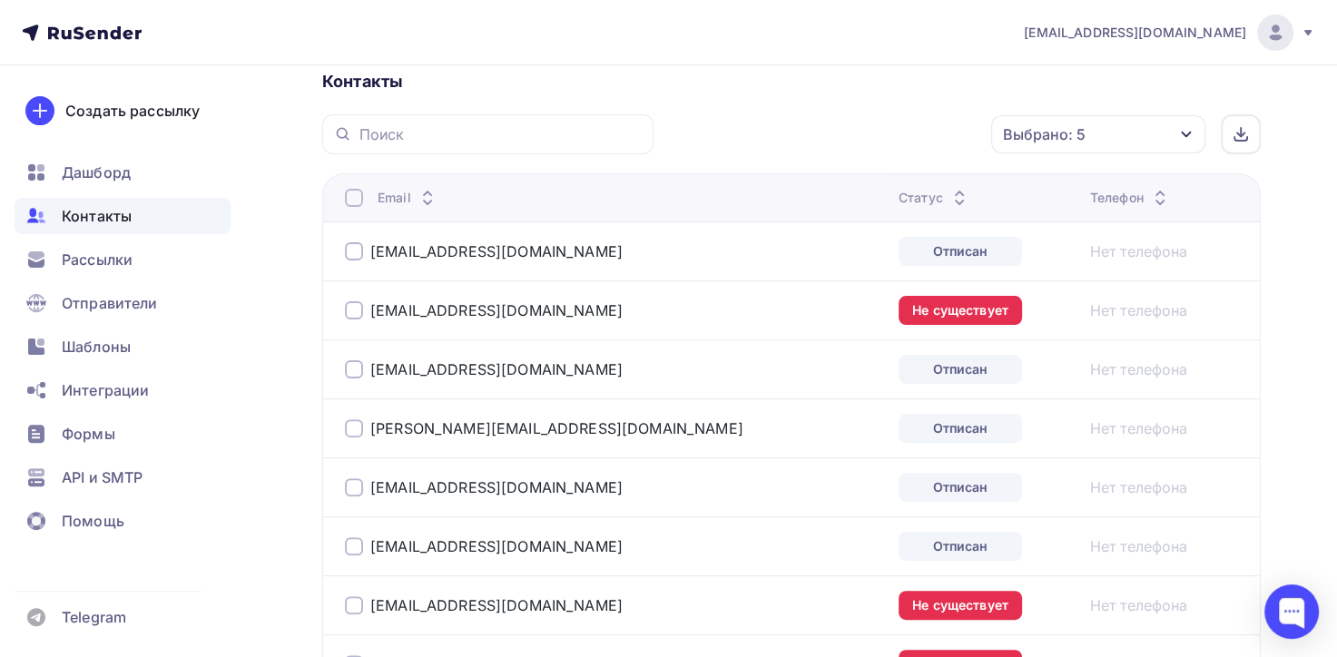
click at [353, 196] on div at bounding box center [354, 198] width 18 height 18
click at [952, 126] on icon "button" at bounding box center [953, 134] width 22 height 22
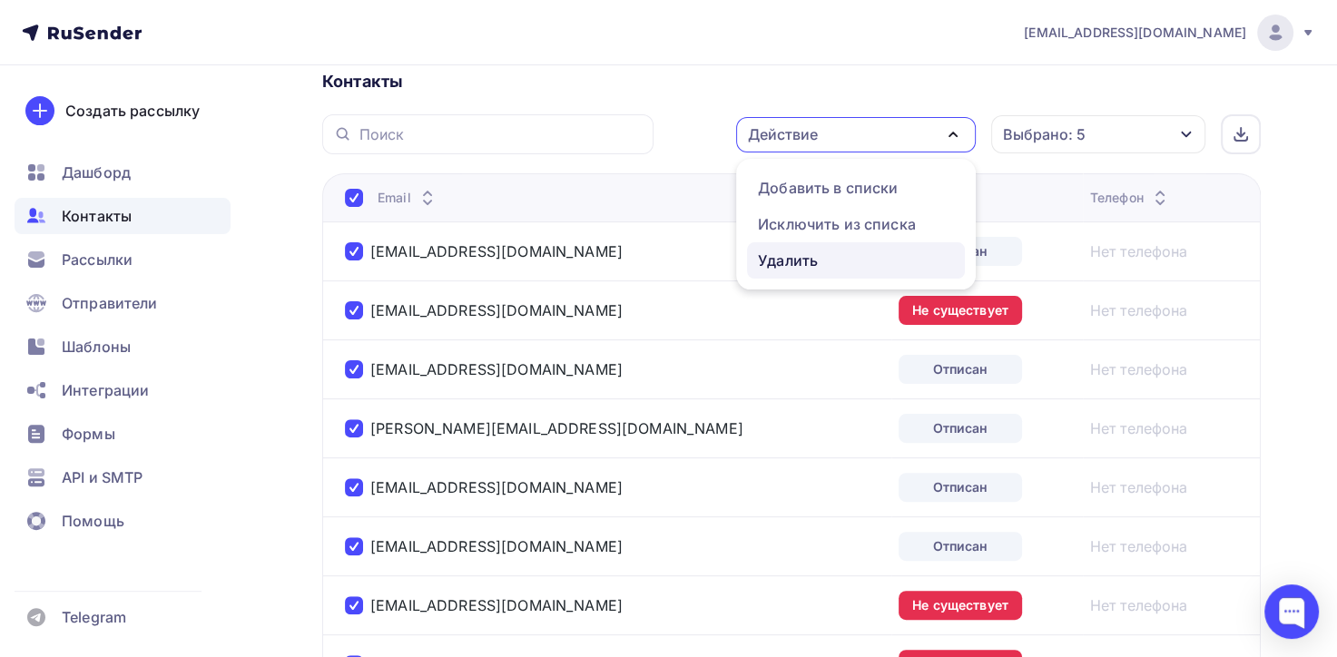
click at [880, 258] on div "Удалить" at bounding box center [856, 261] width 196 height 22
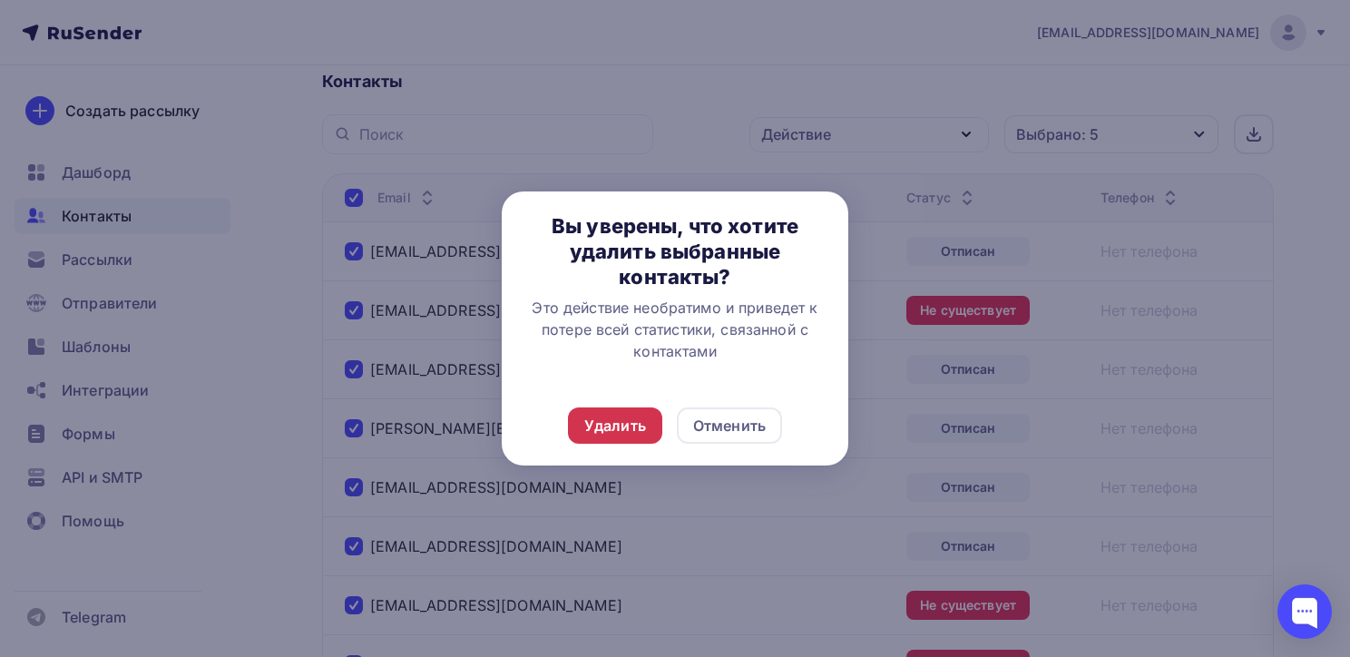
click at [633, 427] on div "Удалить" at bounding box center [615, 426] width 62 height 22
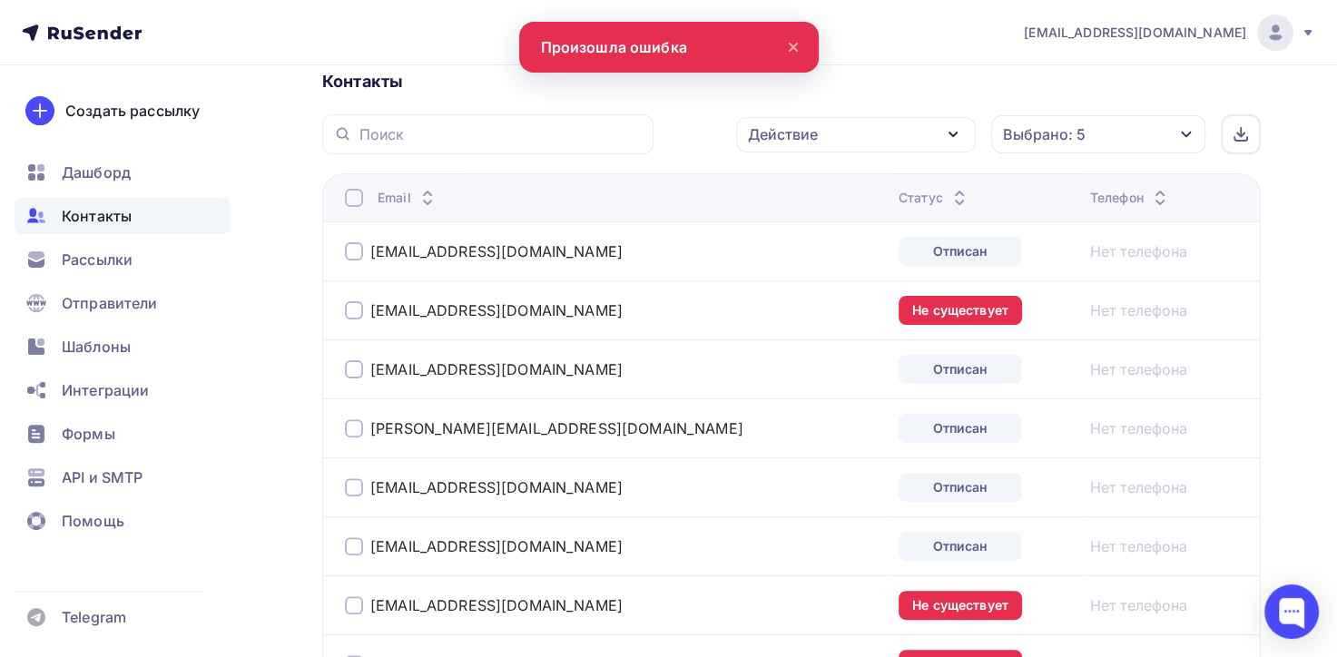
click at [354, 196] on div at bounding box center [354, 198] width 18 height 18
click at [352, 196] on div at bounding box center [354, 198] width 18 height 18
click at [957, 133] on icon "button" at bounding box center [953, 134] width 22 height 22
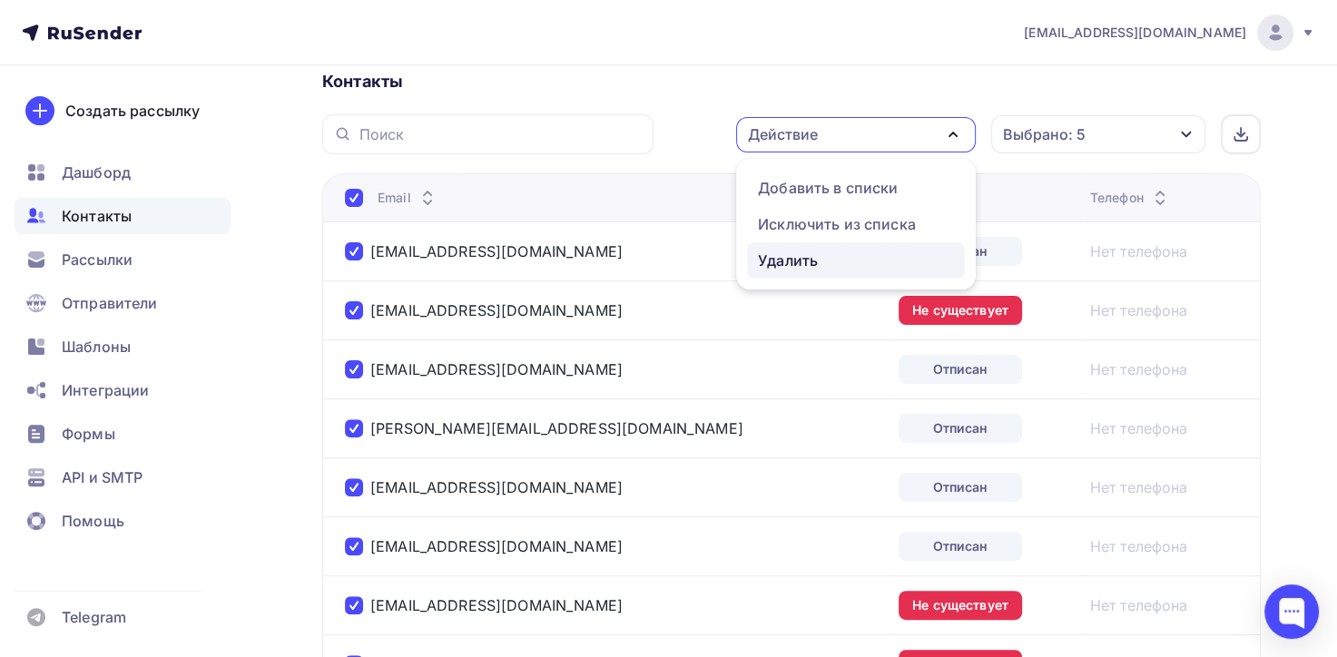
click at [838, 262] on div "Удалить" at bounding box center [856, 261] width 196 height 22
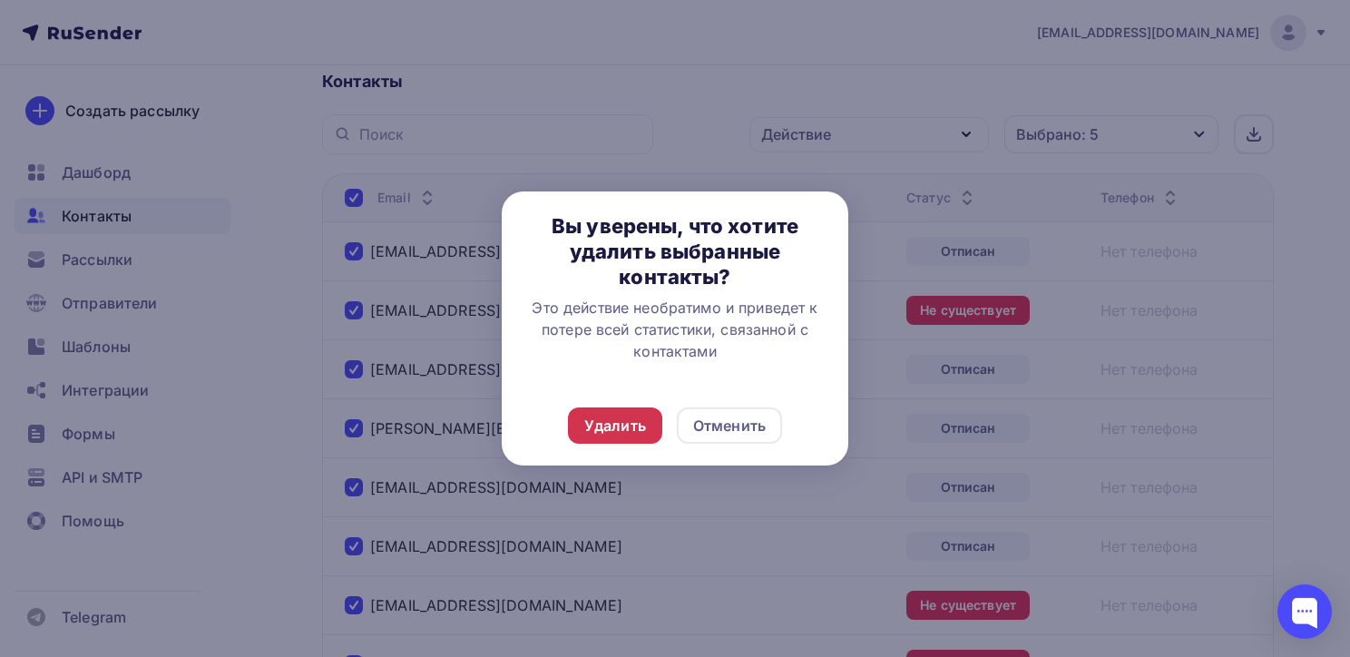
click at [584, 434] on div "Удалить" at bounding box center [615, 426] width 62 height 22
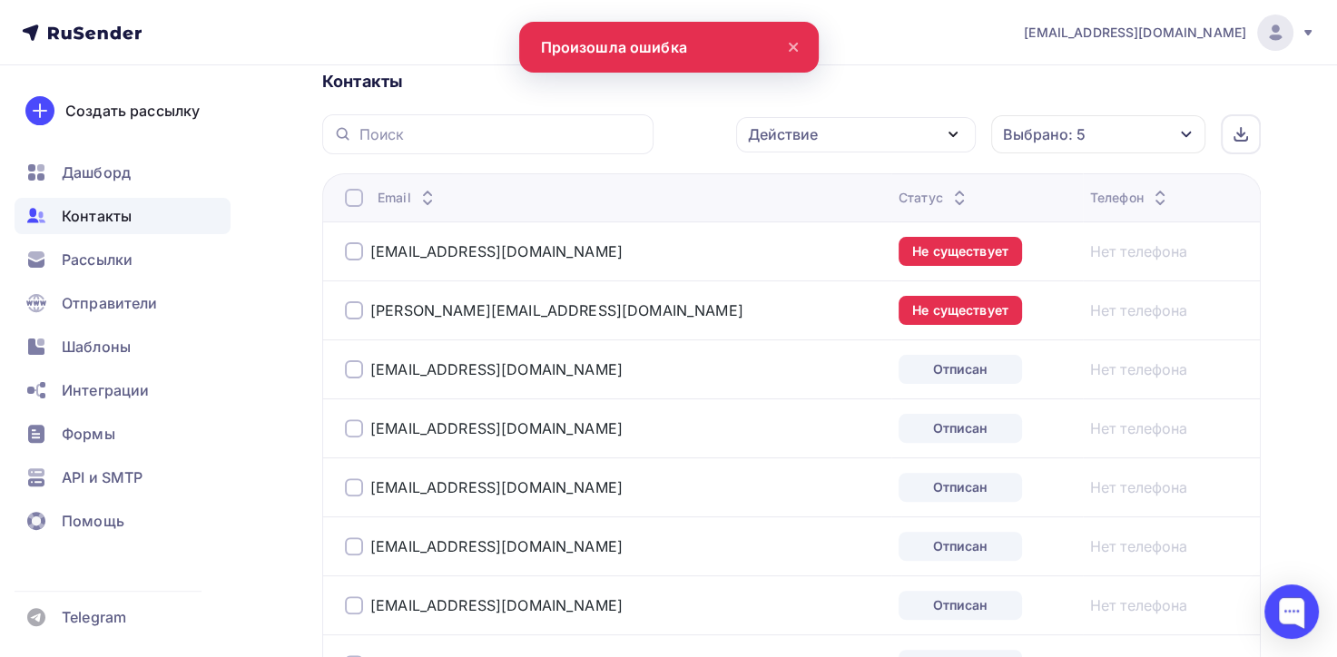
click at [358, 201] on div at bounding box center [354, 198] width 18 height 18
click at [353, 203] on div at bounding box center [354, 198] width 18 height 18
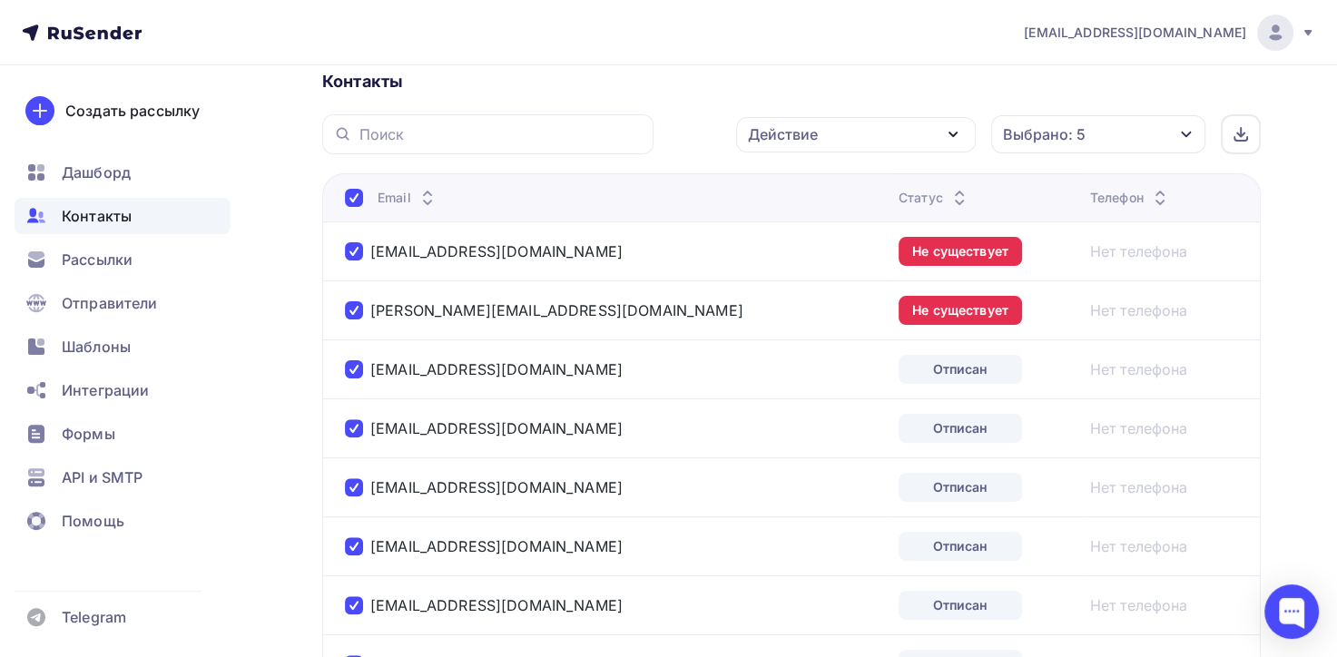
click at [957, 133] on icon "button" at bounding box center [952, 135] width 7 height 4
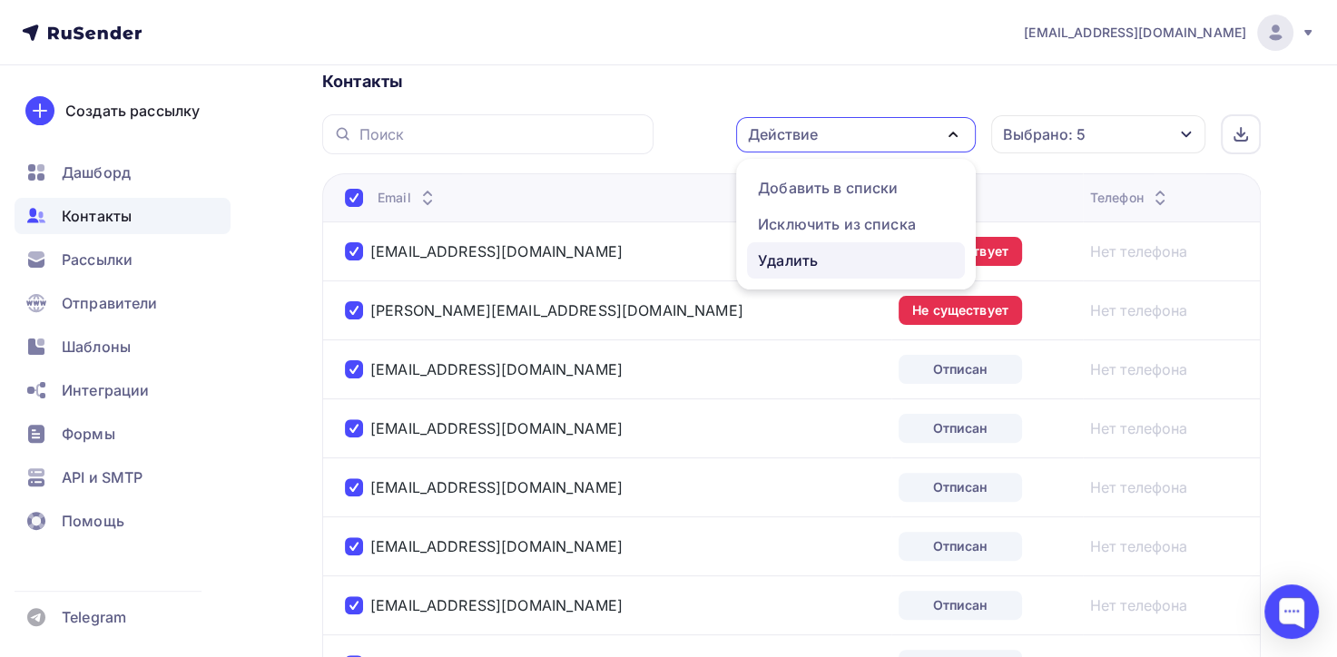
click at [809, 259] on div "Удалить" at bounding box center [788, 261] width 60 height 22
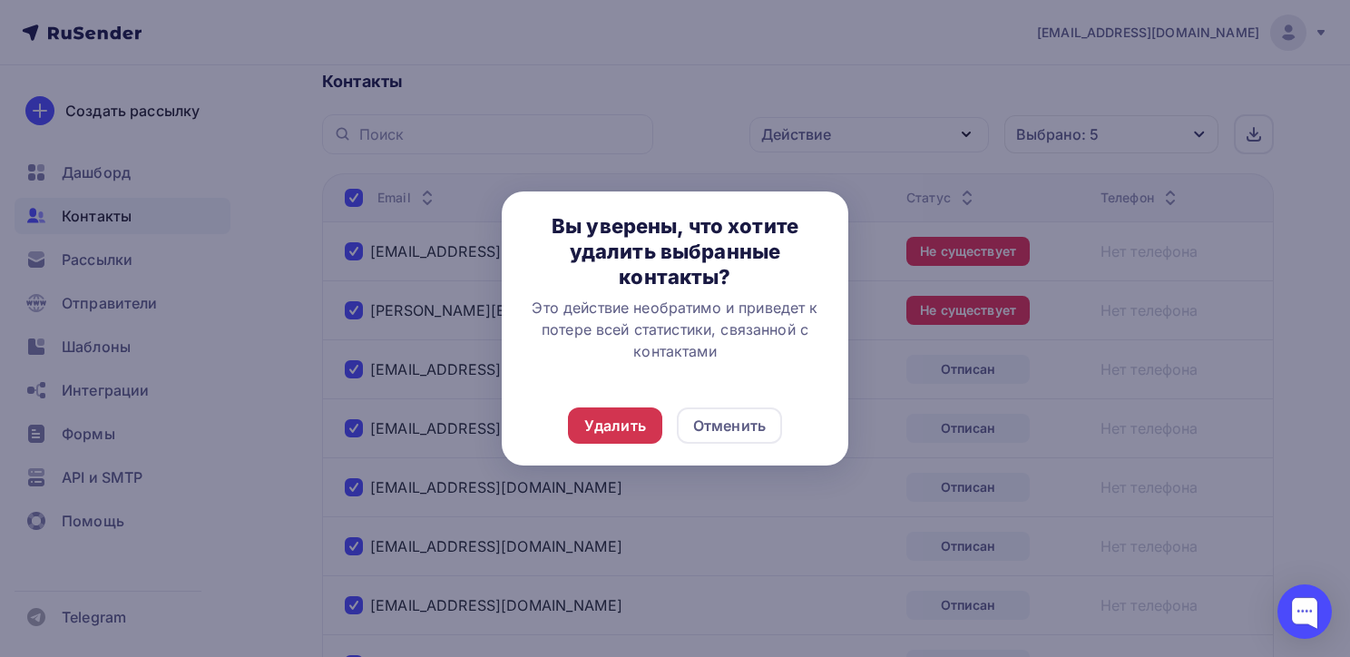
click at [639, 425] on div "Удалить" at bounding box center [615, 426] width 62 height 22
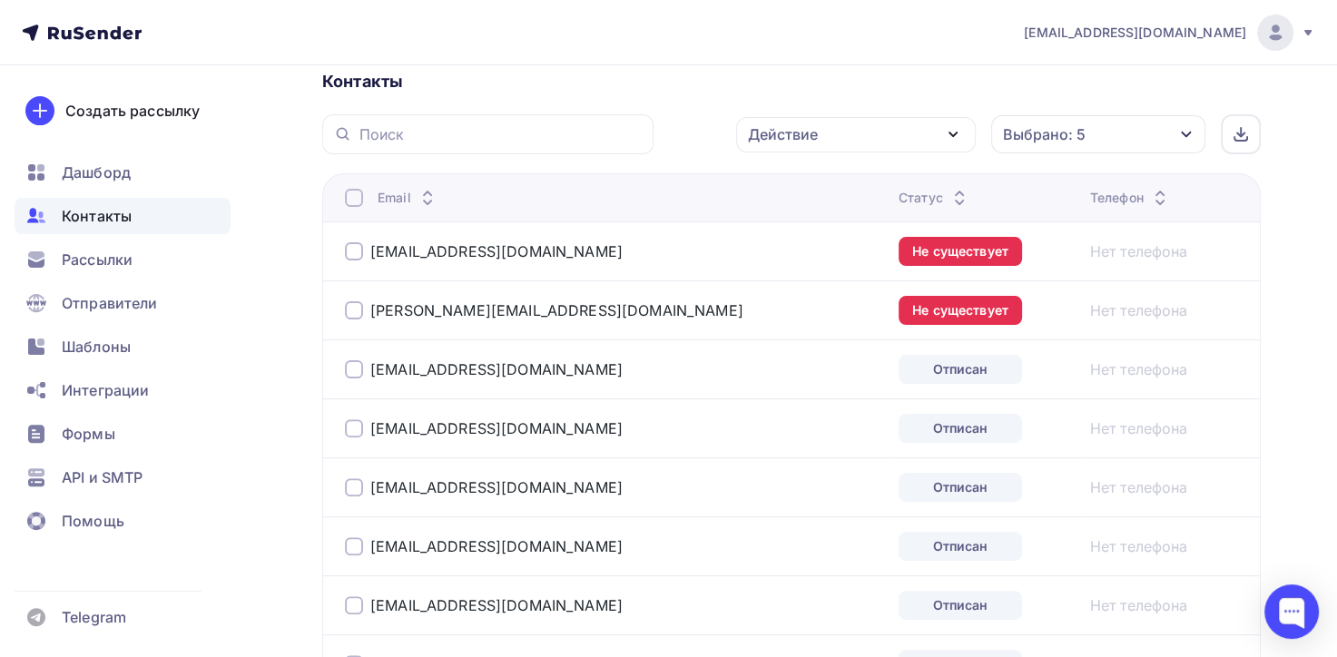
click at [355, 189] on div at bounding box center [354, 198] width 18 height 18
click at [353, 193] on div at bounding box center [354, 198] width 18 height 18
click at [946, 129] on icon "button" at bounding box center [953, 134] width 22 height 22
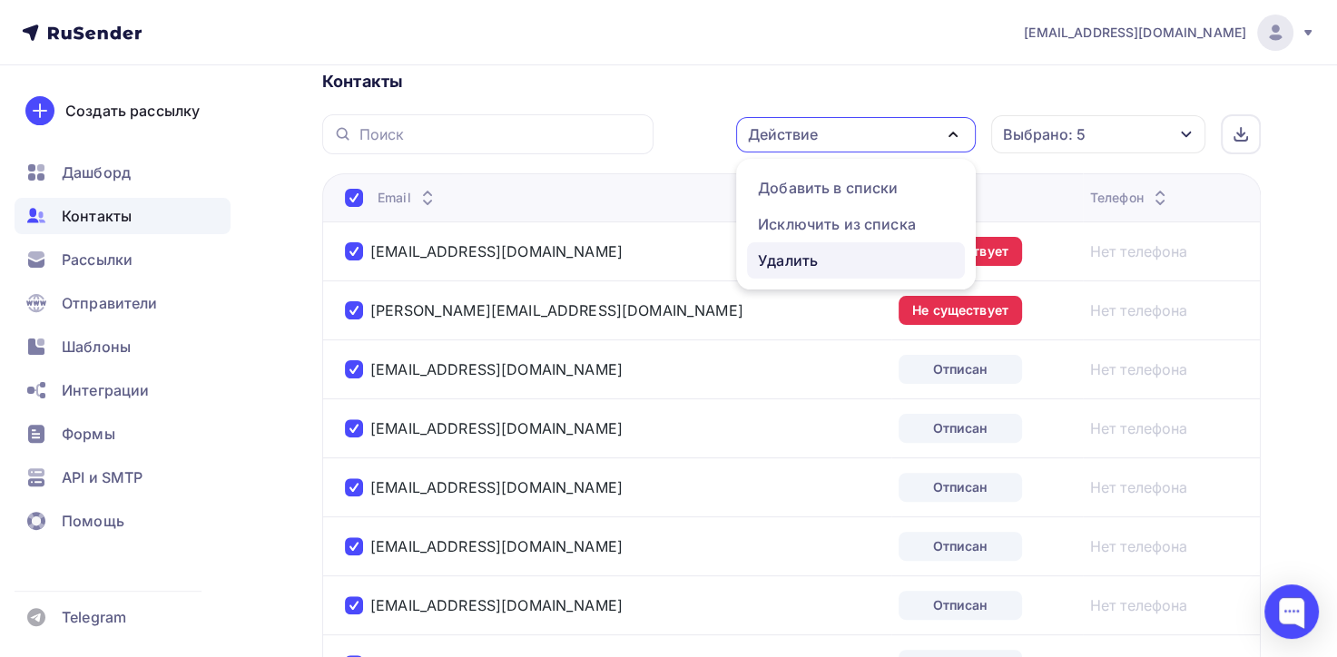
click at [809, 265] on div "Удалить" at bounding box center [788, 261] width 60 height 22
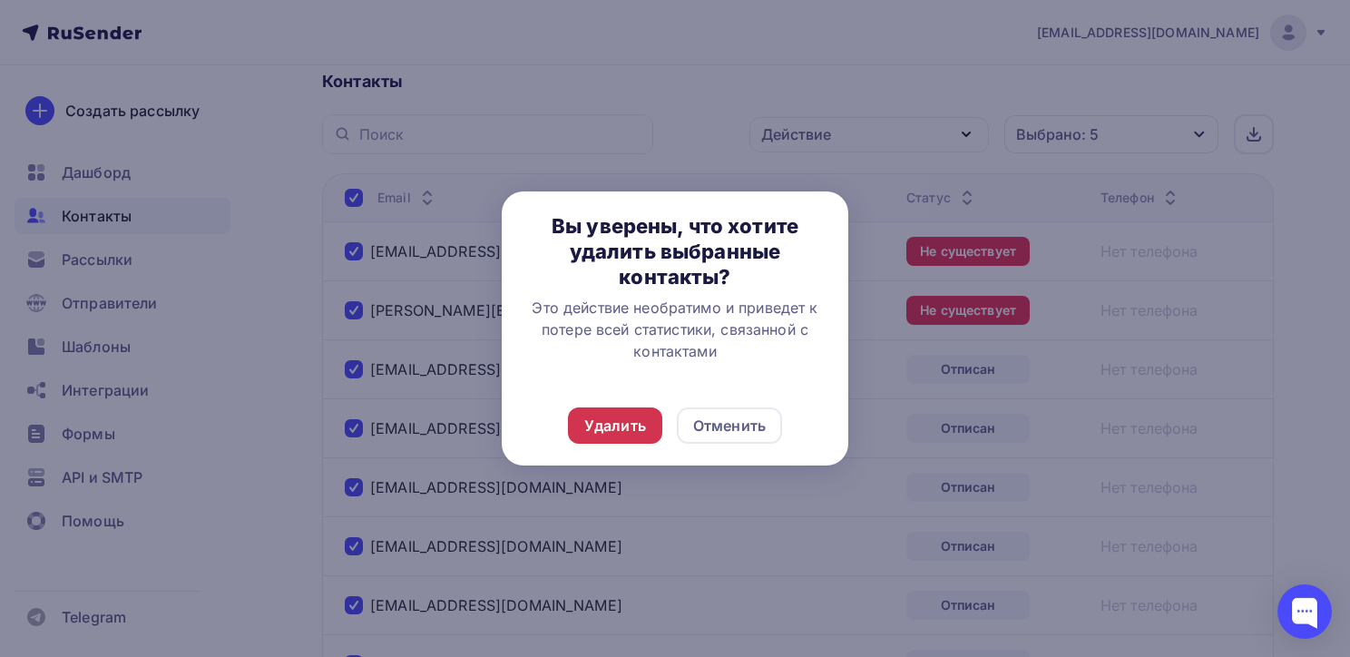
click at [609, 437] on div "Удалить" at bounding box center [615, 425] width 94 height 36
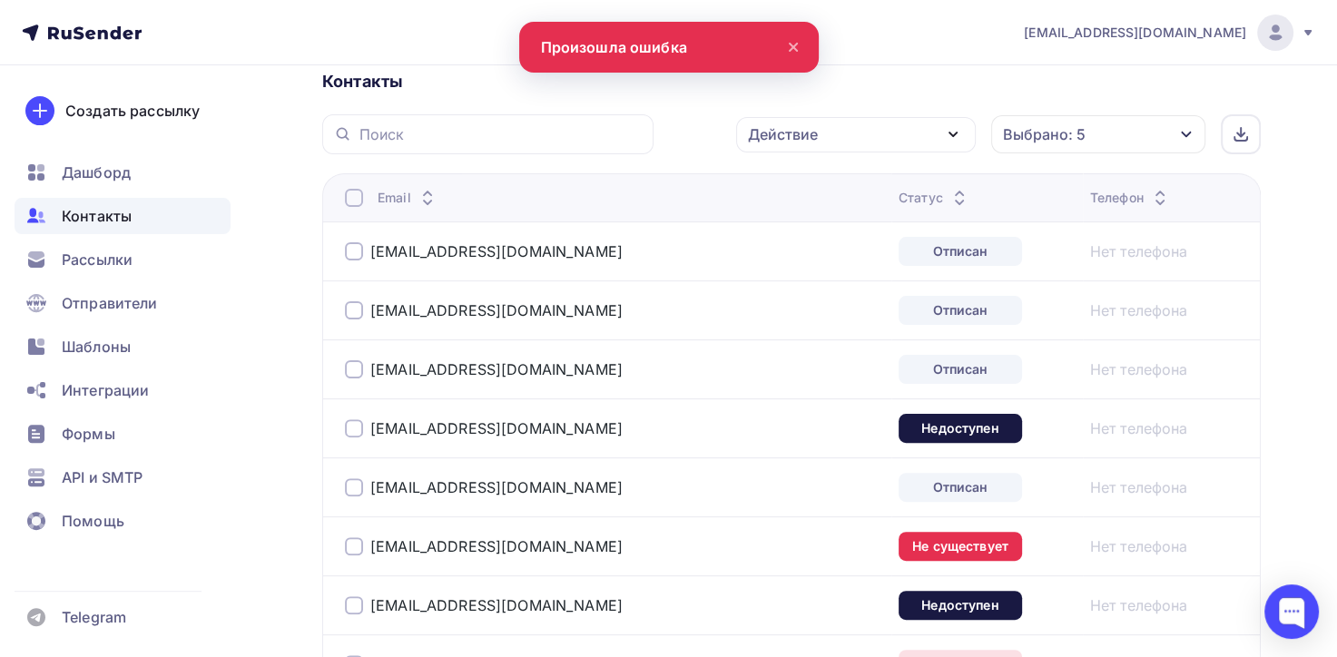
click at [355, 189] on div at bounding box center [354, 198] width 18 height 18
click at [351, 199] on div at bounding box center [354, 198] width 18 height 18
click at [946, 130] on icon "button" at bounding box center [953, 134] width 22 height 22
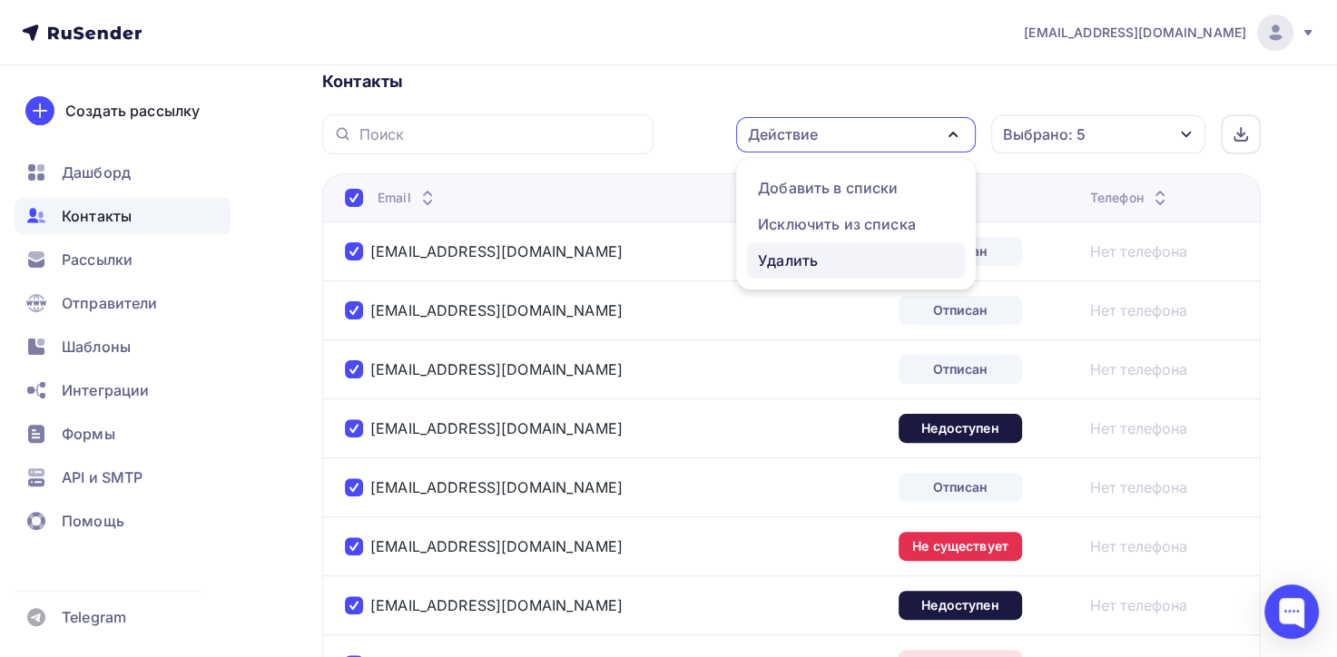
click at [833, 250] on div "Удалить" at bounding box center [856, 261] width 196 height 22
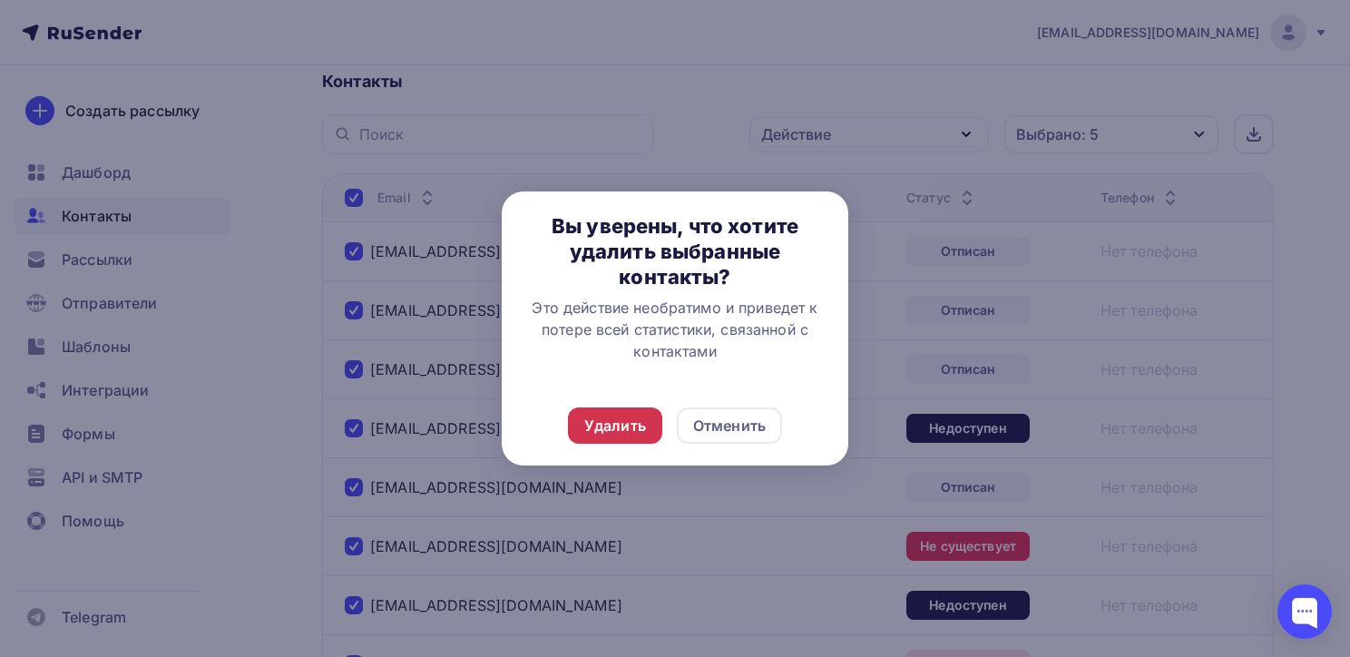
click at [643, 423] on div "Удалить" at bounding box center [615, 426] width 62 height 22
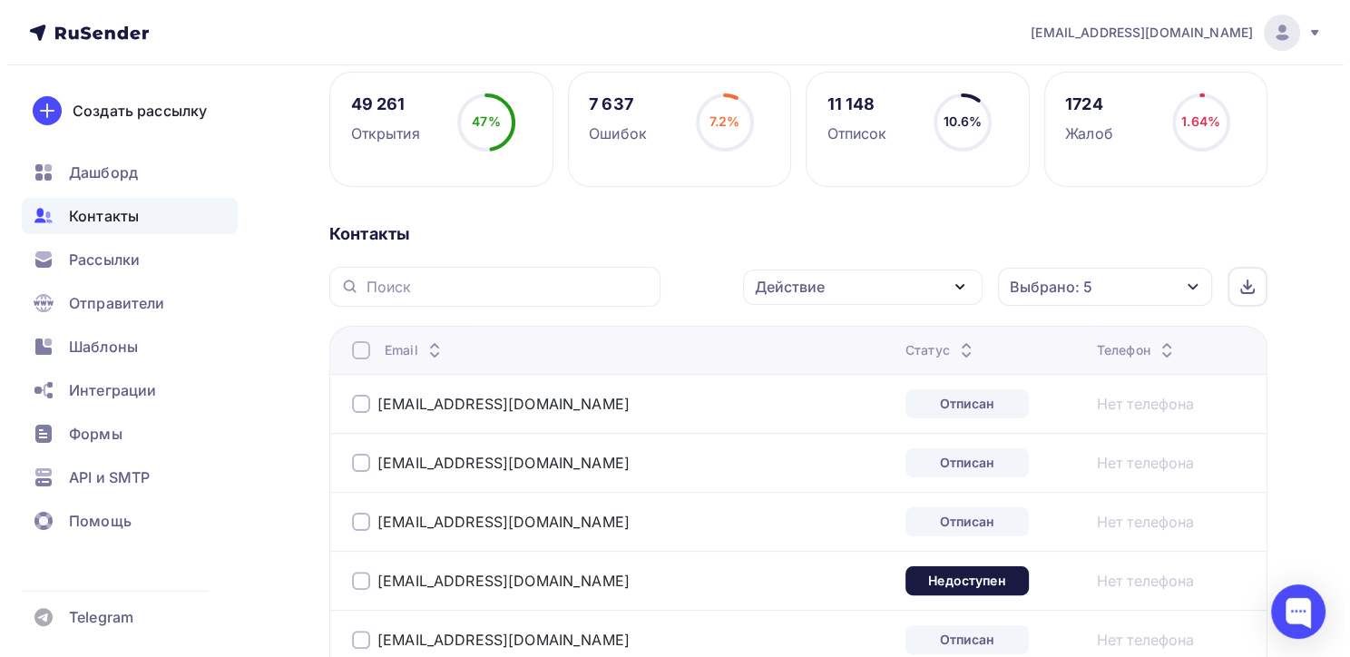
scroll to position [272, 0]
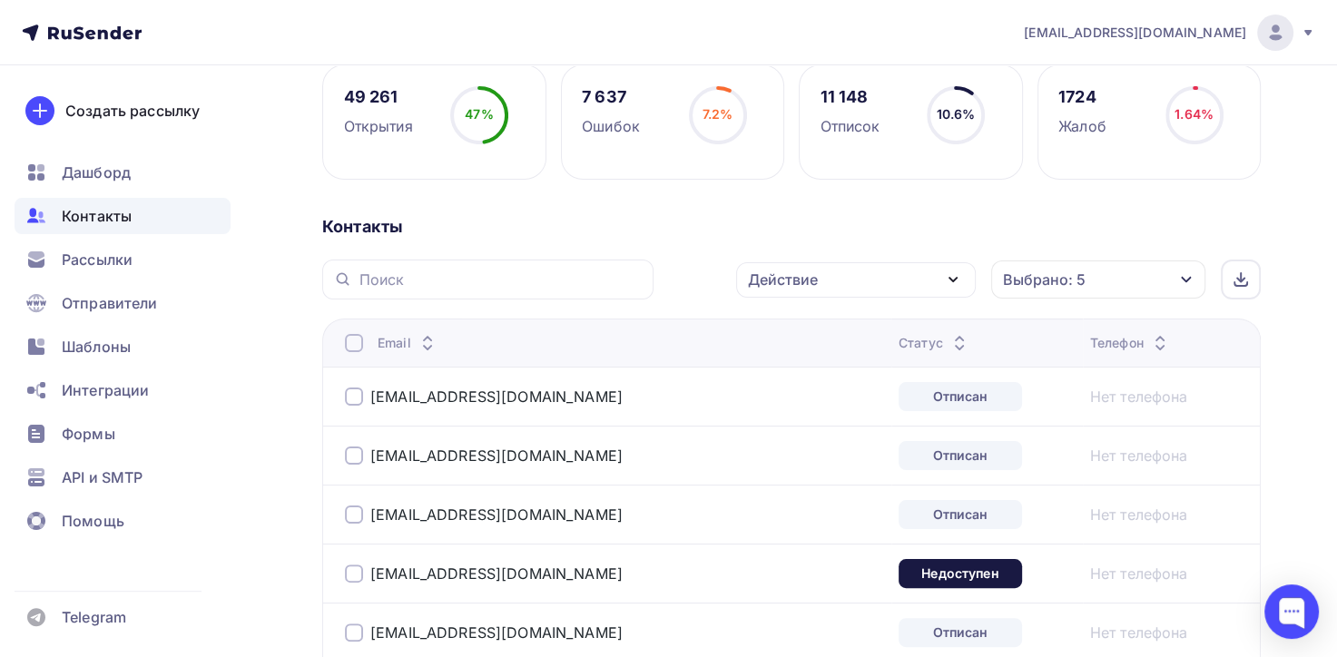
click at [353, 343] on div at bounding box center [354, 343] width 18 height 18
click at [1193, 277] on icon "button" at bounding box center [1186, 279] width 15 height 15
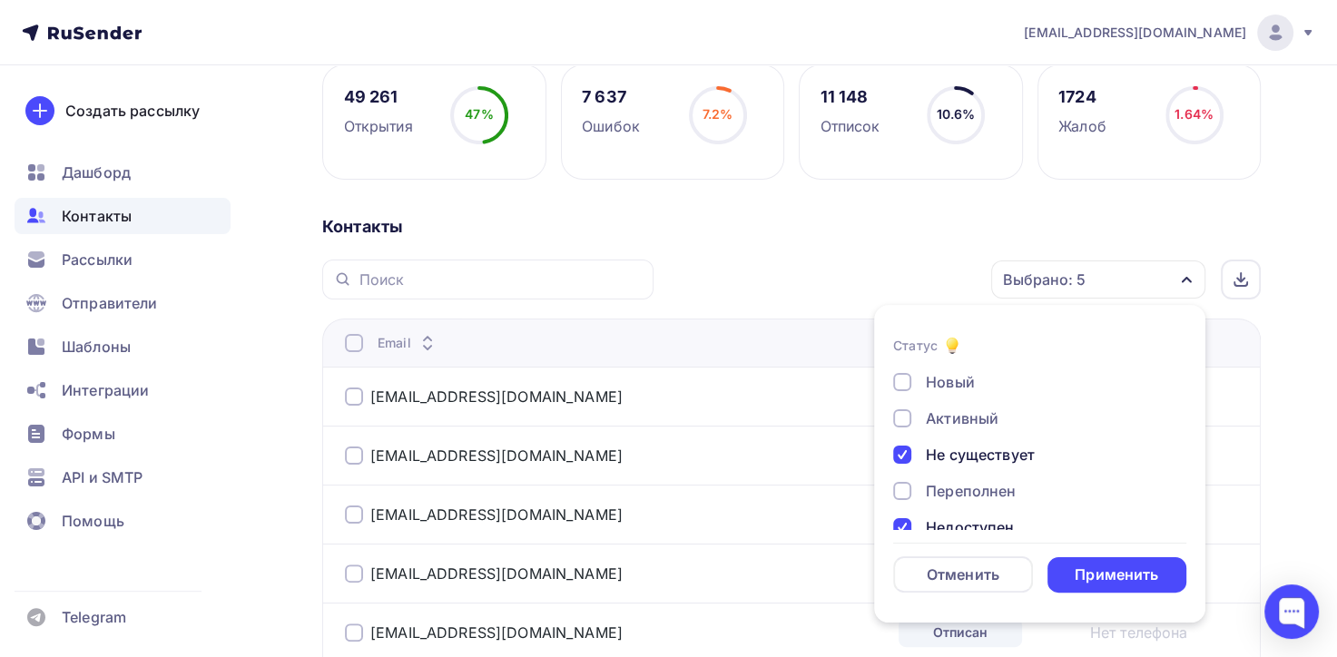
click at [864, 229] on div "Контакты" at bounding box center [791, 227] width 938 height 22
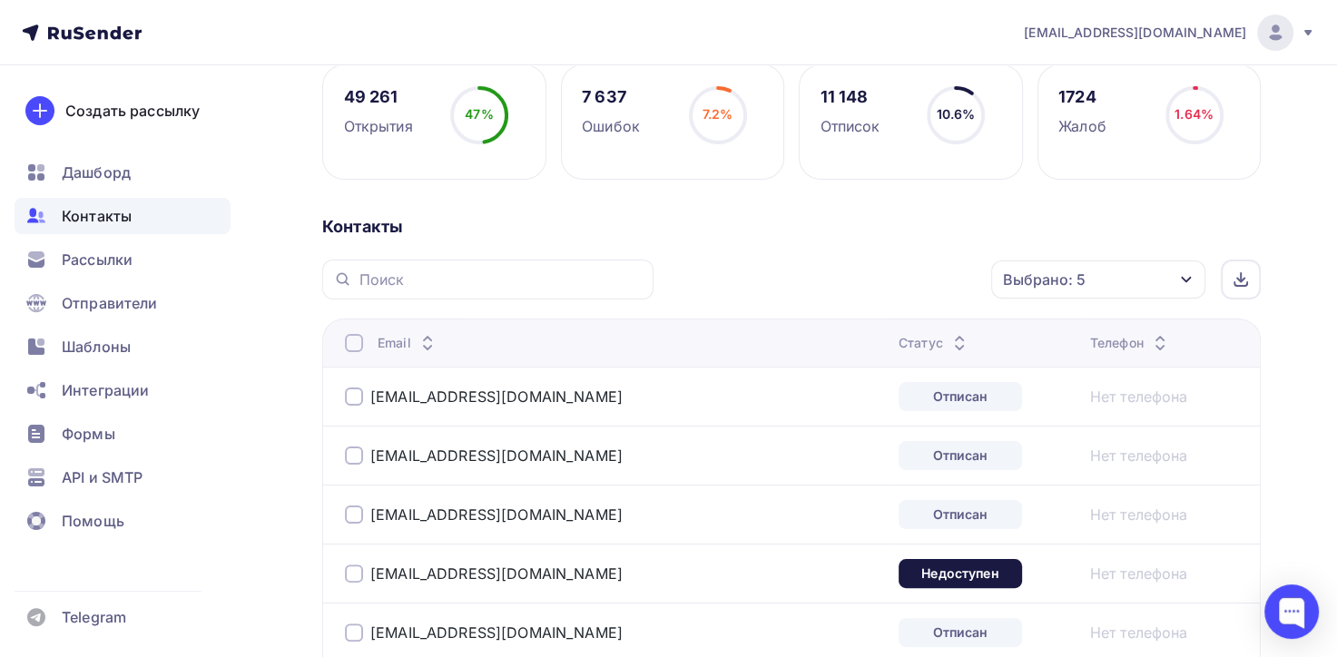
click at [356, 338] on div at bounding box center [354, 343] width 18 height 18
click at [955, 269] on icon "button" at bounding box center [953, 280] width 22 height 22
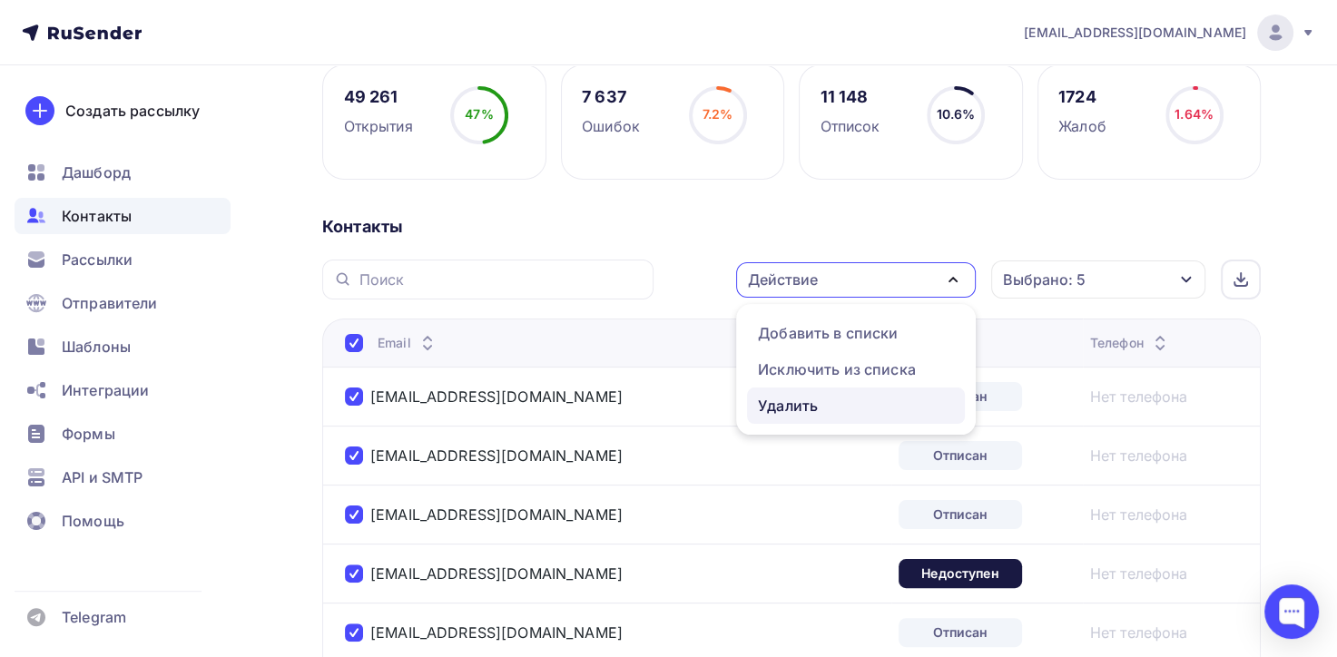
click at [866, 403] on div "Удалить" at bounding box center [856, 406] width 196 height 22
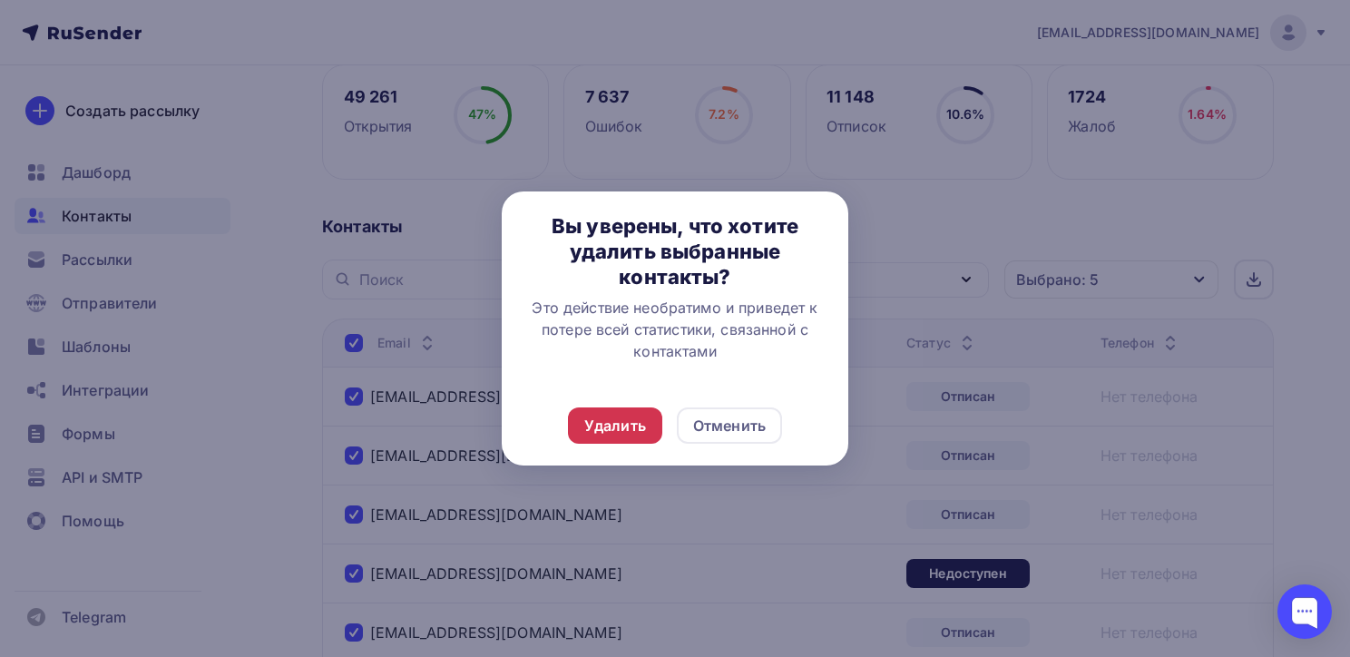
click at [621, 427] on div "Удалить" at bounding box center [615, 426] width 62 height 22
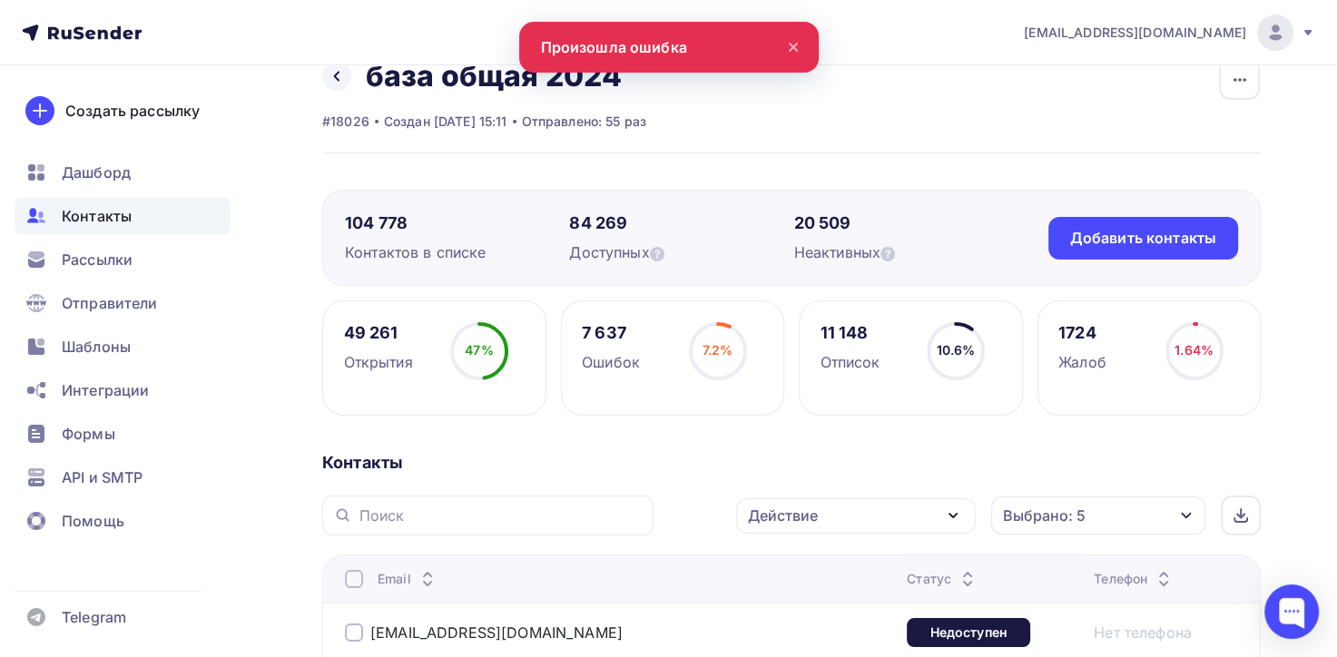
scroll to position [0, 0]
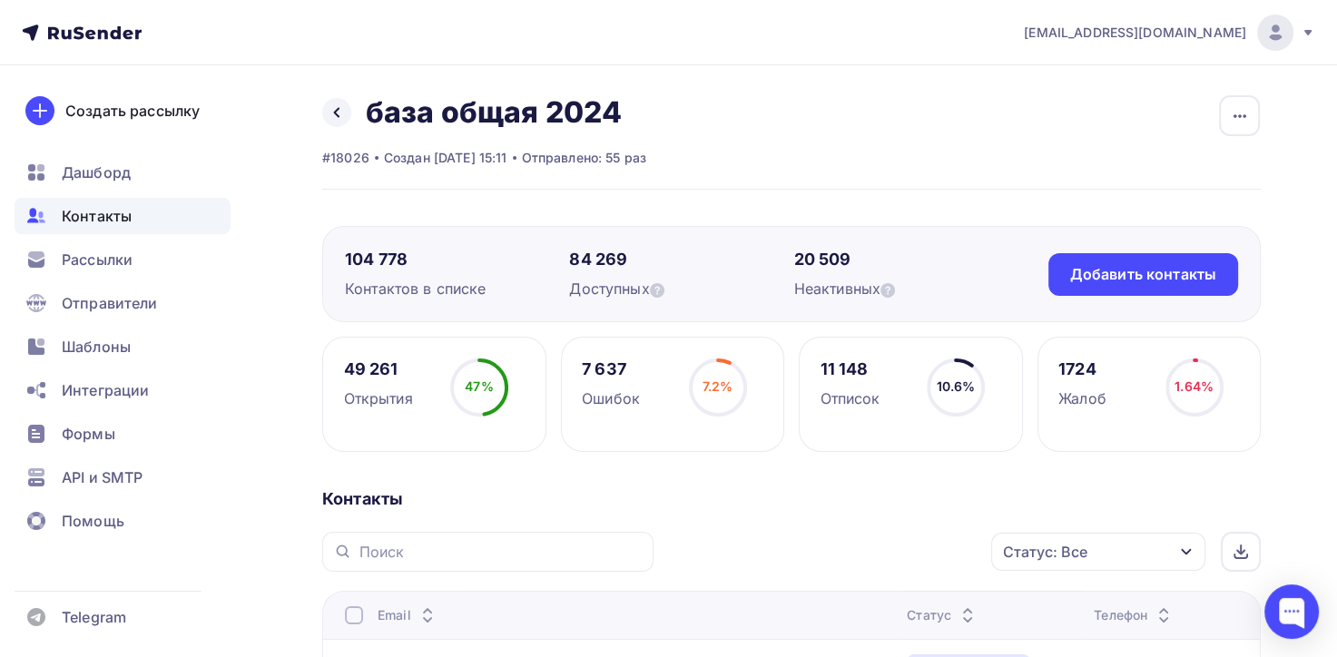
click at [354, 610] on div at bounding box center [354, 615] width 18 height 18
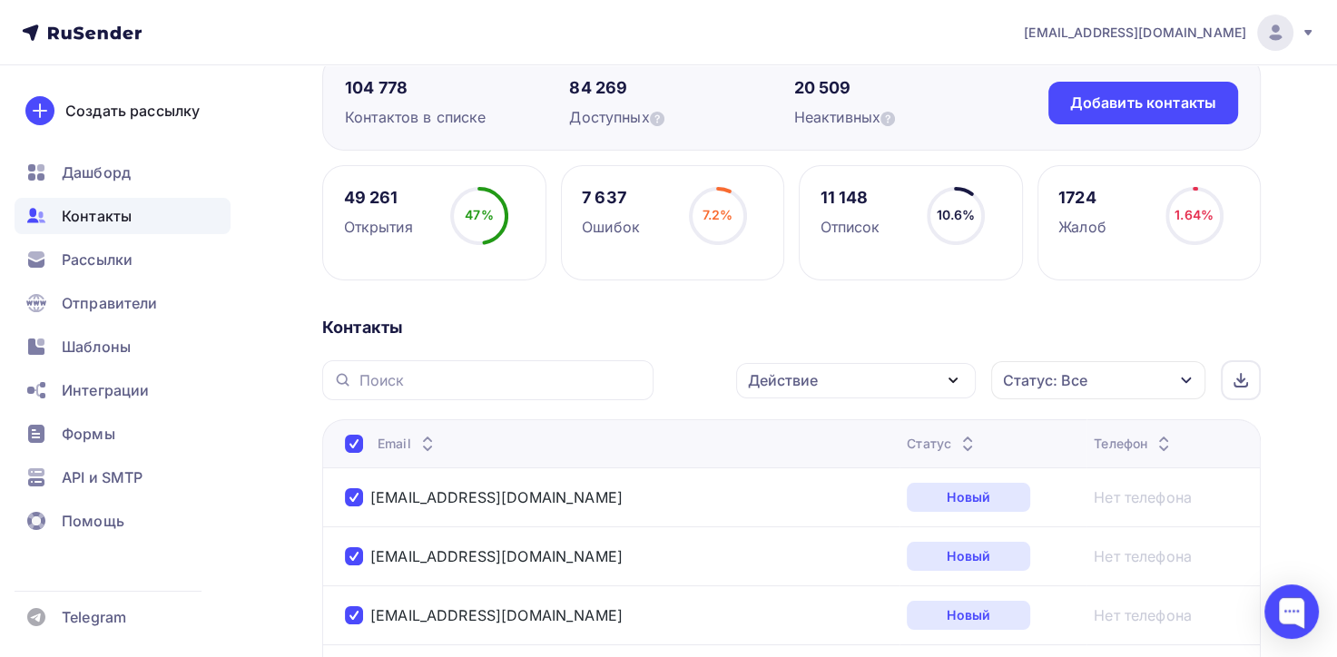
scroll to position [182, 0]
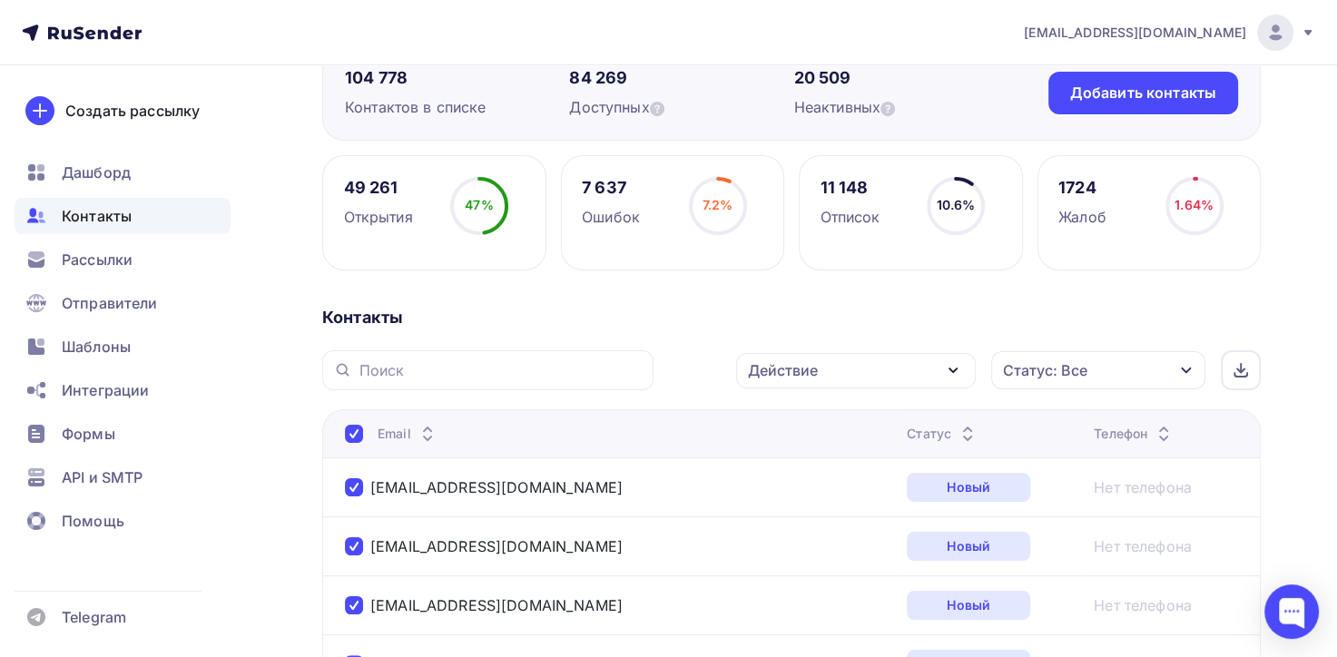
click at [953, 372] on icon "button" at bounding box center [953, 370] width 22 height 22
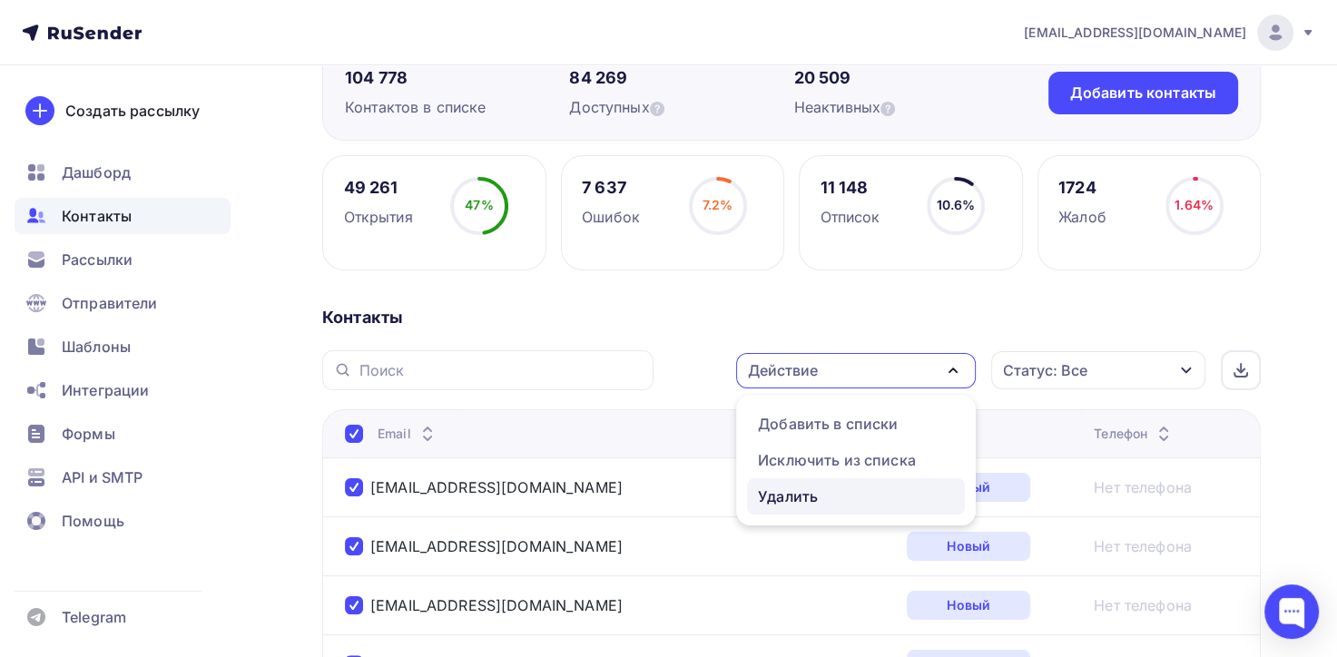
click at [798, 499] on div "Удалить" at bounding box center [788, 497] width 60 height 22
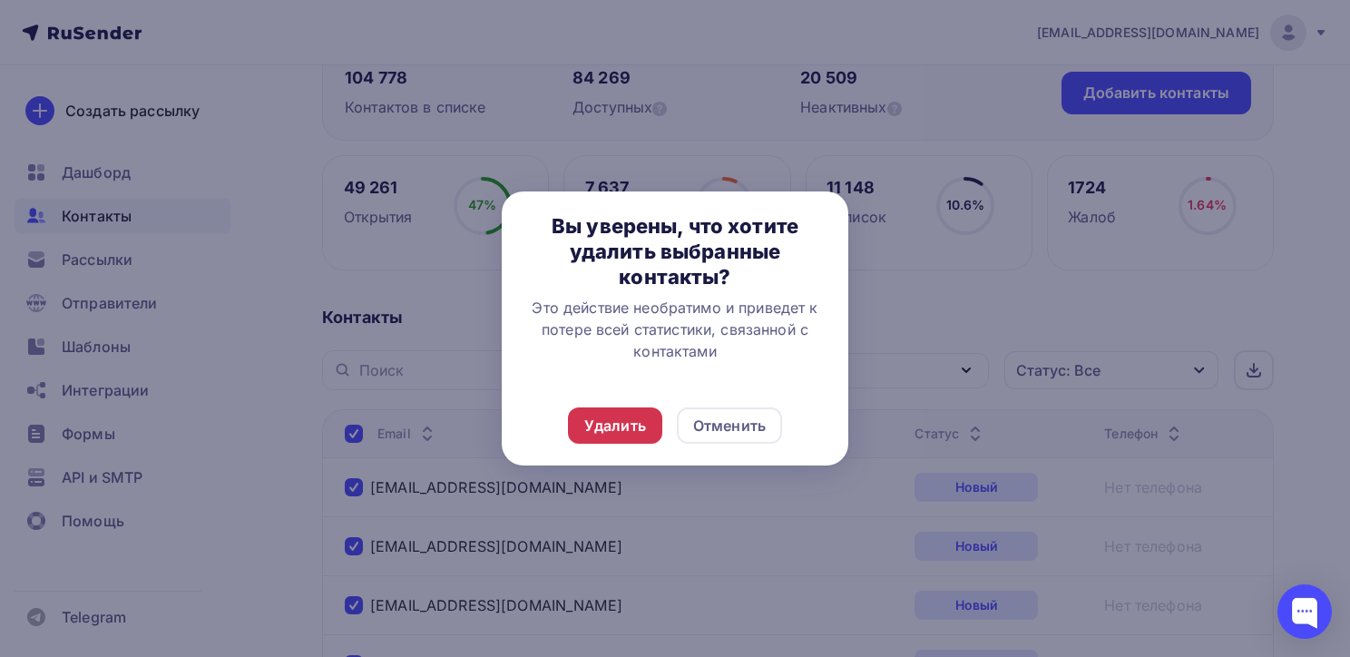
click at [619, 426] on div "Удалить" at bounding box center [615, 426] width 62 height 22
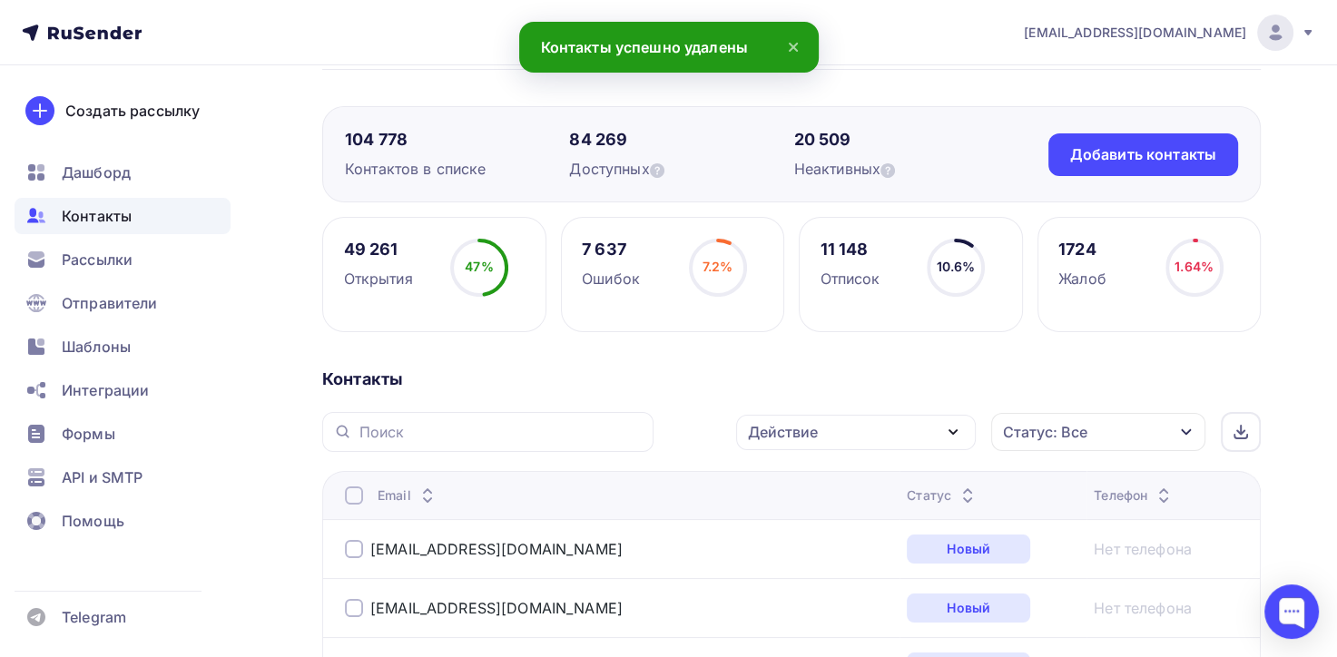
scroll to position [0, 0]
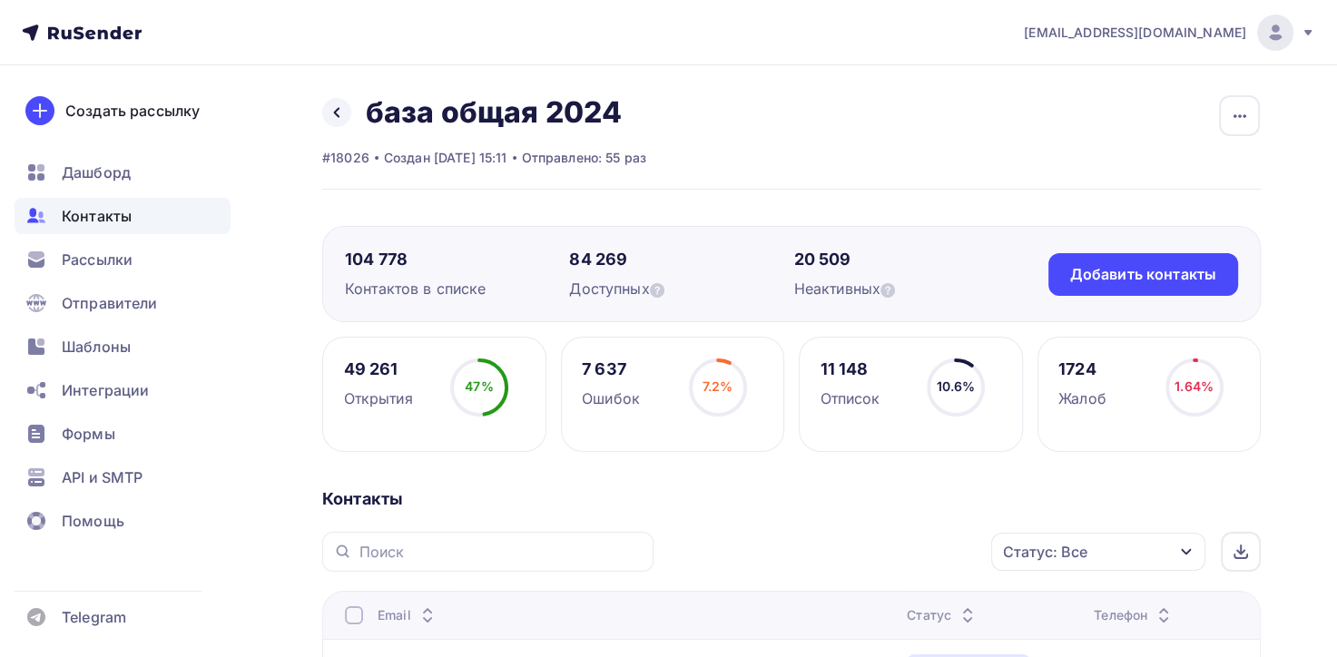
click at [72, 36] on icon at bounding box center [82, 33] width 120 height 22
